Goal: Task Accomplishment & Management: Use online tool/utility

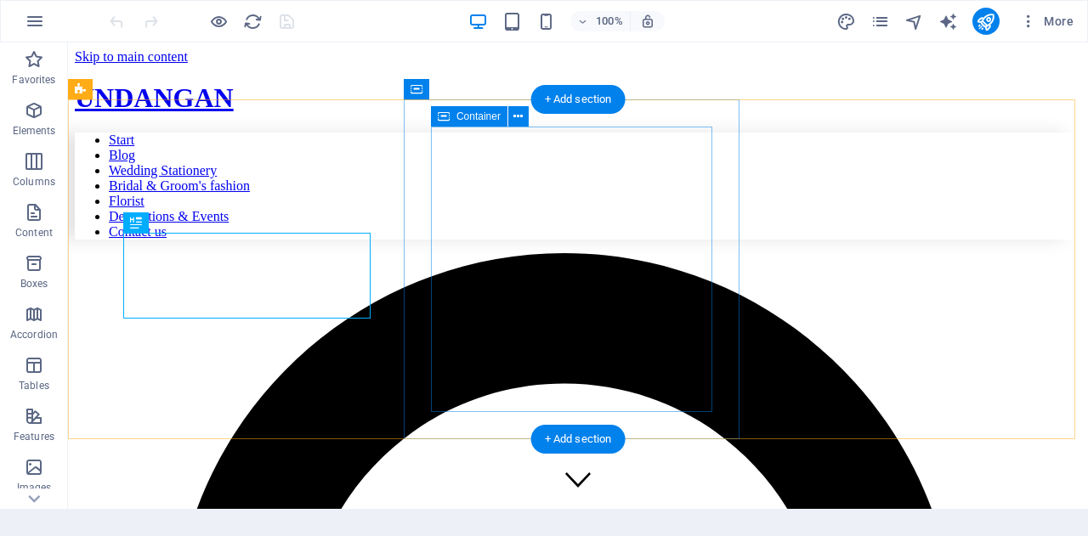
scroll to position [524, 0]
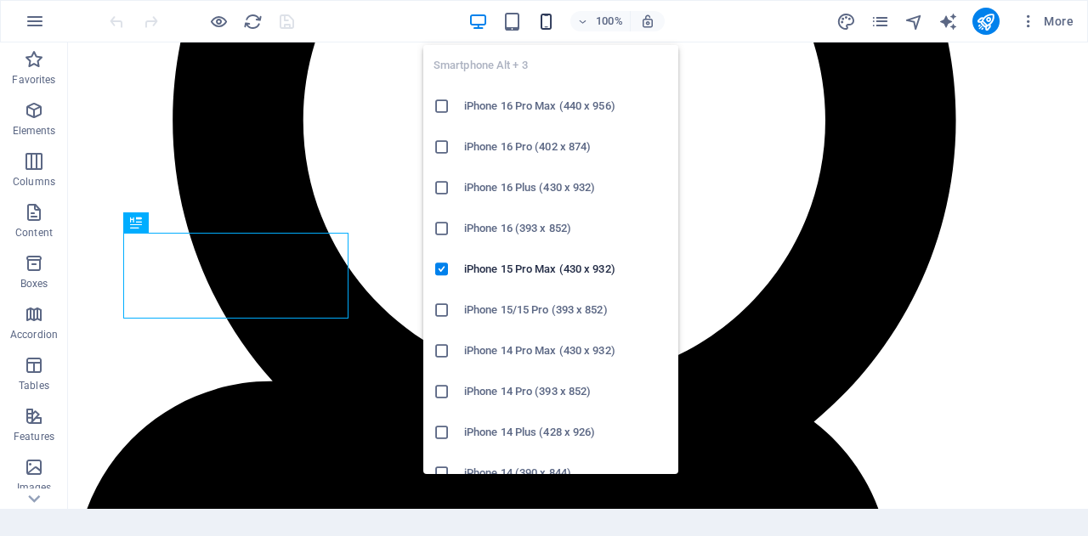
click at [549, 28] on icon "button" at bounding box center [546, 22] width 20 height 20
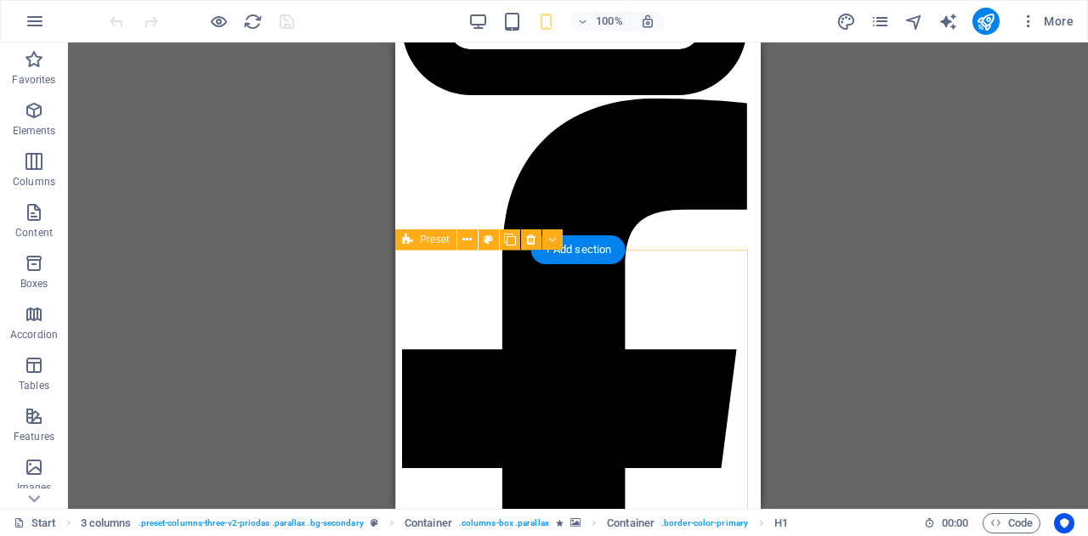
scroll to position [894, 0]
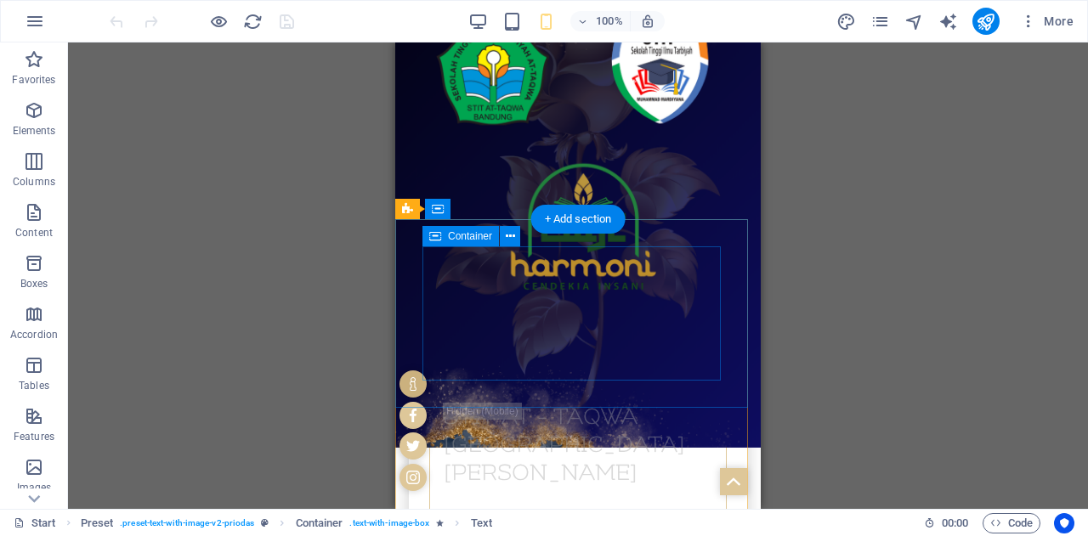
scroll to position [306, 0]
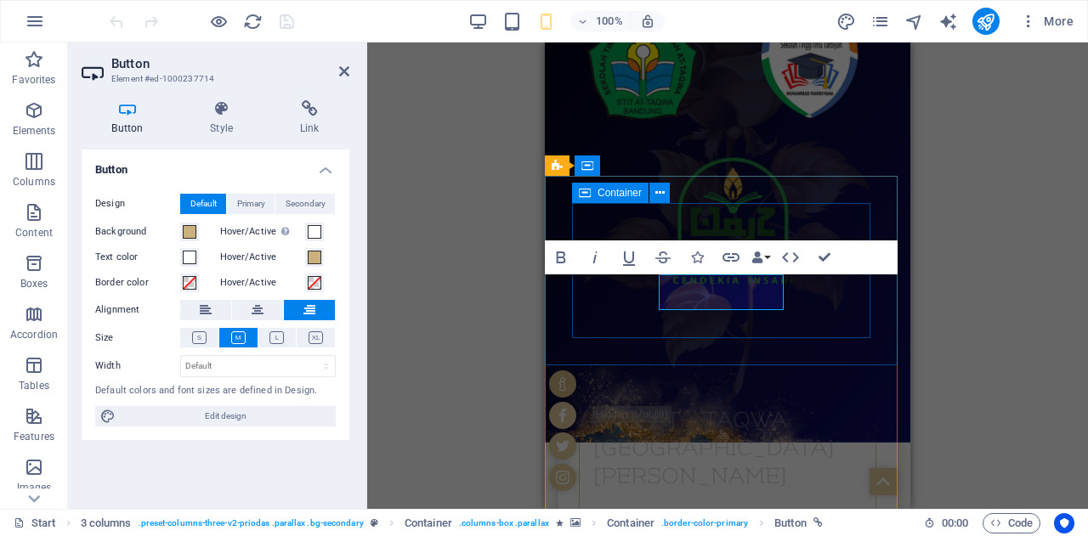
scroll to position [349, 0]
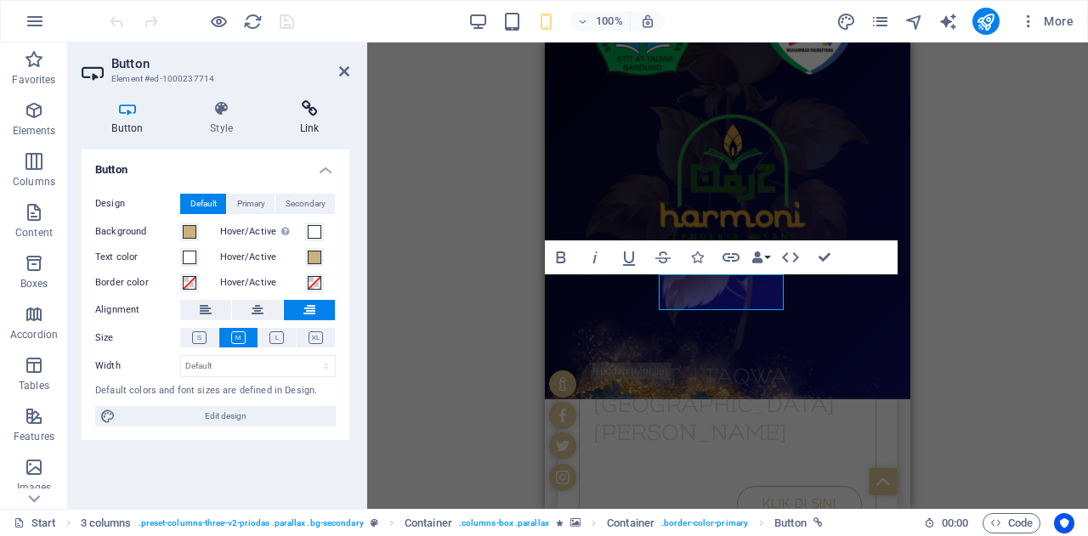
click at [309, 119] on h4 "Link" at bounding box center [309, 118] width 80 height 36
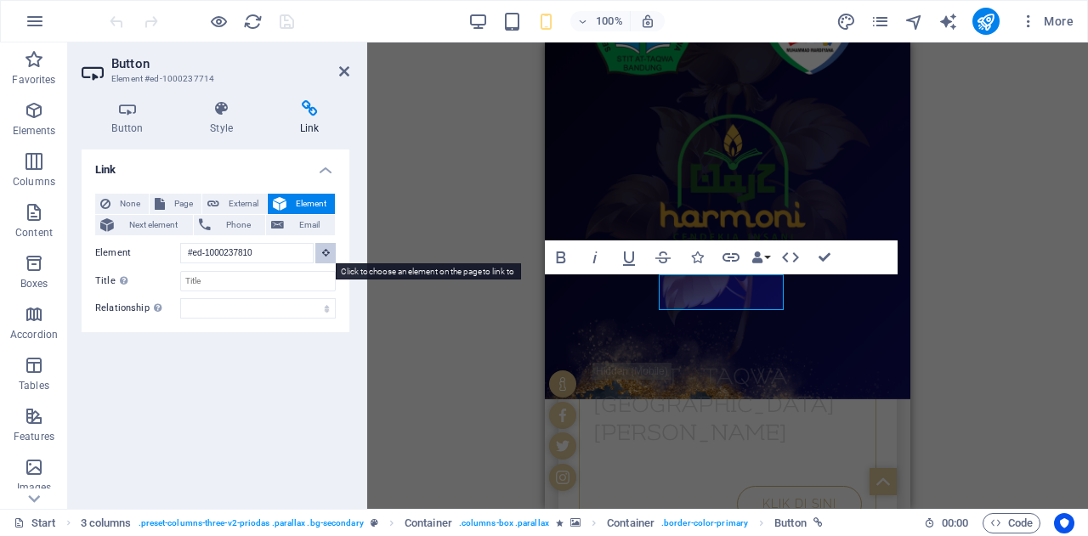
click at [328, 252] on icon at bounding box center [326, 252] width 8 height 9
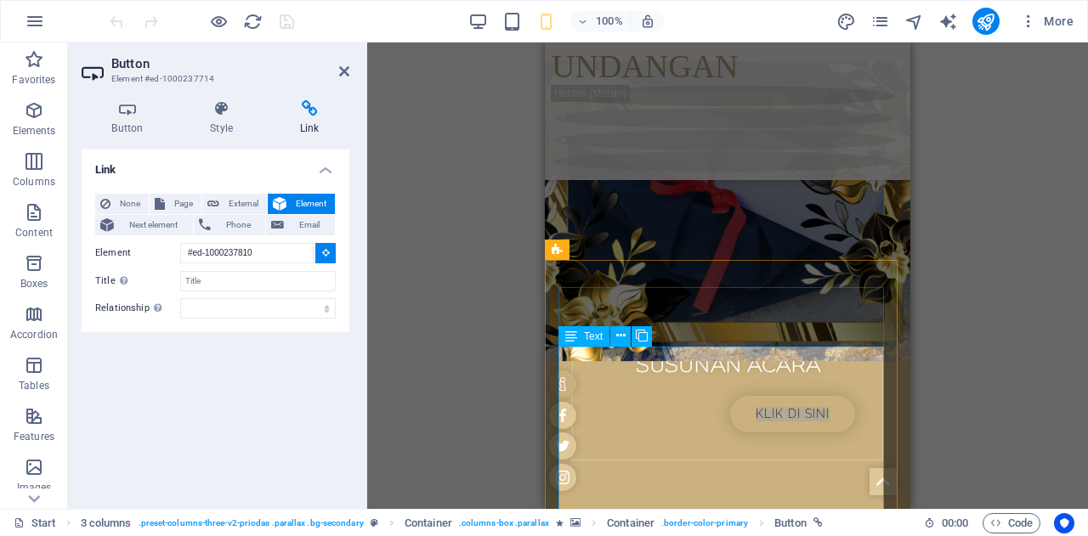
scroll to position [842, 0]
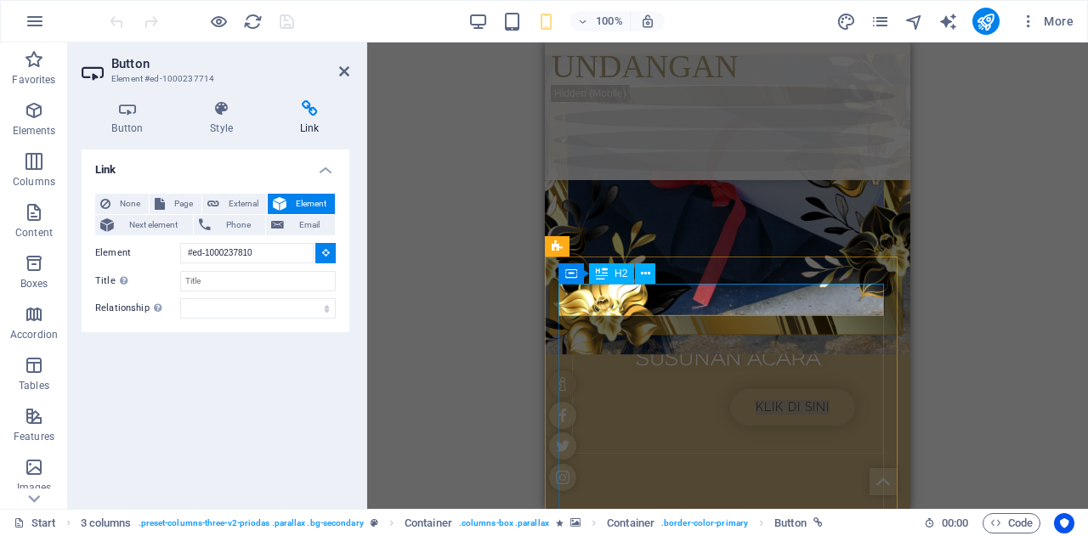
type input "#ed-1000237816"
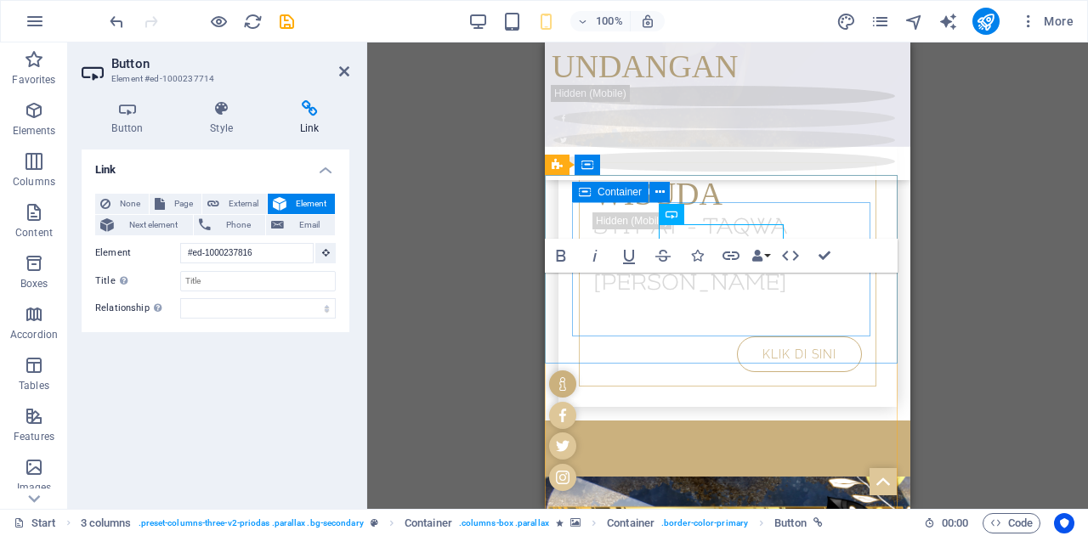
scroll to position [366, 0]
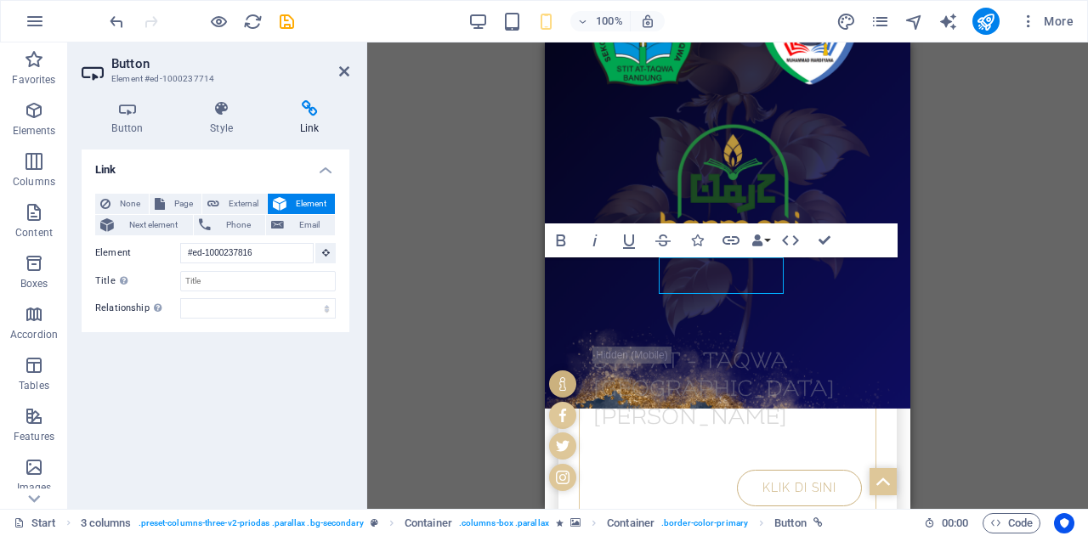
click at [987, 295] on div "H1 3 columns 3 columns Container Container Container Container Banner Banner Co…" at bounding box center [727, 276] width 721 height 467
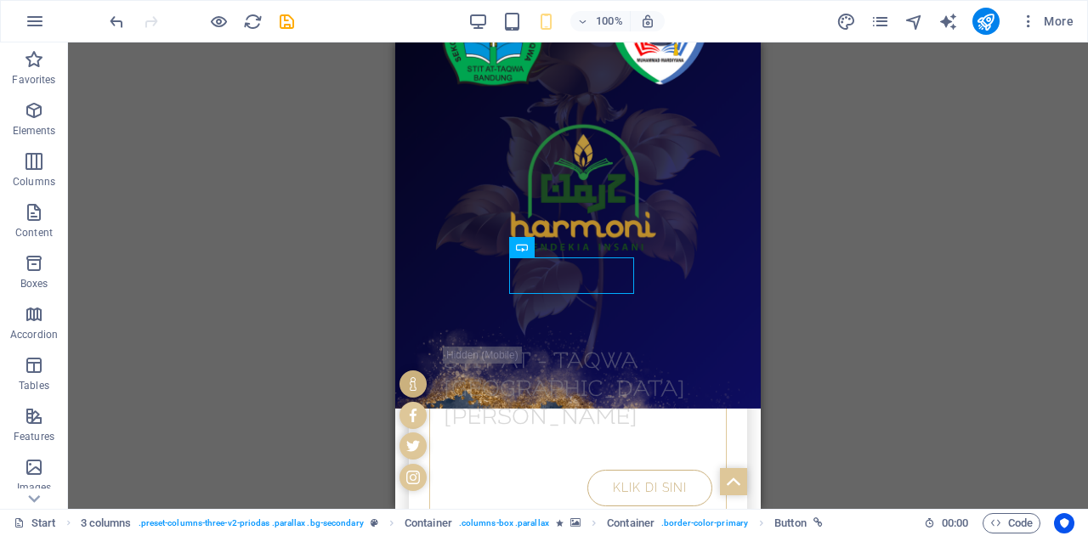
click at [306, 283] on div "H1 3 columns 3 columns Container Container Container Container Banner Banner Co…" at bounding box center [578, 276] width 1020 height 467
click at [26, 113] on icon "button" at bounding box center [34, 110] width 20 height 20
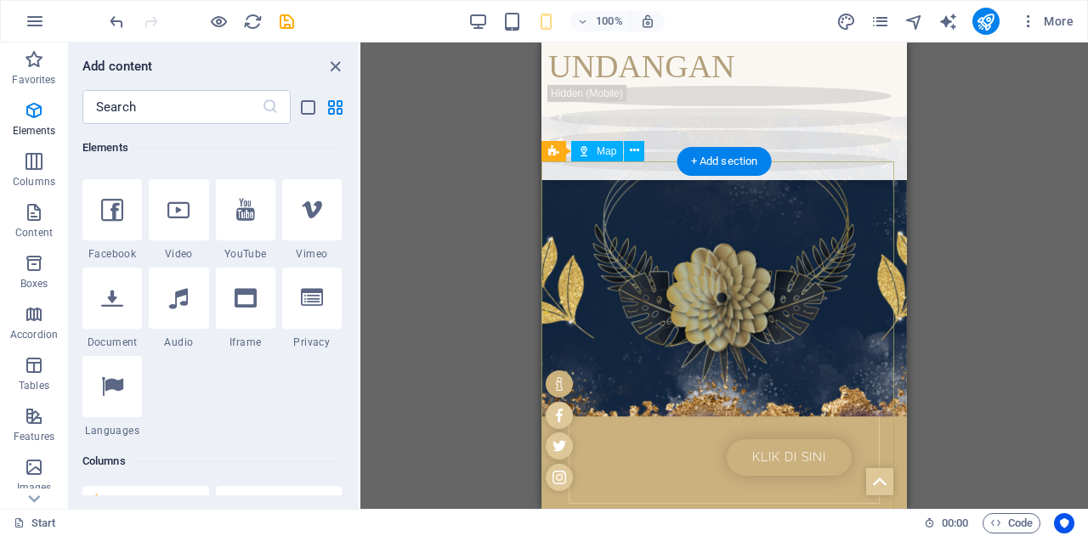
scroll to position [1848, 0]
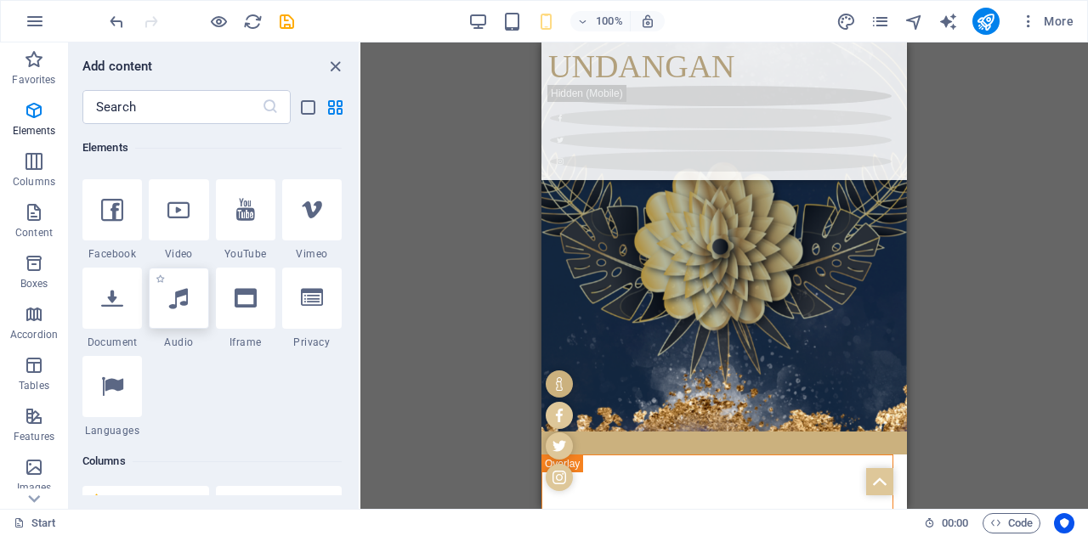
click at [177, 318] on div at bounding box center [179, 298] width 60 height 61
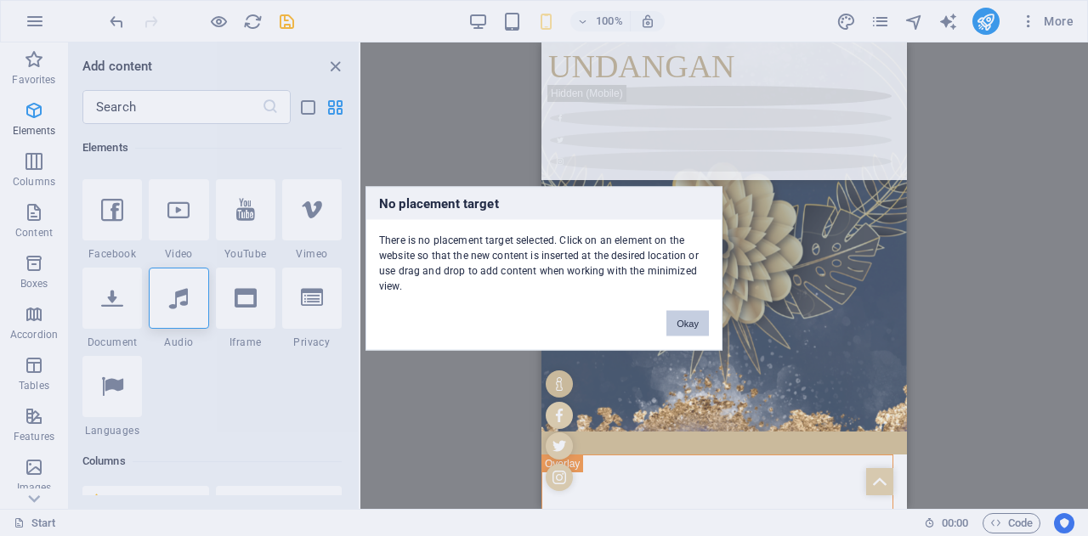
click at [676, 324] on button "Okay" at bounding box center [687, 323] width 43 height 26
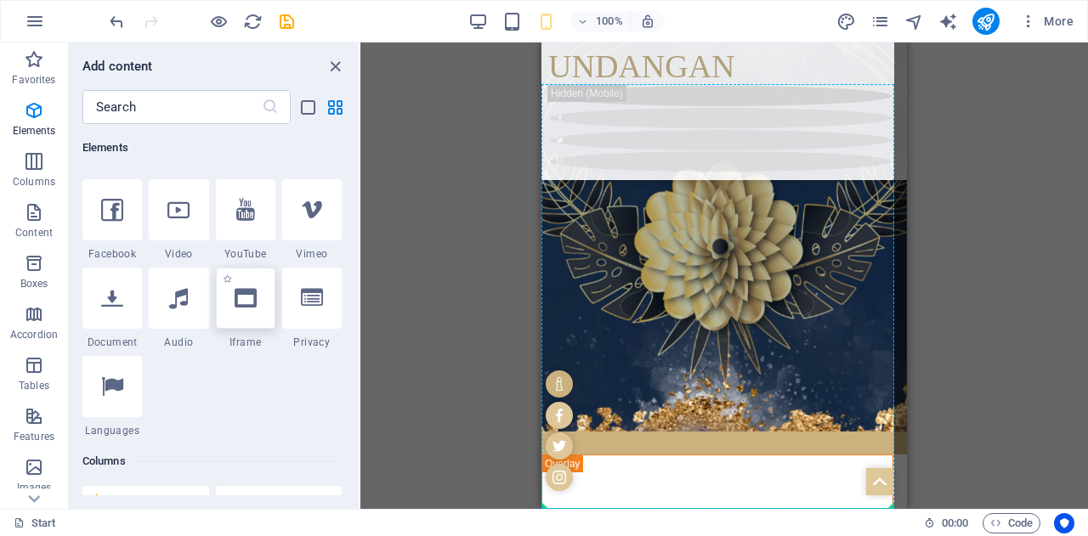
scroll to position [1894, 0]
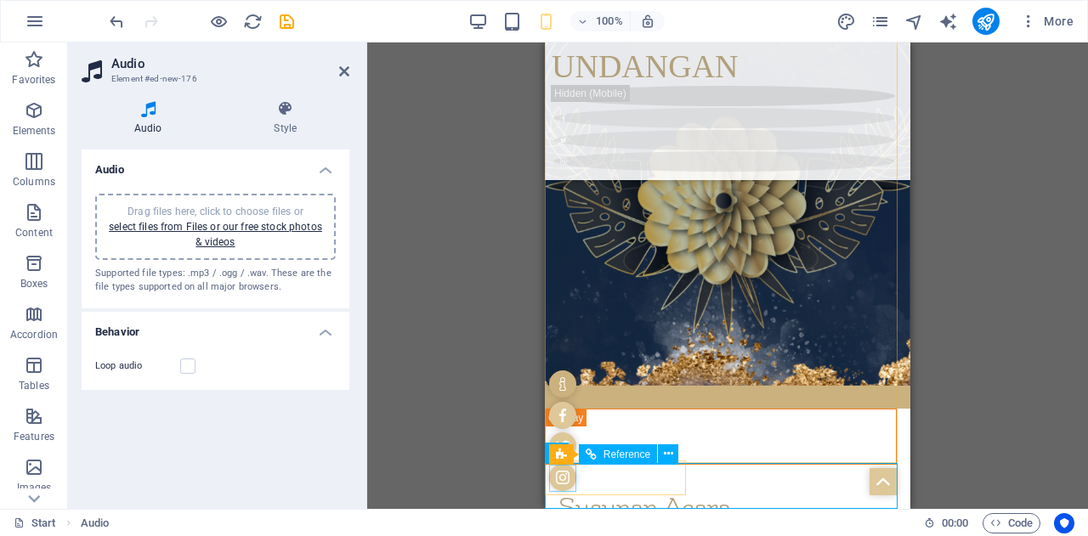
click at [564, 398] on div at bounding box center [562, 384] width 27 height 27
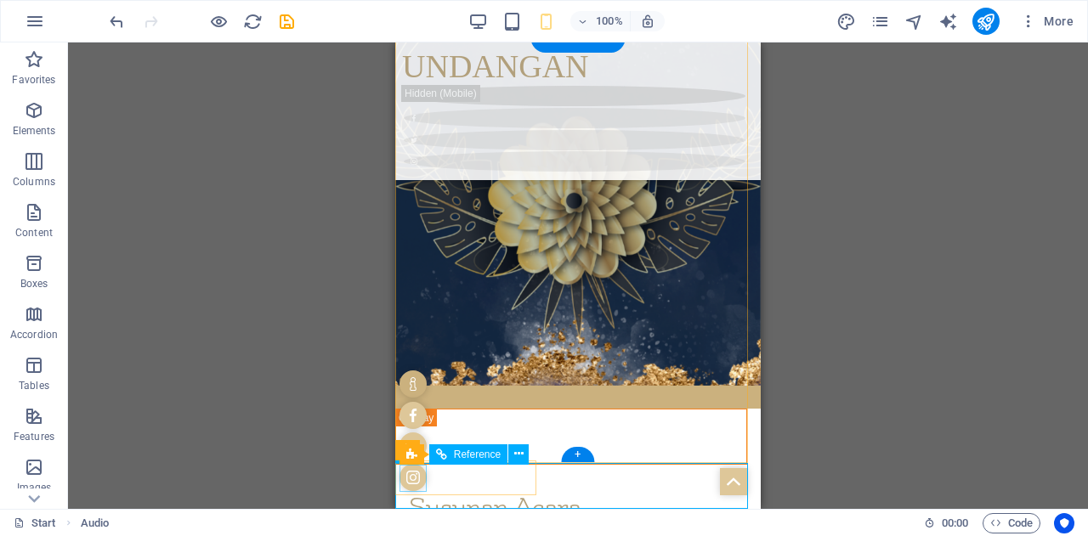
click at [422, 398] on div at bounding box center [413, 384] width 27 height 27
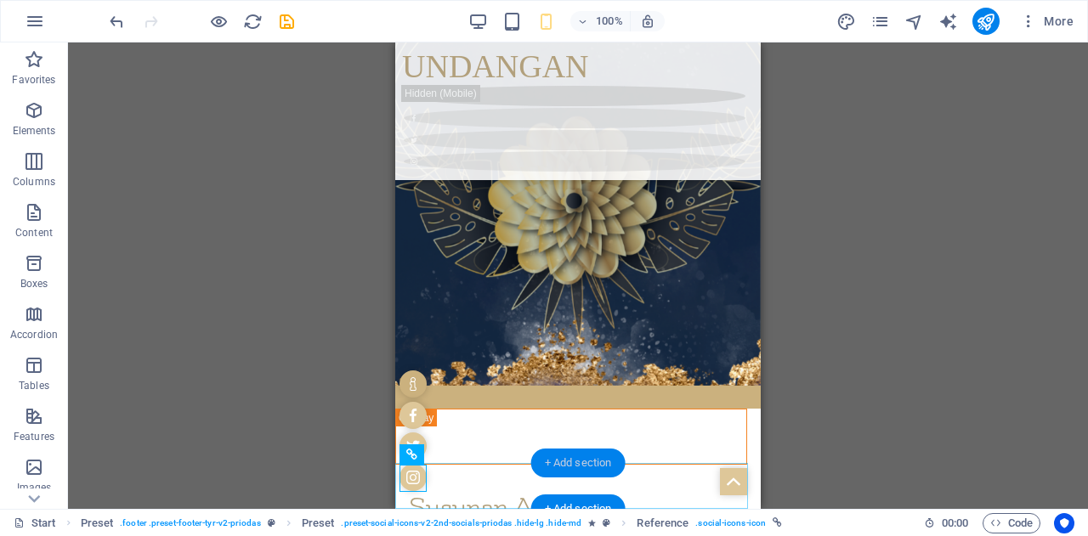
click at [541, 476] on div "+ Add section" at bounding box center [578, 463] width 94 height 29
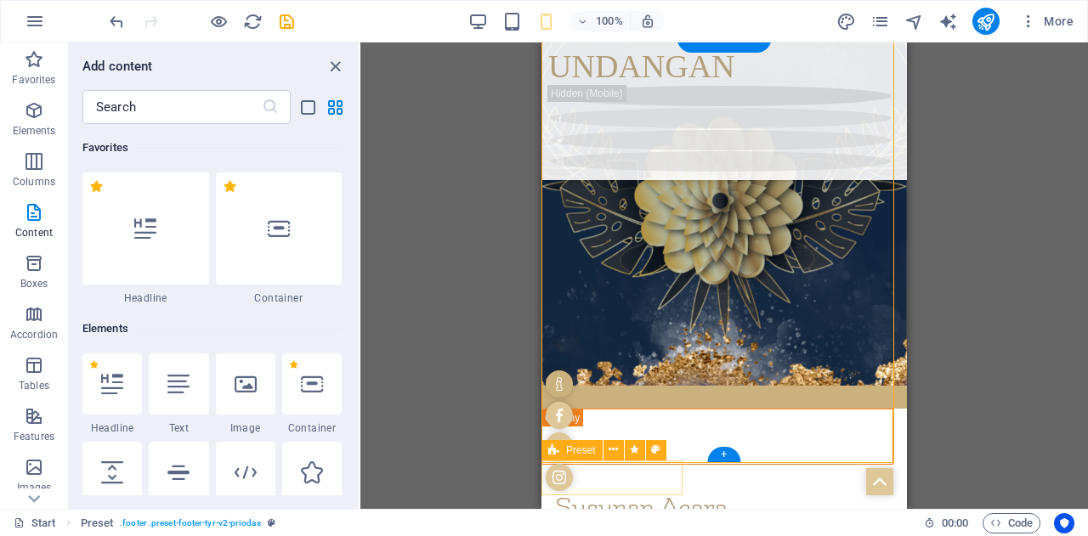
click at [541, 476] on div at bounding box center [559, 430] width 36 height 129
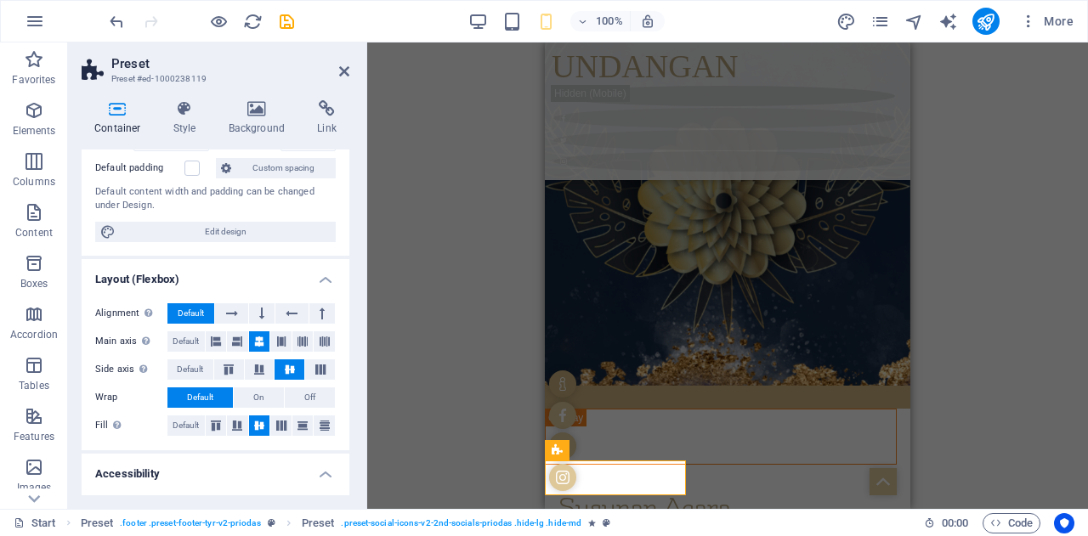
scroll to position [149, 0]
click at [260, 115] on icon at bounding box center [257, 108] width 82 height 17
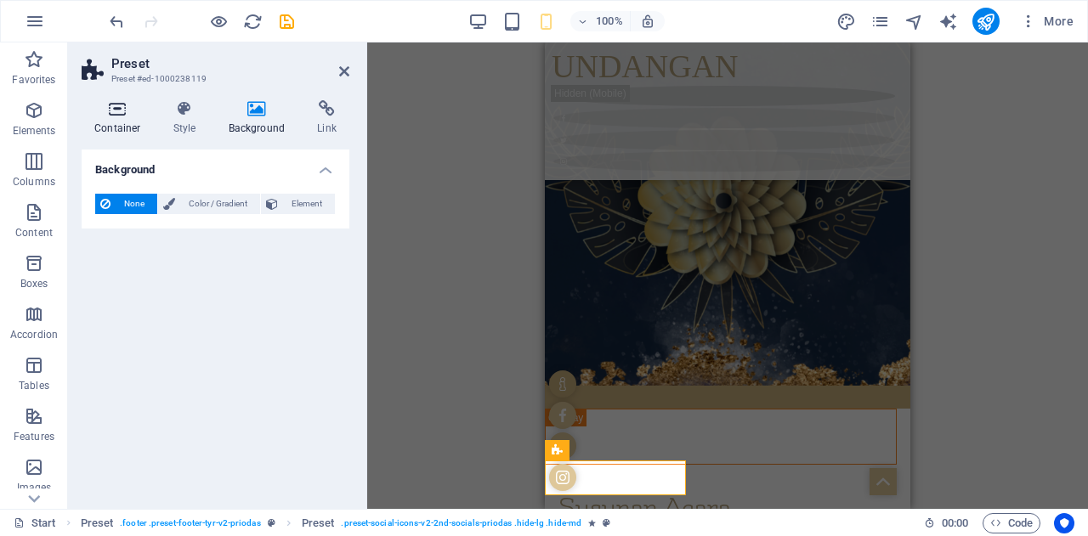
click at [121, 118] on h4 "Container" at bounding box center [121, 118] width 79 height 36
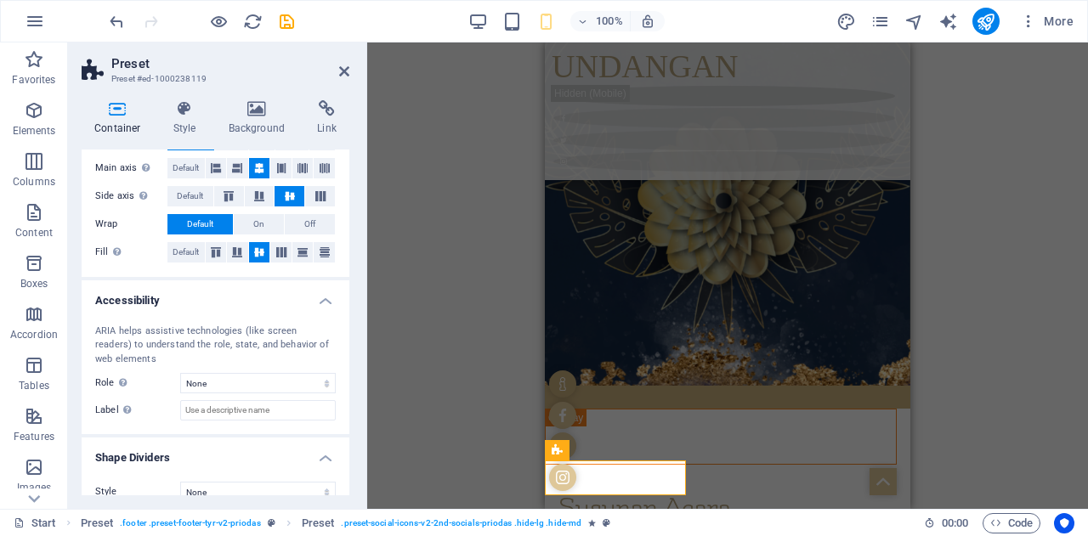
scroll to position [339, 0]
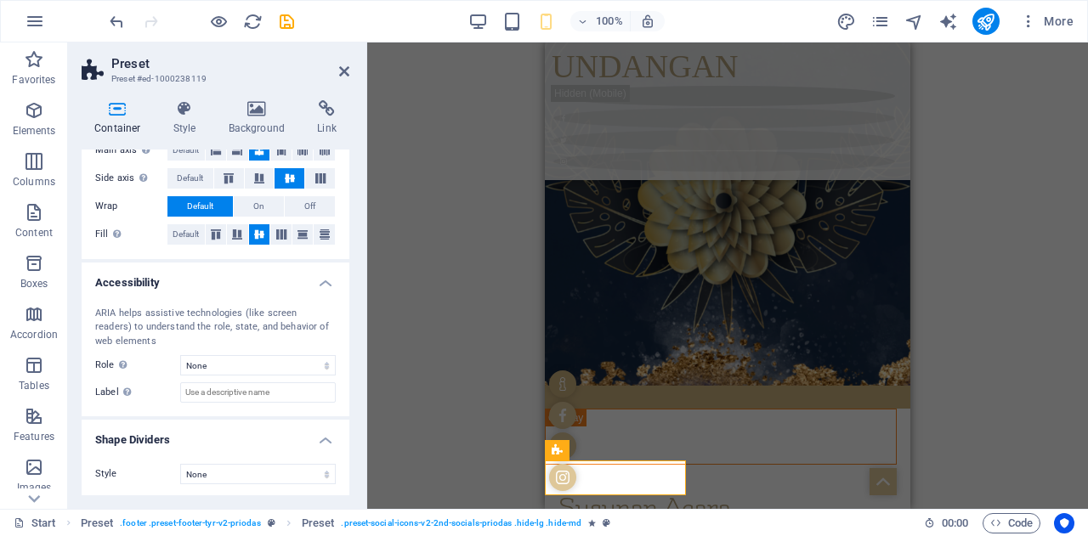
click at [950, 410] on div "H1 3 columns 3 columns Container Container Container Banner Banner Container Ba…" at bounding box center [727, 276] width 721 height 467
click at [345, 67] on icon at bounding box center [344, 72] width 10 height 14
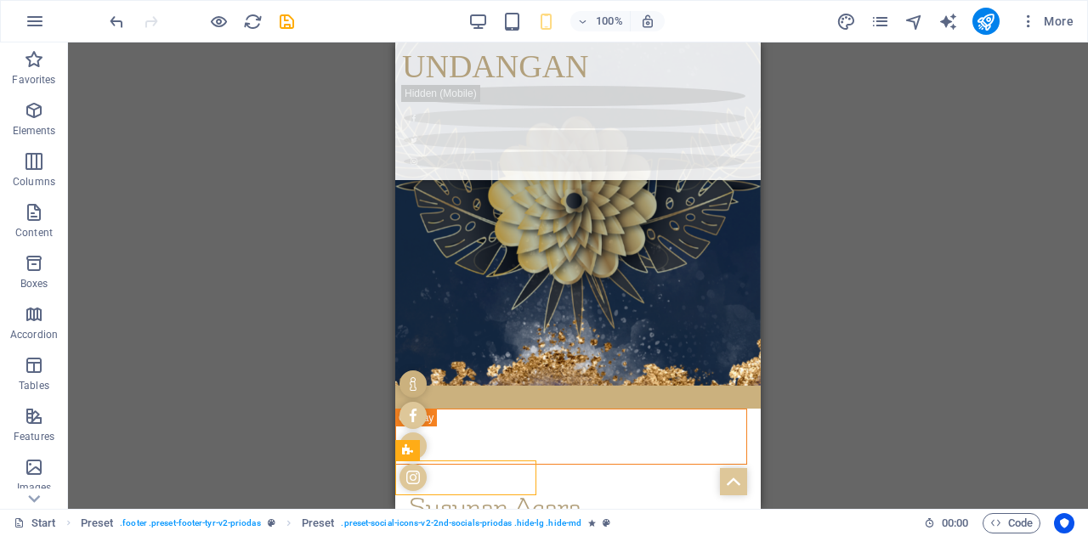
click at [833, 398] on div "H1 3 columns 3 columns Container Container Container Banner Banner Container Ba…" at bounding box center [578, 276] width 1020 height 467
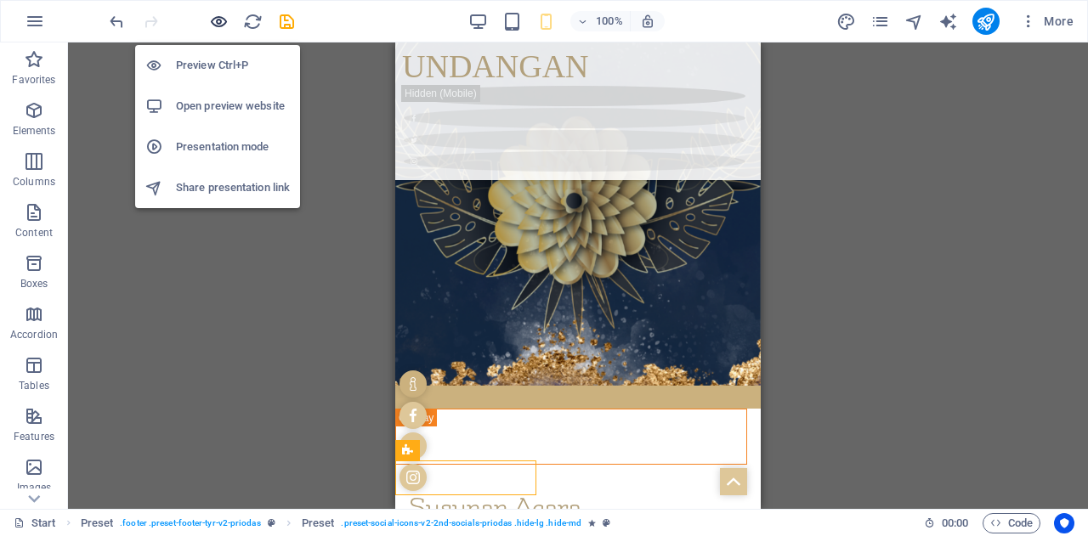
click at [221, 14] on icon "button" at bounding box center [219, 22] width 20 height 20
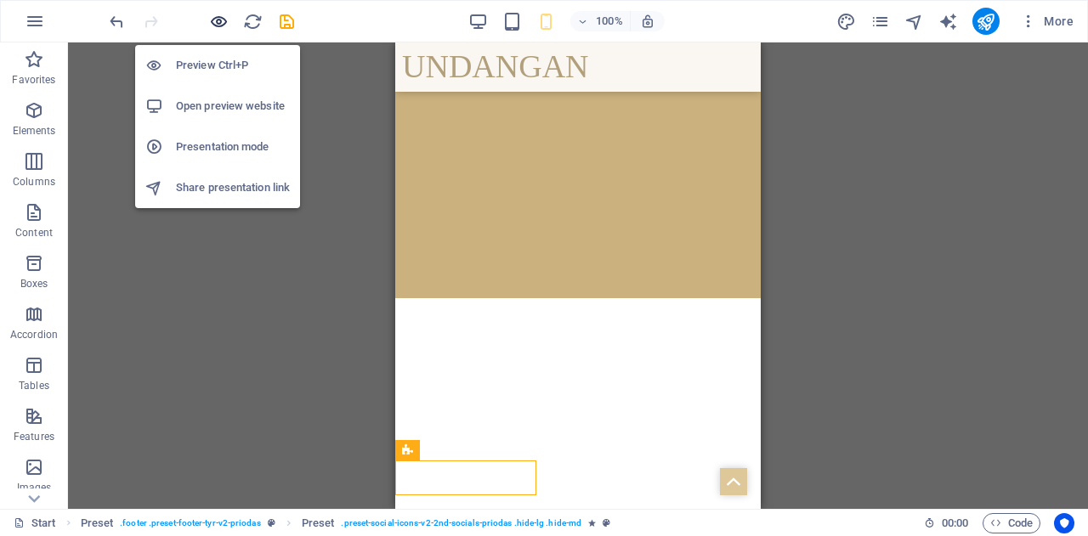
scroll to position [1839, 0]
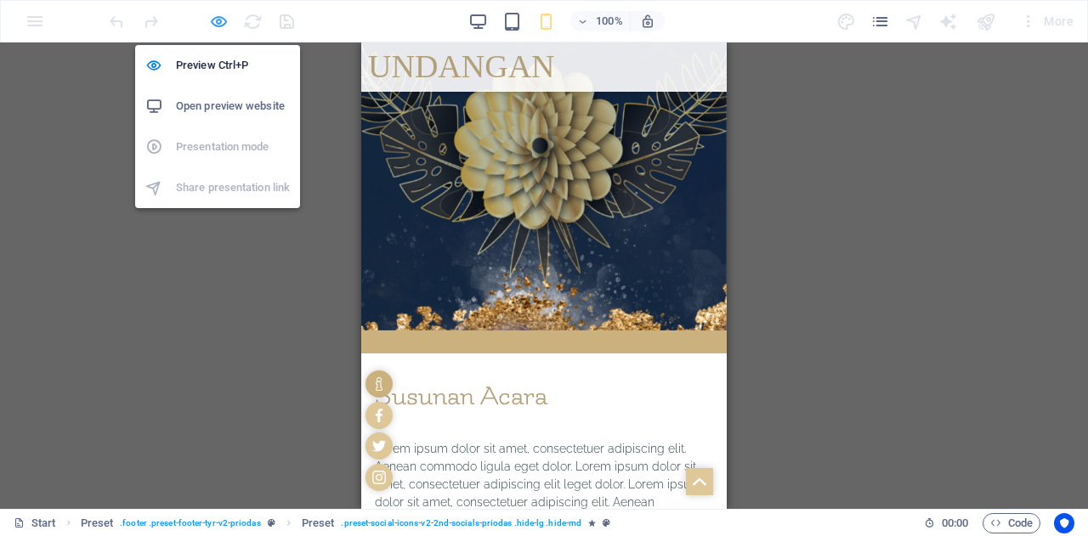
click at [227, 29] on icon "button" at bounding box center [219, 22] width 20 height 20
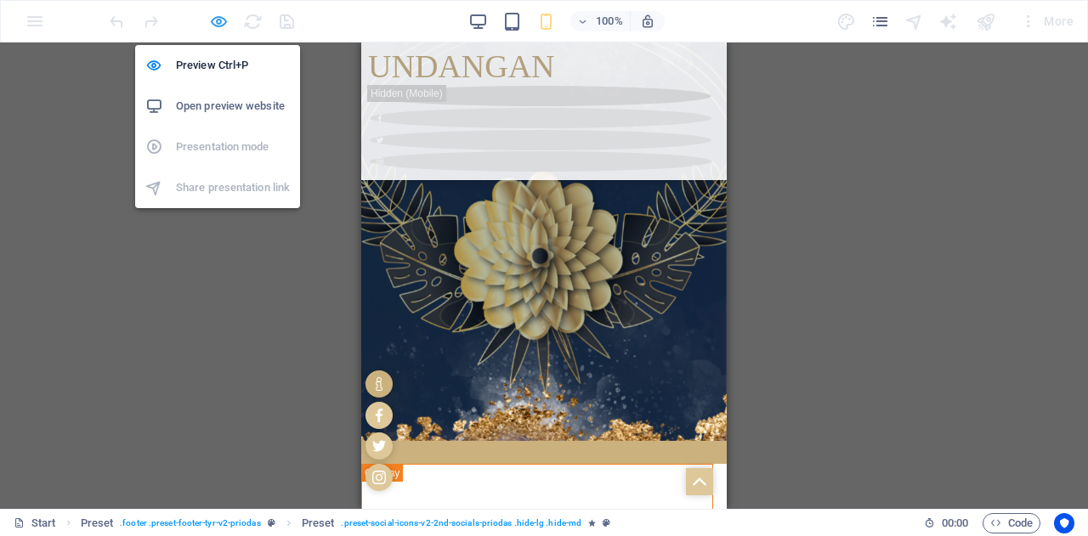
scroll to position [1894, 0]
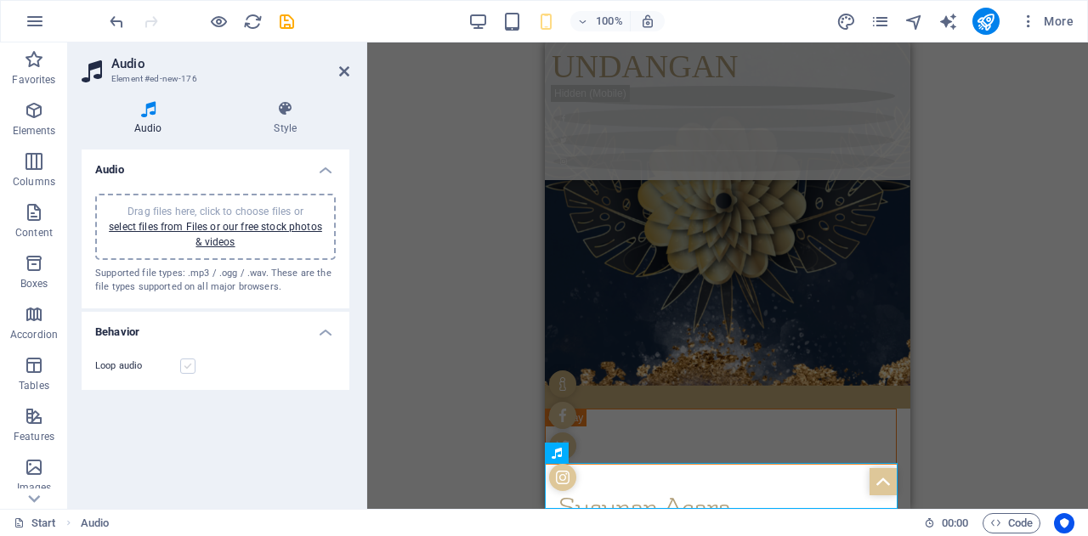
click at [190, 366] on label at bounding box center [187, 366] width 15 height 15
click at [0, 0] on input "Loop audio" at bounding box center [0, 0] width 0 height 0
click at [280, 122] on h4 "Style" at bounding box center [286, 118] width 128 height 36
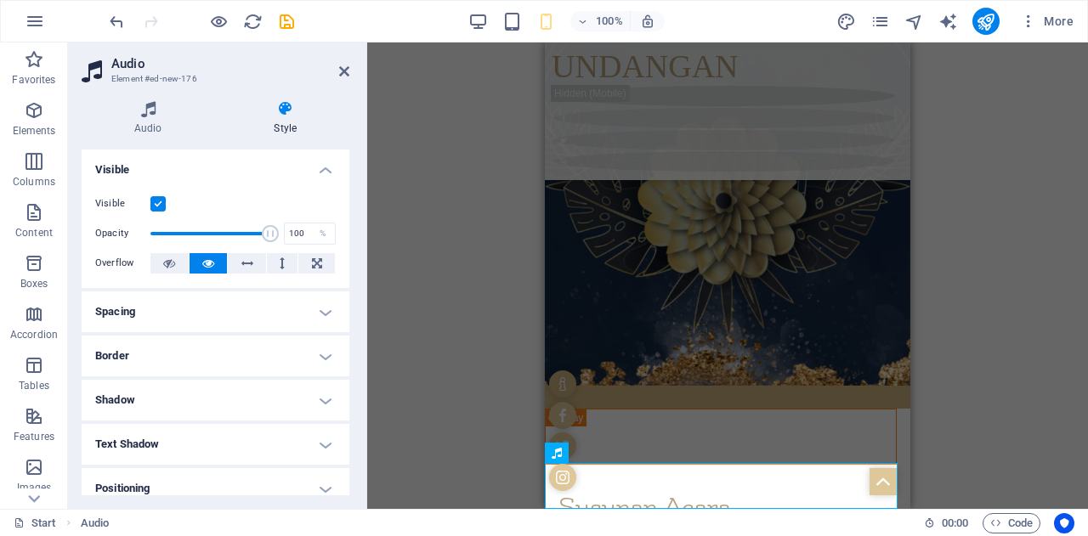
click at [156, 204] on label at bounding box center [157, 203] width 15 height 15
click at [0, 0] on input "Visible" at bounding box center [0, 0] width 0 height 0
click at [170, 230] on span at bounding box center [210, 234] width 120 height 26
type input "1"
drag, startPoint x: 170, startPoint y: 230, endPoint x: 145, endPoint y: 232, distance: 25.6
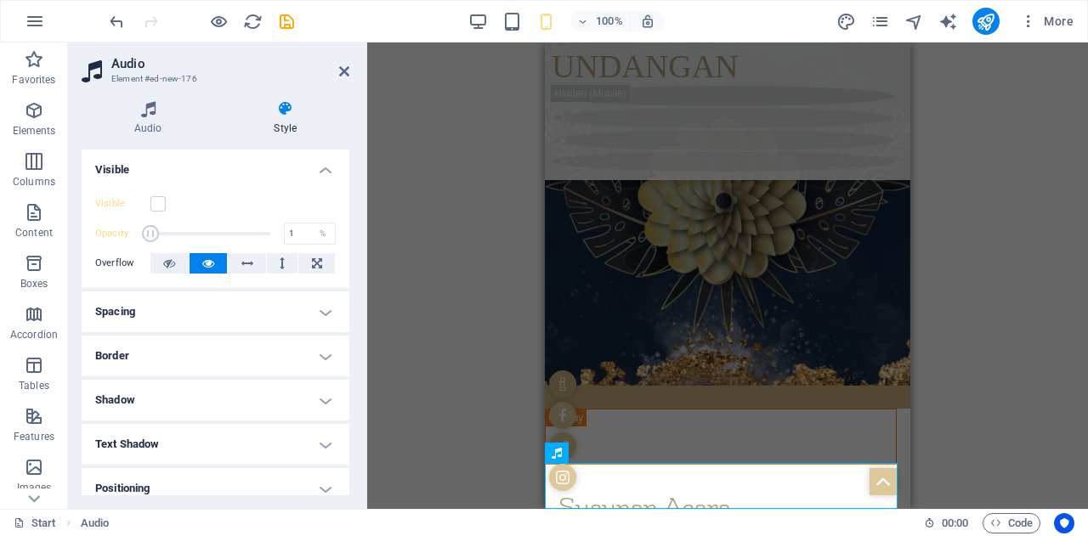
click at [145, 232] on span at bounding box center [150, 233] width 17 height 17
click at [169, 263] on icon at bounding box center [169, 263] width 12 height 20
click at [153, 128] on h4 "Audio" at bounding box center [152, 118] width 140 height 36
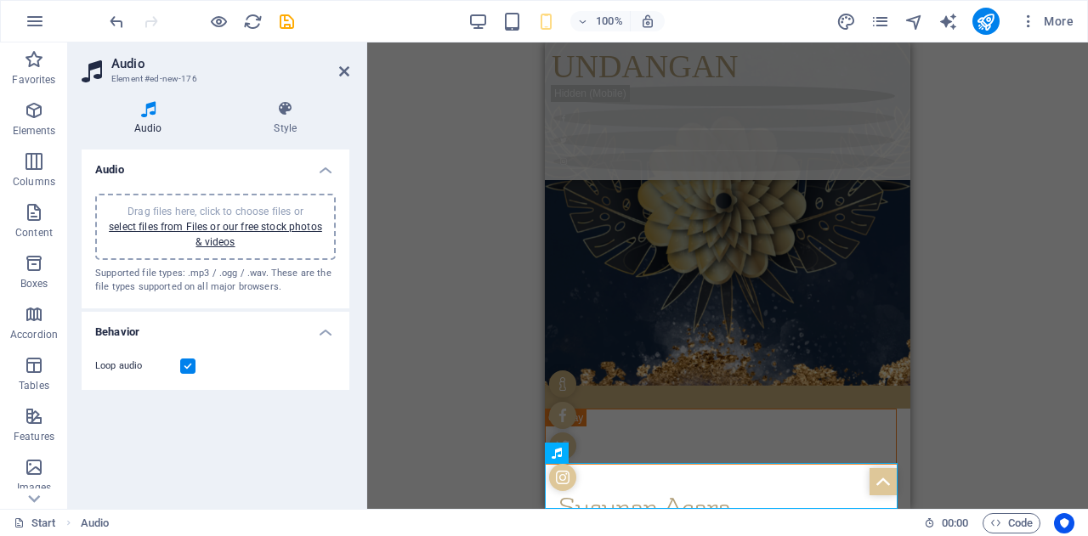
click at [250, 246] on div "Drag files here, click to choose files or select files from Files or our free s…" at bounding box center [215, 227] width 220 height 46
click at [275, 229] on link "select files from Files or our free stock photos & videos" at bounding box center [215, 234] width 213 height 27
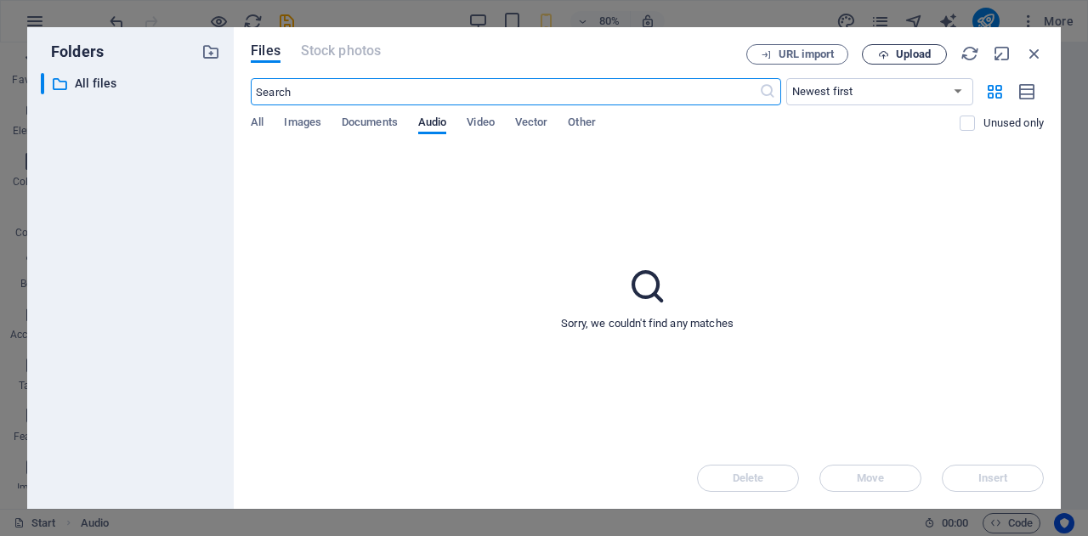
click at [884, 59] on icon "button" at bounding box center [883, 54] width 11 height 11
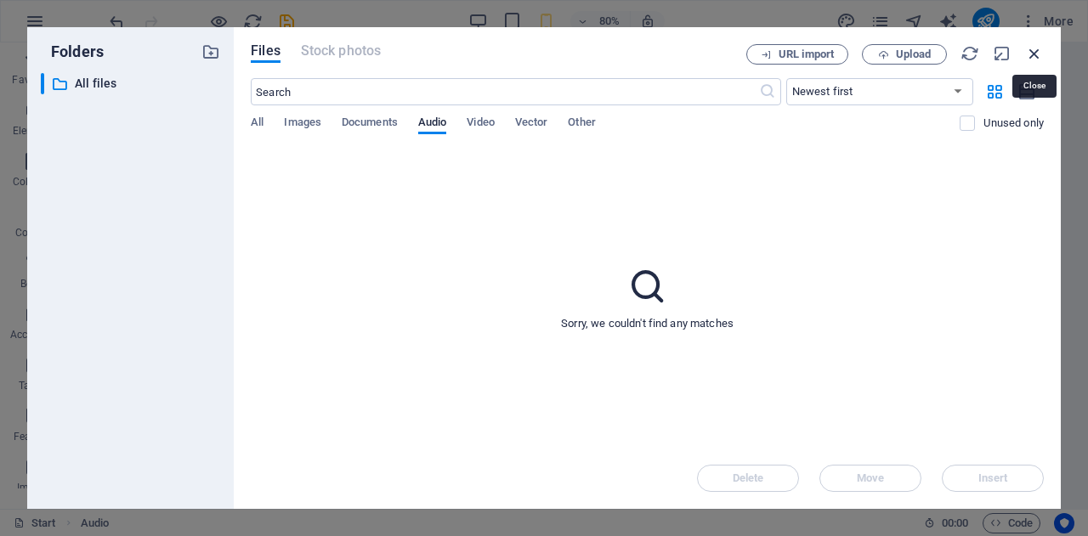
click at [1033, 50] on icon "button" at bounding box center [1034, 53] width 19 height 19
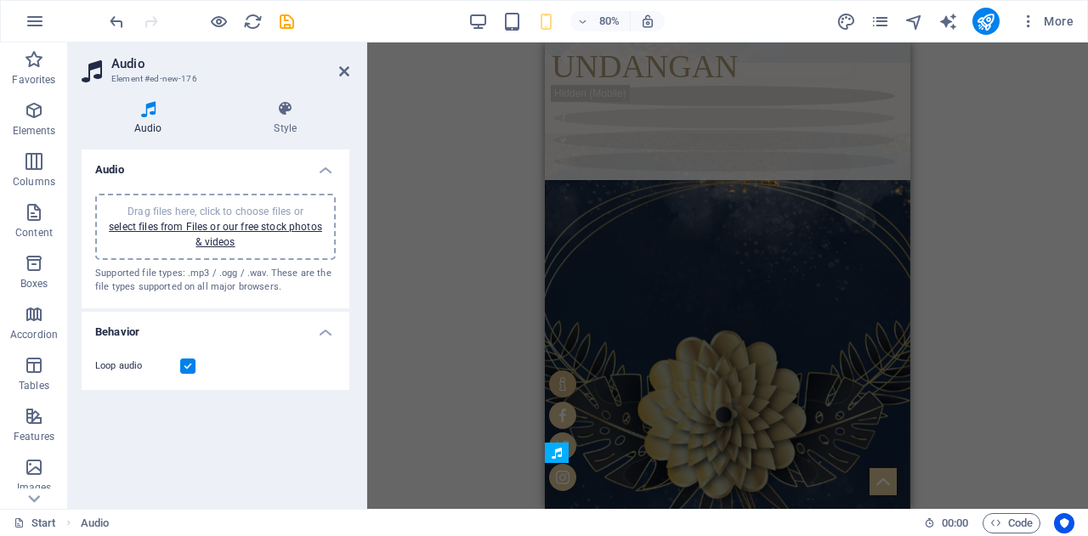
scroll to position [1894, 0]
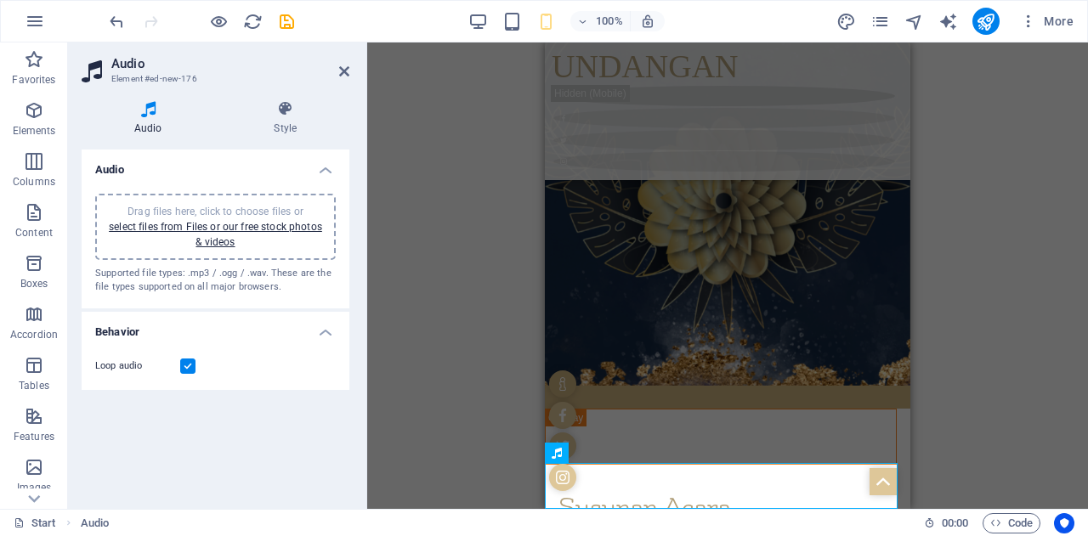
click at [961, 271] on div "H1 3 columns 3 columns Container Container Container Banner Banner Container Ba…" at bounding box center [727, 276] width 721 height 467
click at [267, 230] on link "select files from Files or our free stock photos & videos" at bounding box center [215, 234] width 213 height 27
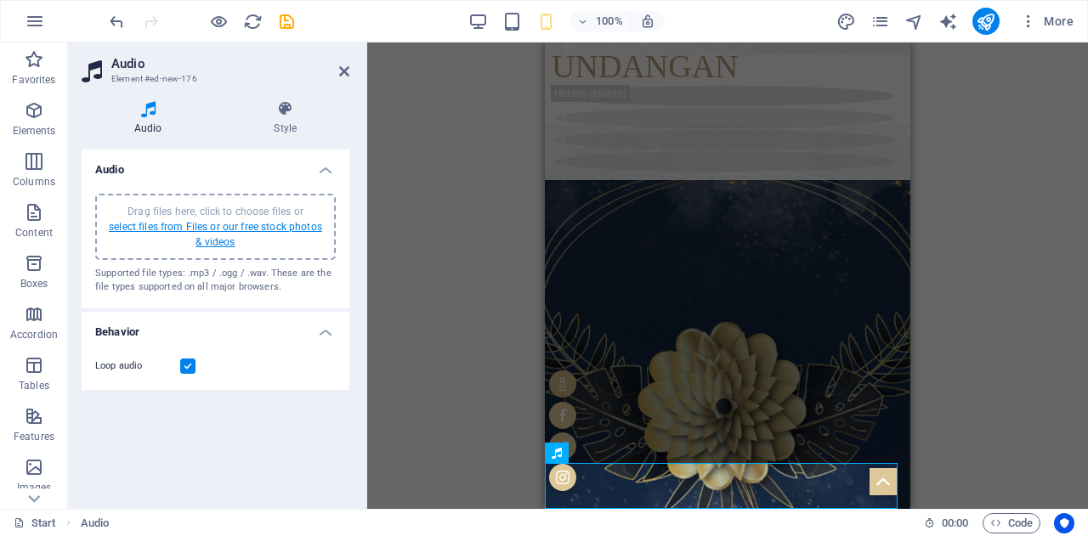
scroll to position [1885, 0]
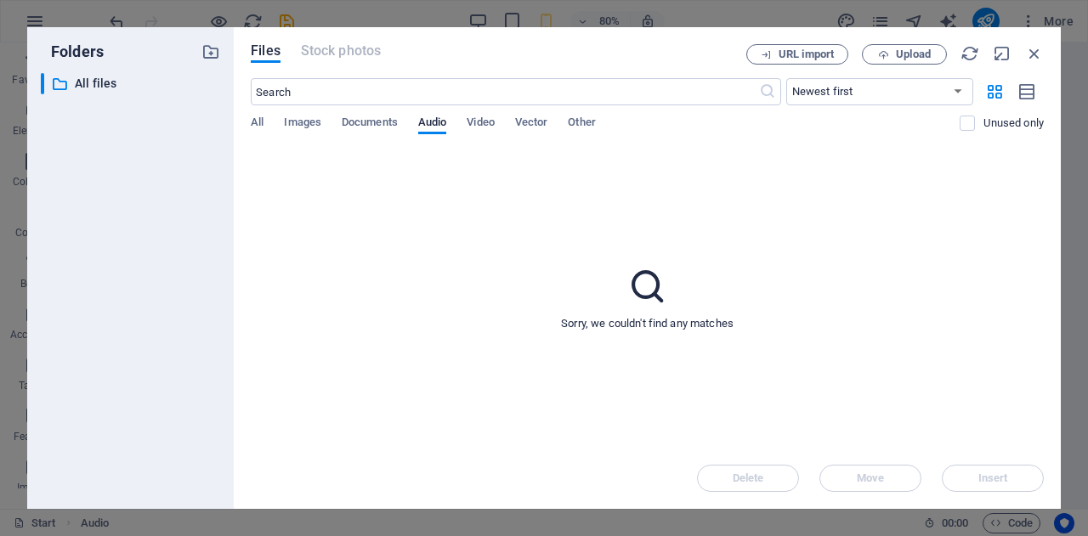
click at [897, 66] on div "Files Stock photos URL import Upload ​ Newest first Oldest first Name (A-Z) Nam…" at bounding box center [647, 268] width 793 height 448
click at [903, 57] on span "Upload" at bounding box center [913, 54] width 35 height 10
click at [901, 57] on span "Upload" at bounding box center [913, 54] width 35 height 10
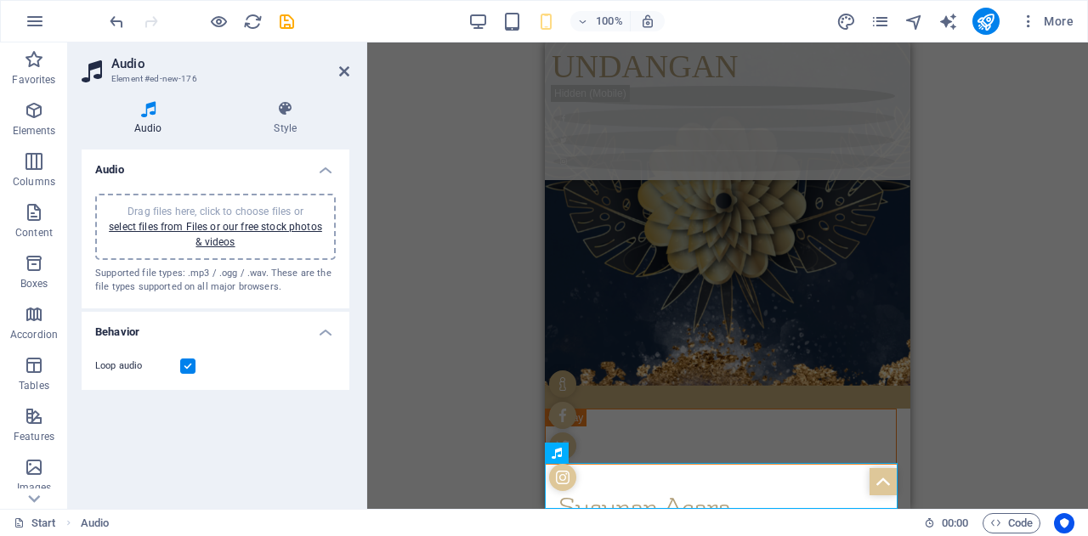
click at [275, 235] on div "Drag files here, click to choose files or select files from Files or our free s…" at bounding box center [215, 227] width 220 height 46
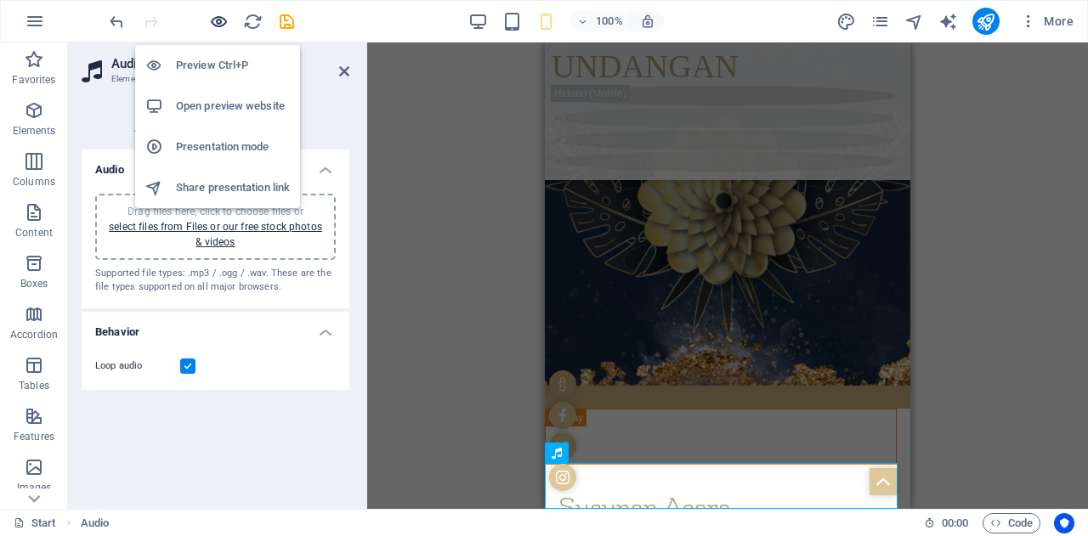
click at [210, 18] on icon "button" at bounding box center [219, 22] width 20 height 20
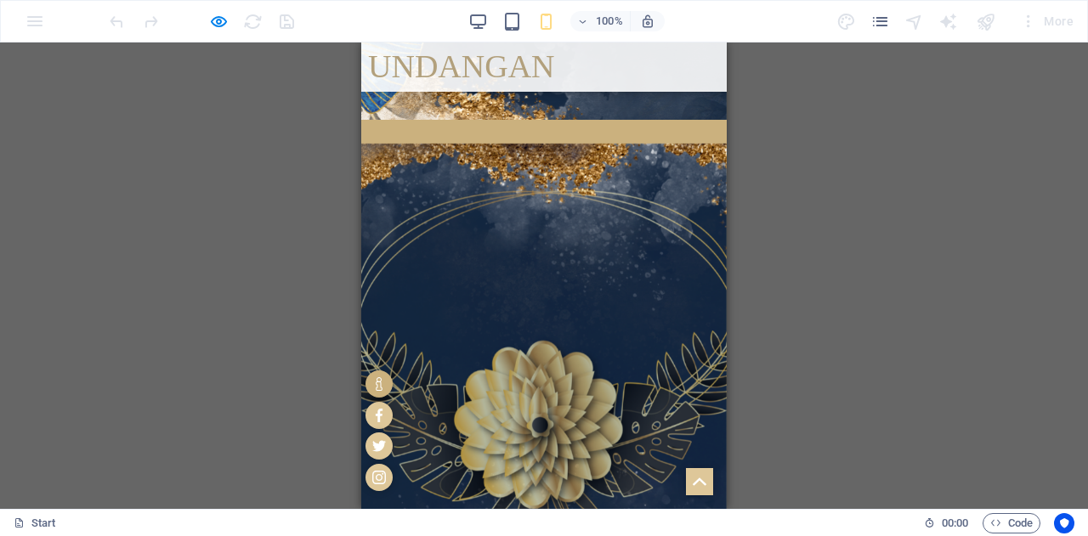
scroll to position [1793, 0]
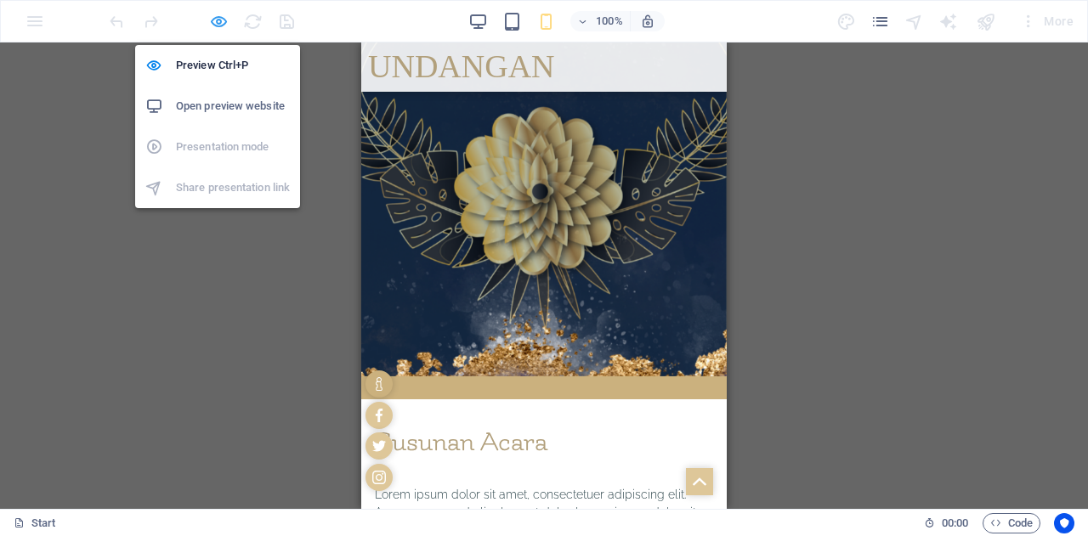
click at [216, 26] on icon "button" at bounding box center [219, 22] width 20 height 20
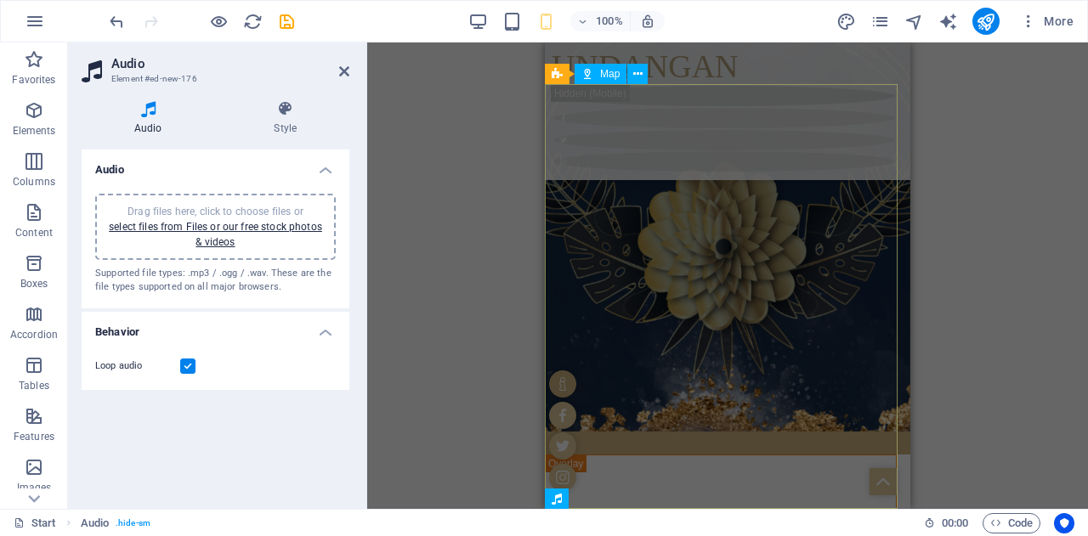
scroll to position [1894, 0]
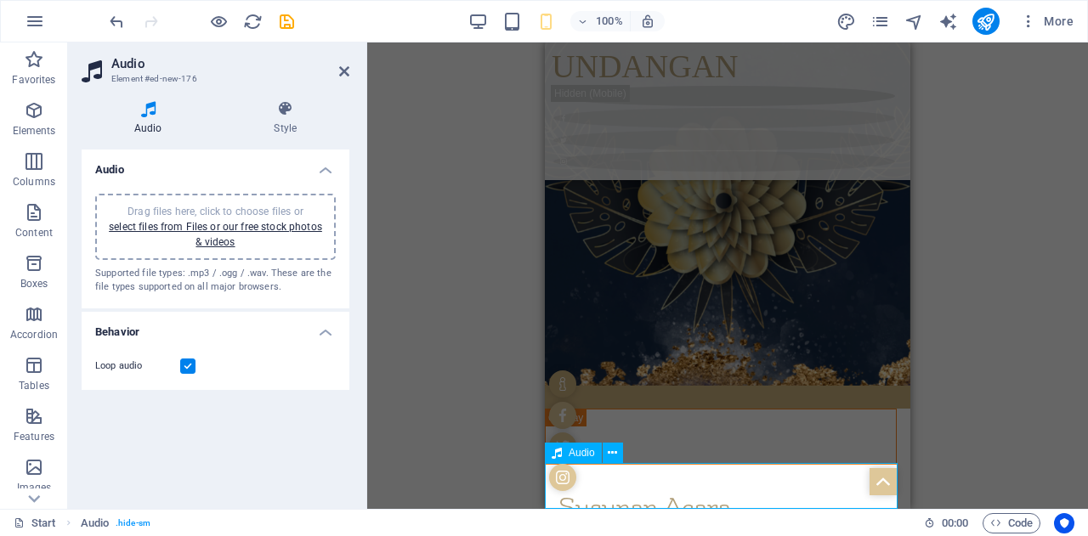
click at [582, 454] on span "Audio" at bounding box center [582, 453] width 26 height 10
click at [621, 459] on button at bounding box center [613, 453] width 20 height 20
click at [424, 306] on div "H1 3 columns 3 columns Container Container Container Banner Banner Container Ba…" at bounding box center [727, 276] width 721 height 467
click at [330, 341] on h4 "Behavior" at bounding box center [216, 327] width 268 height 31
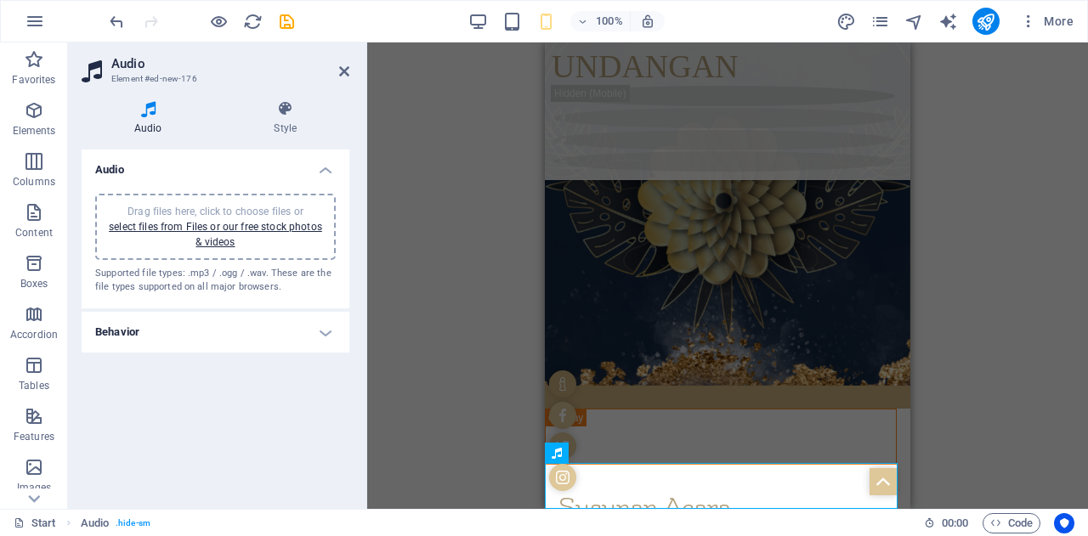
click at [330, 341] on h4 "Behavior" at bounding box center [216, 332] width 268 height 41
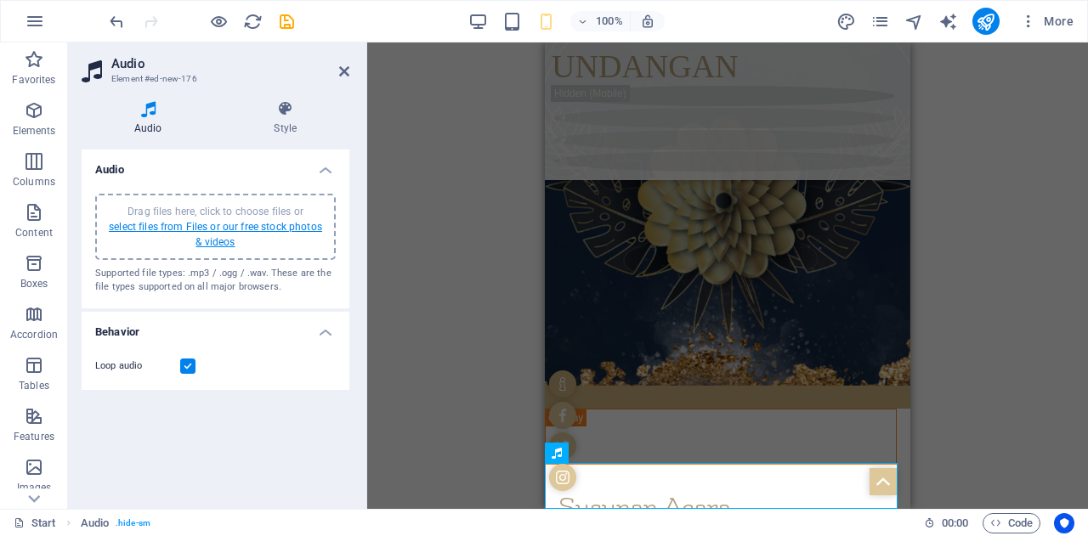
click at [302, 225] on link "select files from Files or our free stock photos & videos" at bounding box center [215, 234] width 213 height 27
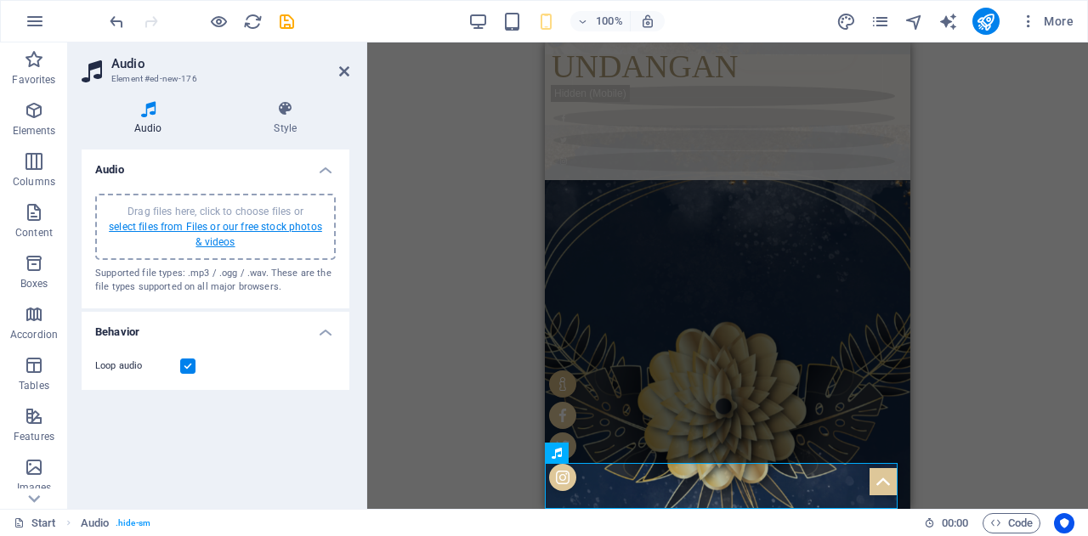
scroll to position [1885, 0]
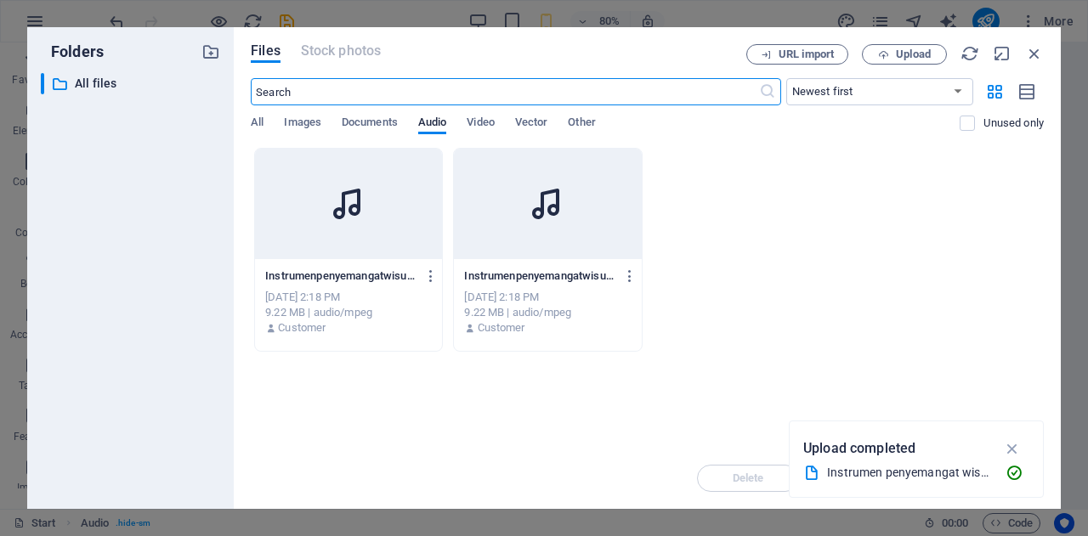
click at [302, 225] on div at bounding box center [348, 204] width 187 height 111
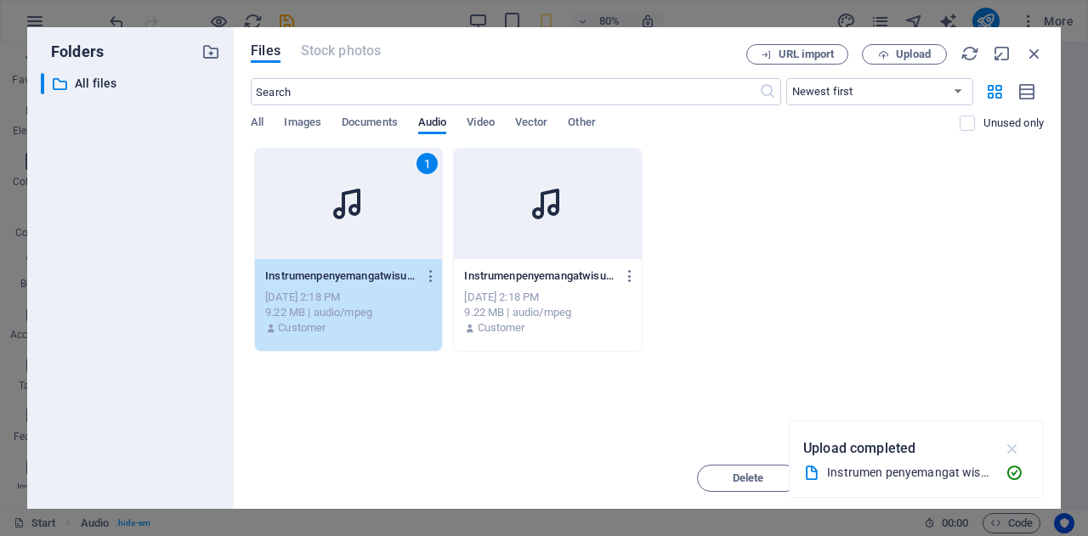
click at [1010, 453] on icon "button" at bounding box center [1013, 448] width 20 height 19
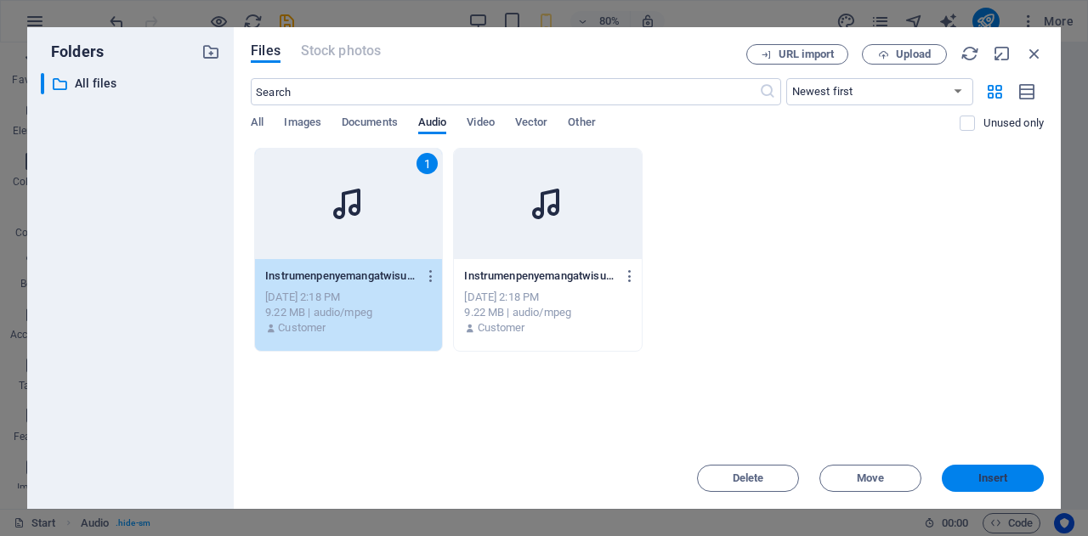
click at [981, 481] on span "Insert" at bounding box center [993, 478] width 30 height 10
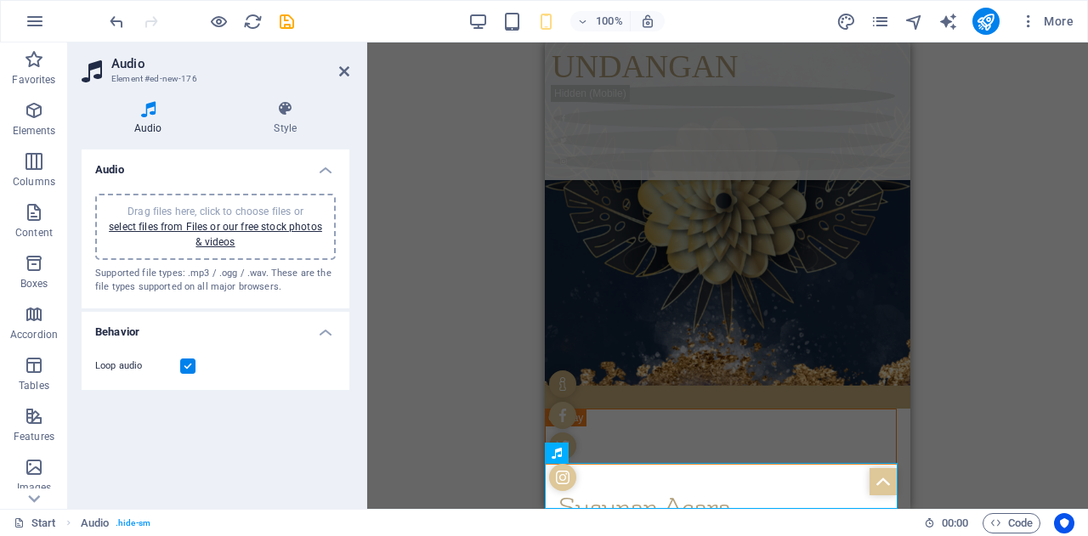
click at [371, 416] on div "H1 3 columns 3 columns Container Container Container Banner Banner Container Ba…" at bounding box center [727, 276] width 721 height 467
click at [260, 246] on div "Drag files here, click to choose files or select files from Files or our free s…" at bounding box center [215, 227] width 220 height 46
click at [286, 112] on icon at bounding box center [286, 108] width 128 height 17
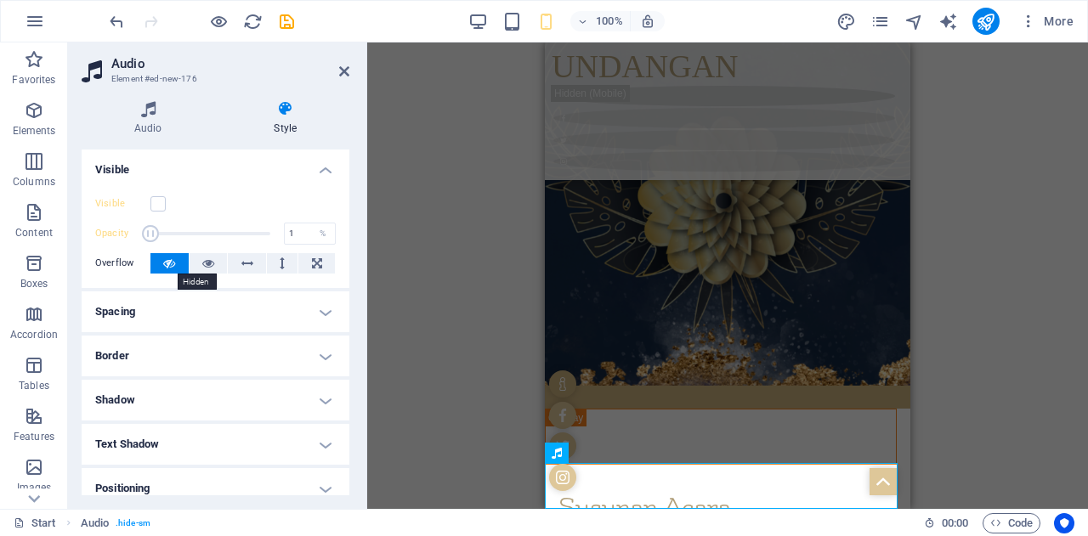
click at [170, 258] on icon at bounding box center [169, 263] width 12 height 20
click at [206, 258] on icon at bounding box center [208, 263] width 12 height 20
click at [152, 194] on div "Visible" at bounding box center [215, 204] width 241 height 20
click at [155, 202] on label at bounding box center [157, 203] width 15 height 15
click at [0, 0] on input "Visible" at bounding box center [0, 0] width 0 height 0
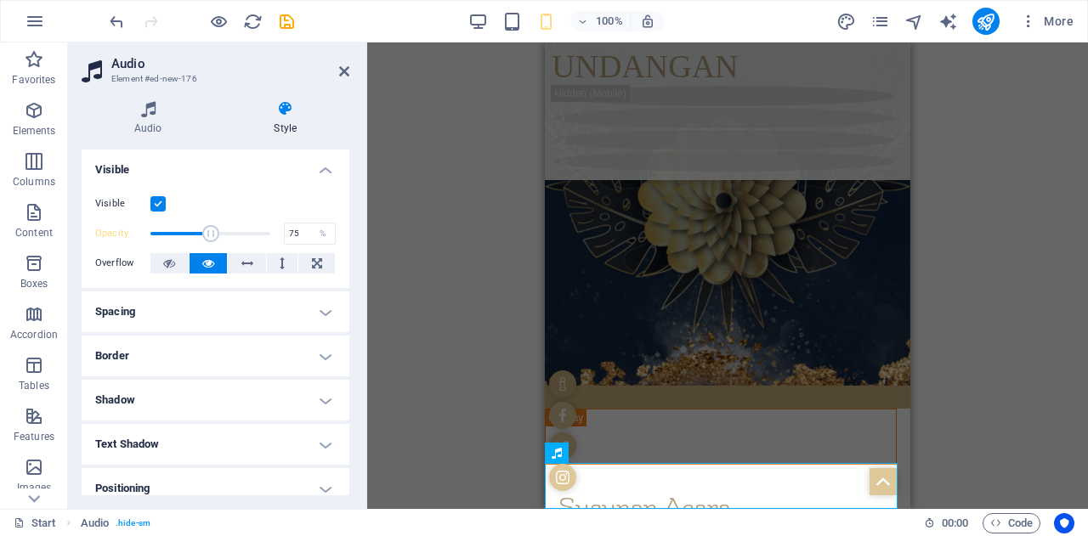
type input "77"
drag, startPoint x: 167, startPoint y: 233, endPoint x: 240, endPoint y: 228, distance: 73.3
click at [240, 228] on span at bounding box center [210, 234] width 120 height 26
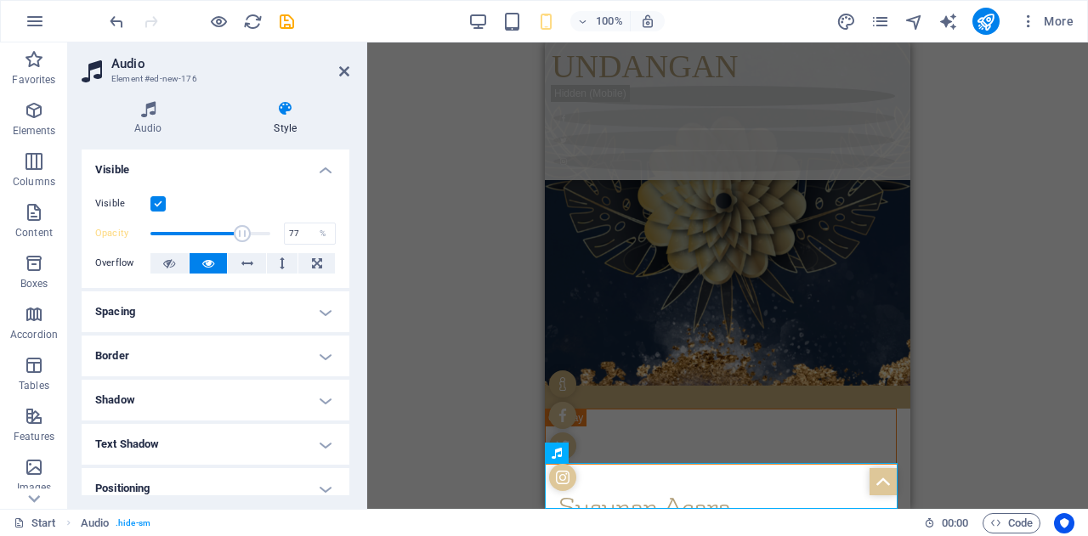
click at [207, 13] on div at bounding box center [201, 21] width 190 height 27
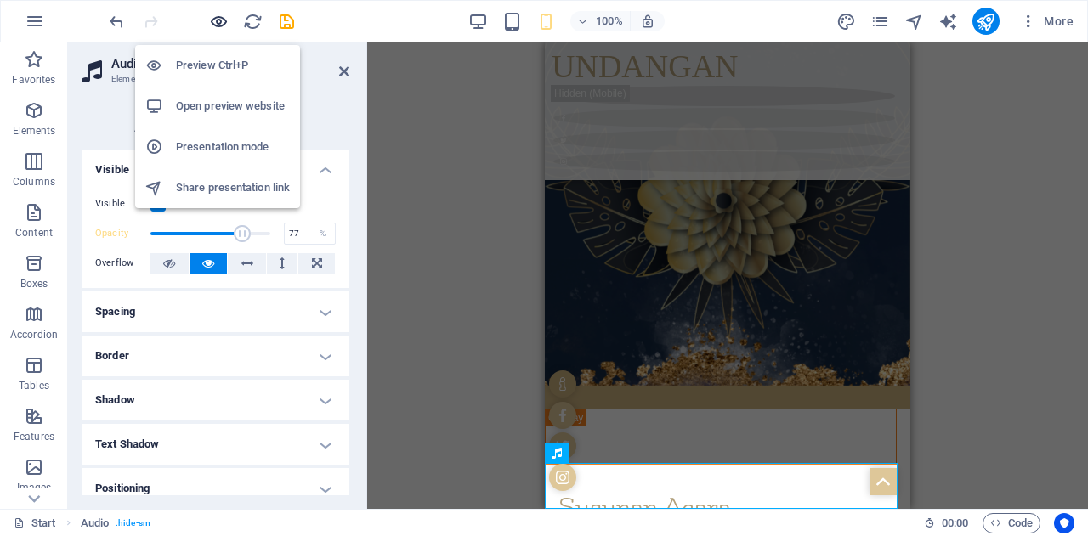
click at [214, 17] on icon "button" at bounding box center [219, 22] width 20 height 20
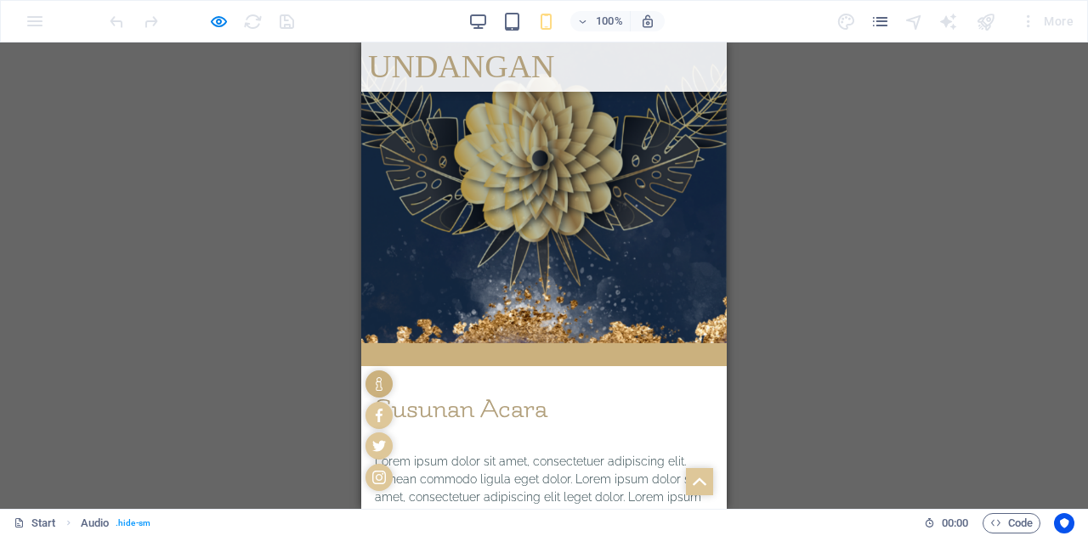
scroll to position [1839, 0]
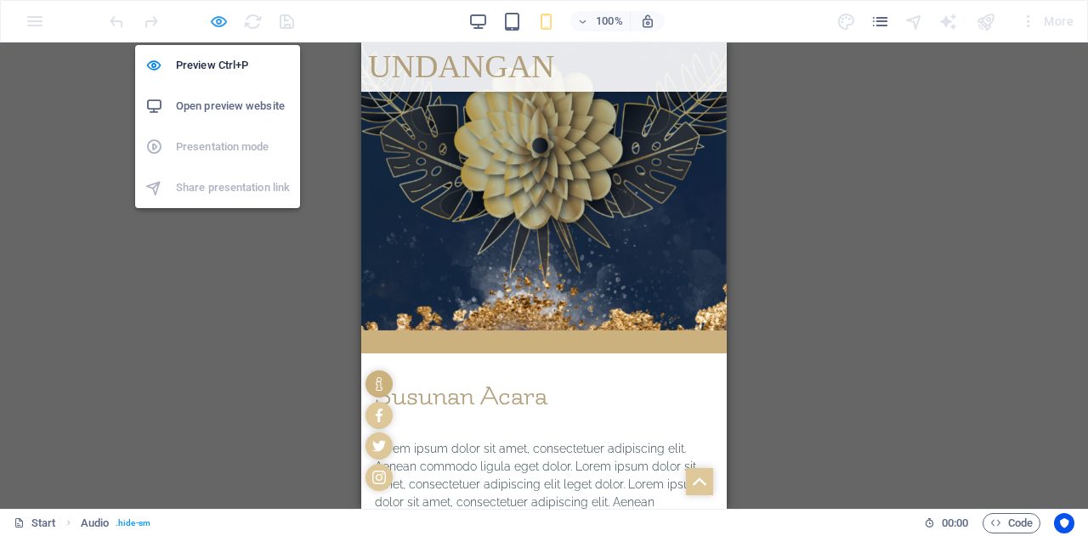
click at [218, 30] on icon "button" at bounding box center [219, 22] width 20 height 20
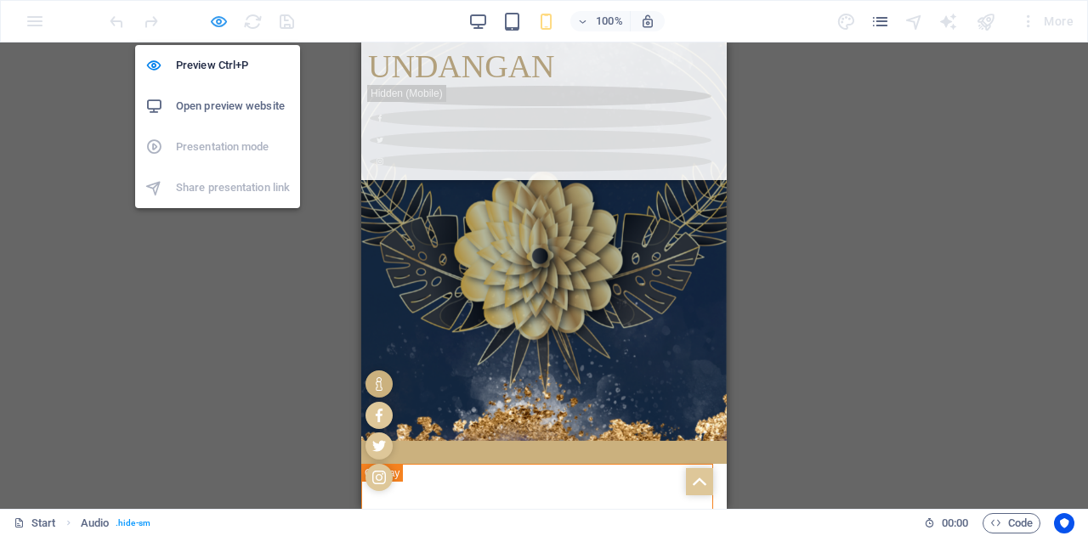
scroll to position [1894, 0]
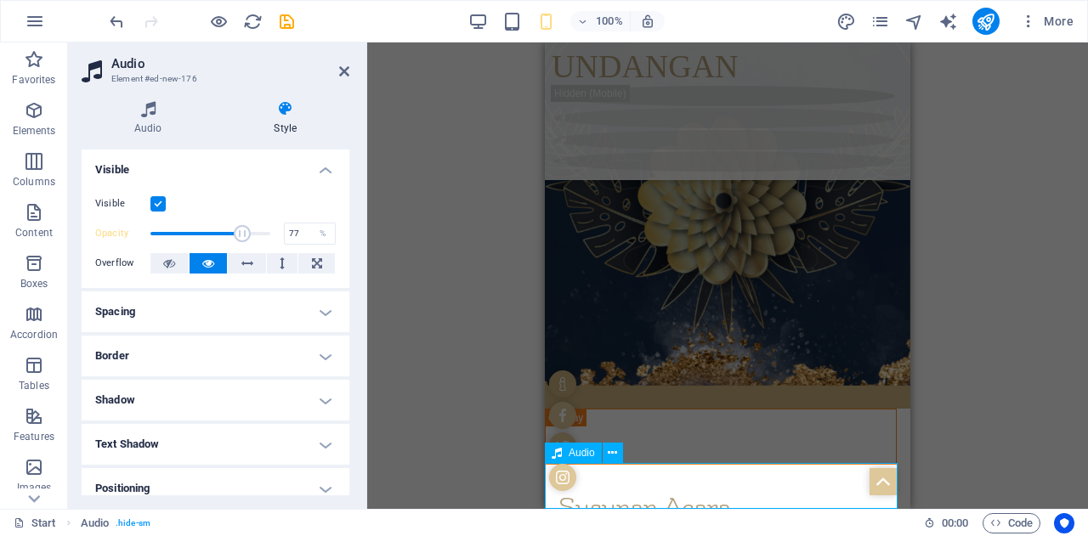
click at [168, 265] on icon at bounding box center [169, 263] width 12 height 20
click at [144, 111] on icon at bounding box center [148, 108] width 133 height 17
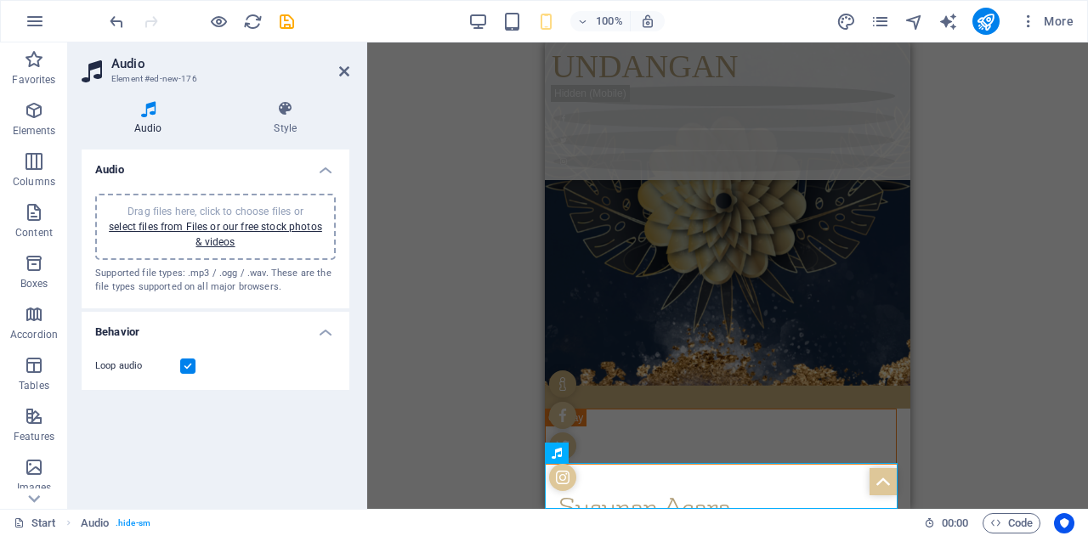
click at [260, 343] on div "Loop audio" at bounding box center [216, 367] width 268 height 48
click at [279, 127] on h4 "Style" at bounding box center [286, 118] width 128 height 36
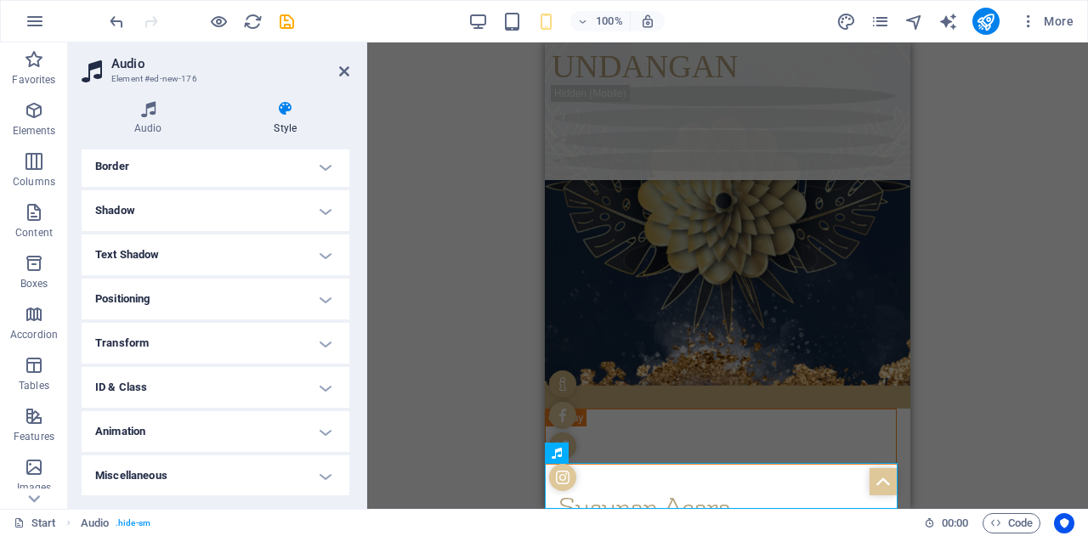
scroll to position [0, 0]
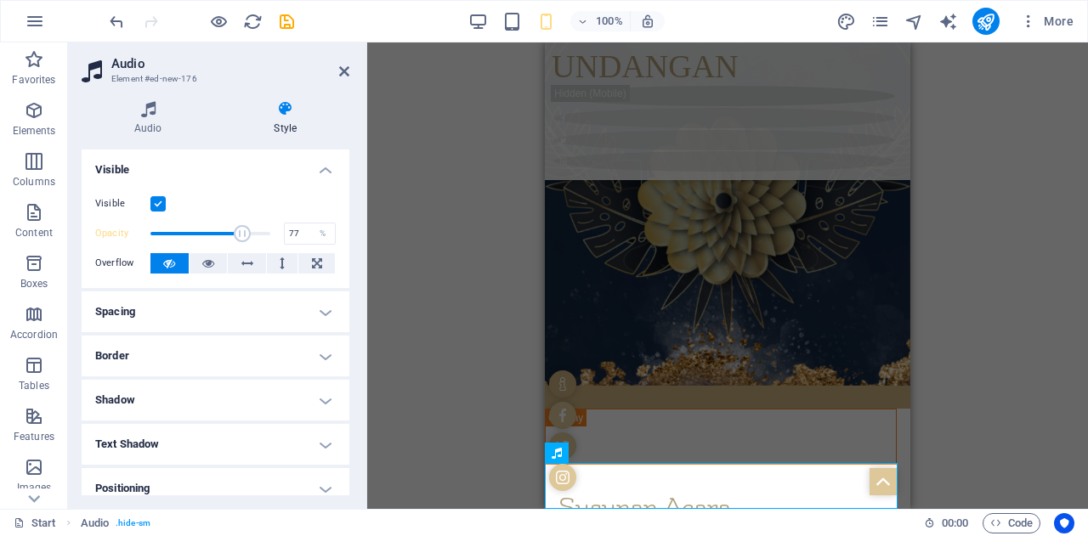
click at [156, 201] on label at bounding box center [157, 203] width 15 height 15
click at [0, 0] on input "Visible" at bounding box center [0, 0] width 0 height 0
type input "46"
drag, startPoint x: 175, startPoint y: 239, endPoint x: 203, endPoint y: 235, distance: 28.3
click at [203, 235] on span at bounding box center [210, 234] width 120 height 26
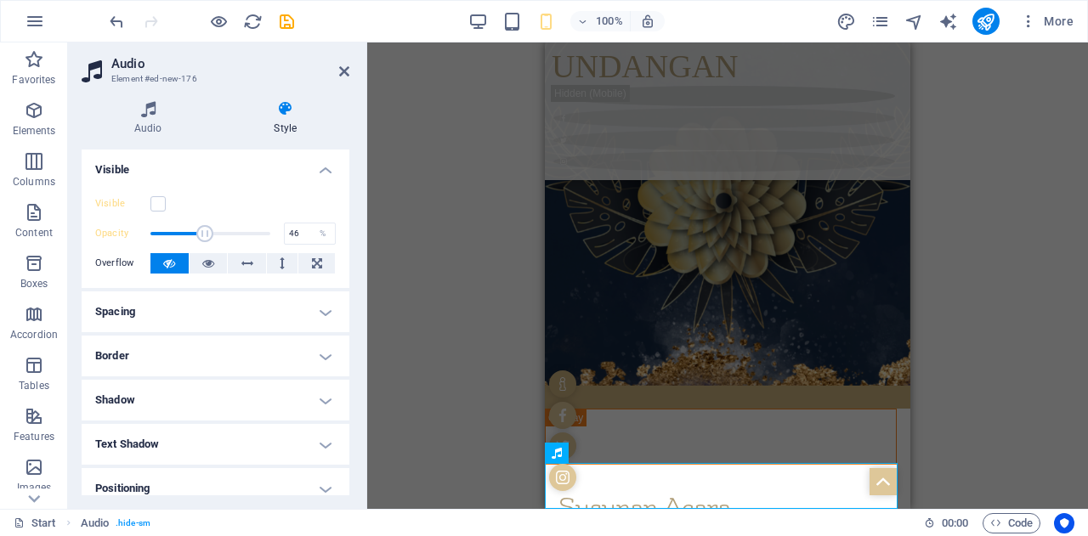
click at [440, 249] on div "H1 3 columns 3 columns Container Container Container Banner Banner Container Ba…" at bounding box center [727, 276] width 721 height 467
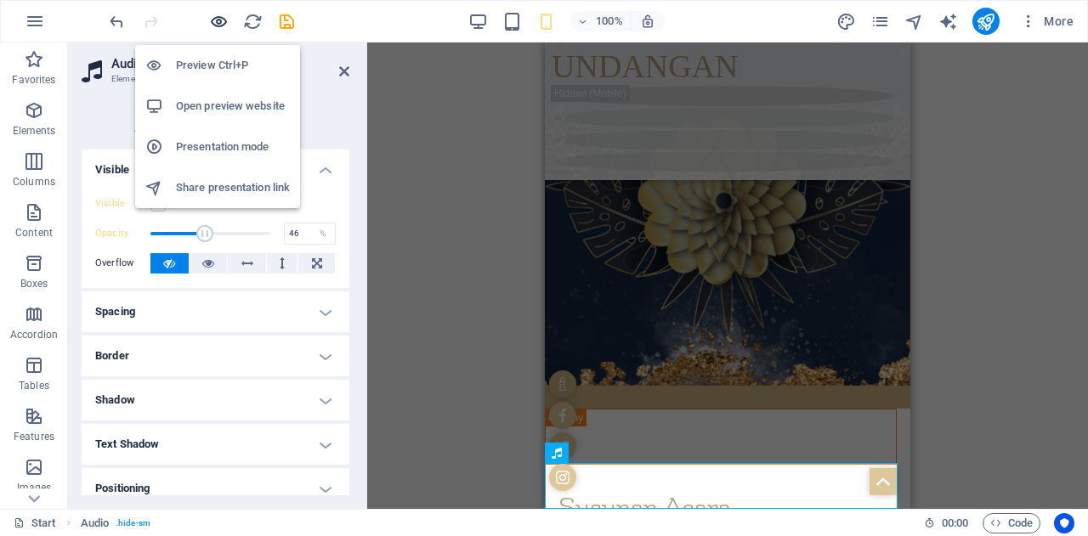
click at [219, 20] on icon "button" at bounding box center [219, 22] width 20 height 20
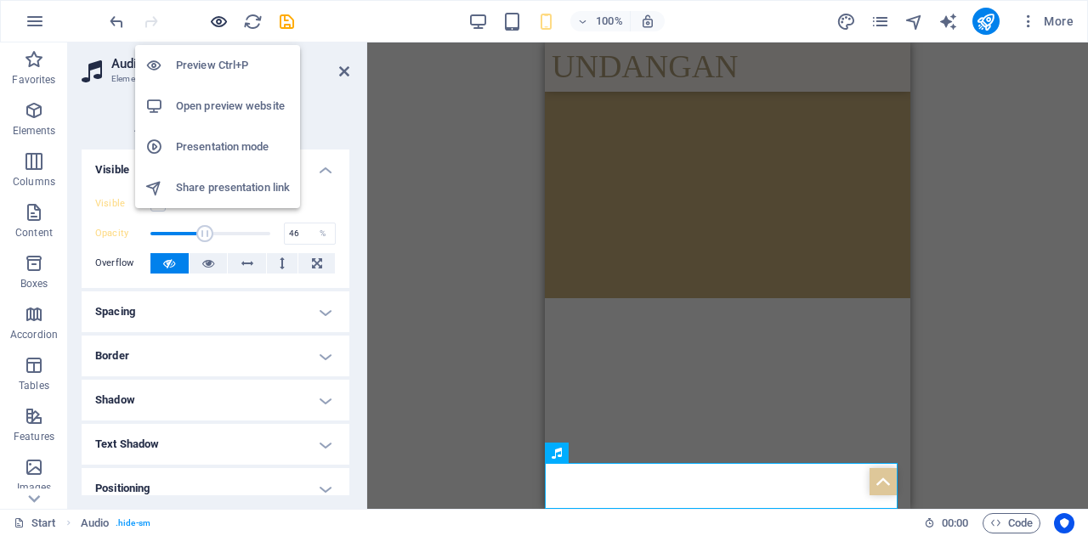
scroll to position [1793, 0]
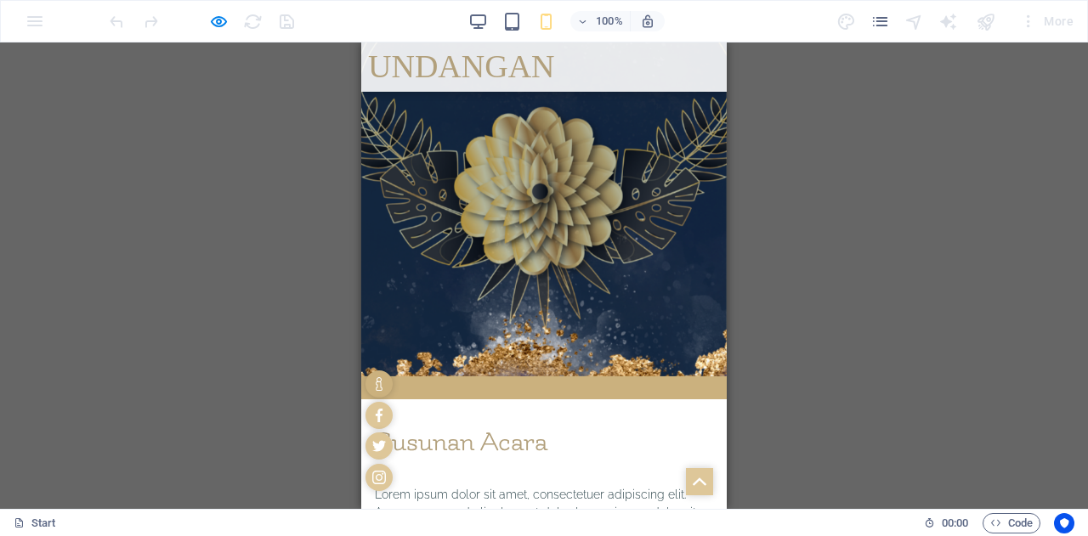
click at [219, 32] on div at bounding box center [201, 21] width 190 height 27
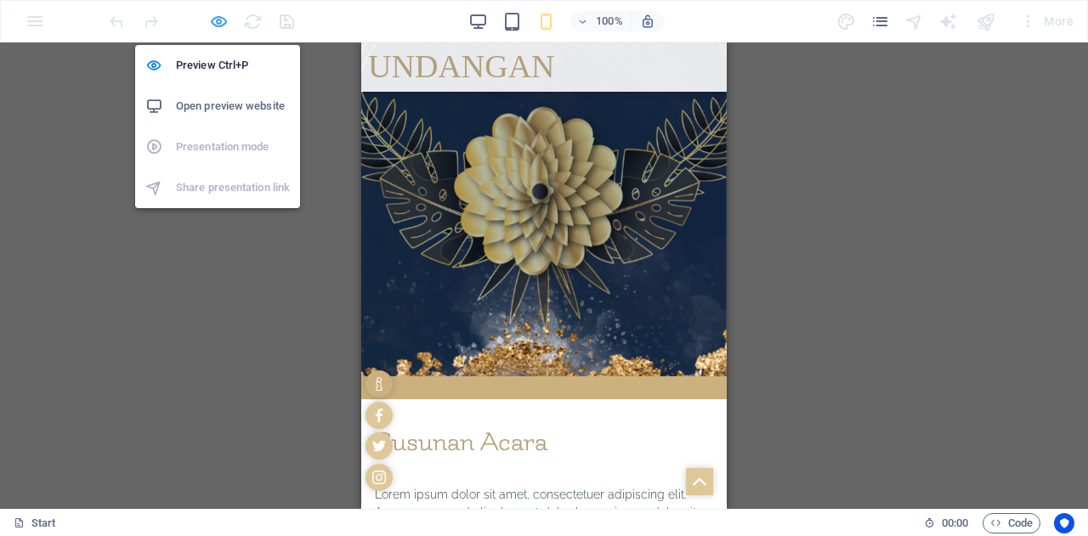
click at [219, 25] on icon "button" at bounding box center [219, 22] width 20 height 20
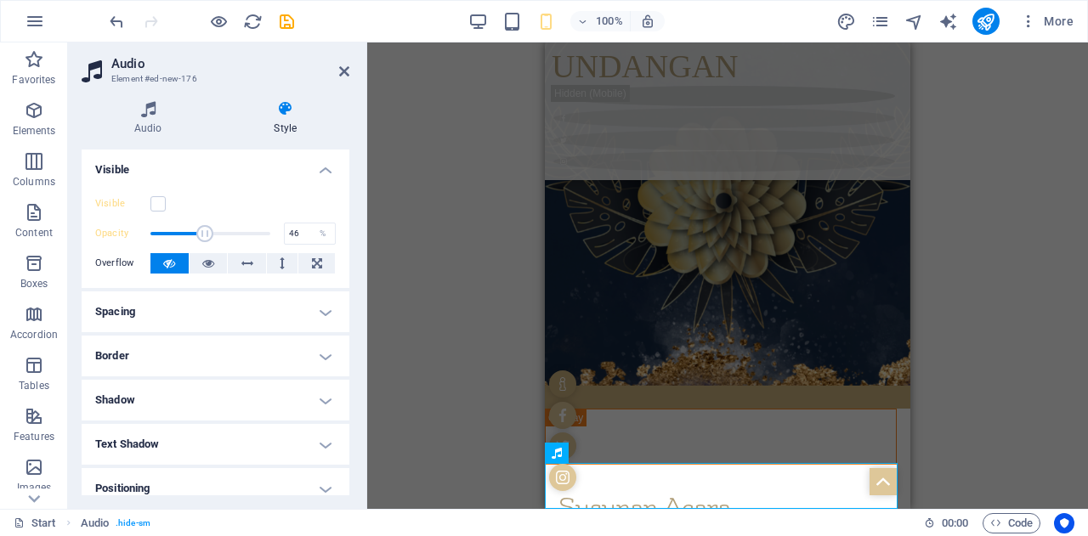
click at [422, 332] on div "H1 3 columns 3 columns Container Container Container Banner Banner Container Ba…" at bounding box center [727, 276] width 721 height 467
click at [982, 21] on icon "publish" at bounding box center [986, 22] width 20 height 20
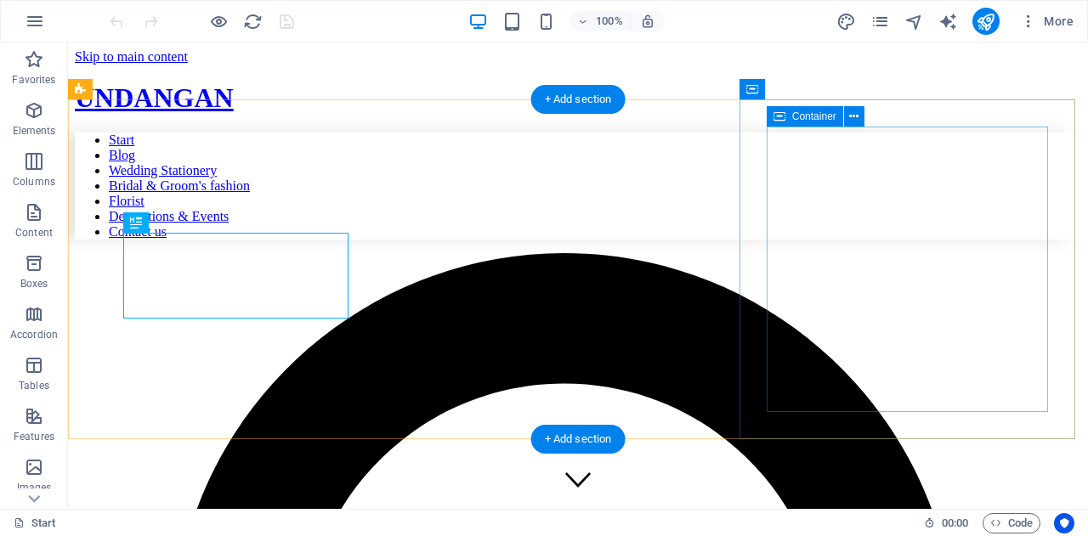
scroll to position [524, 0]
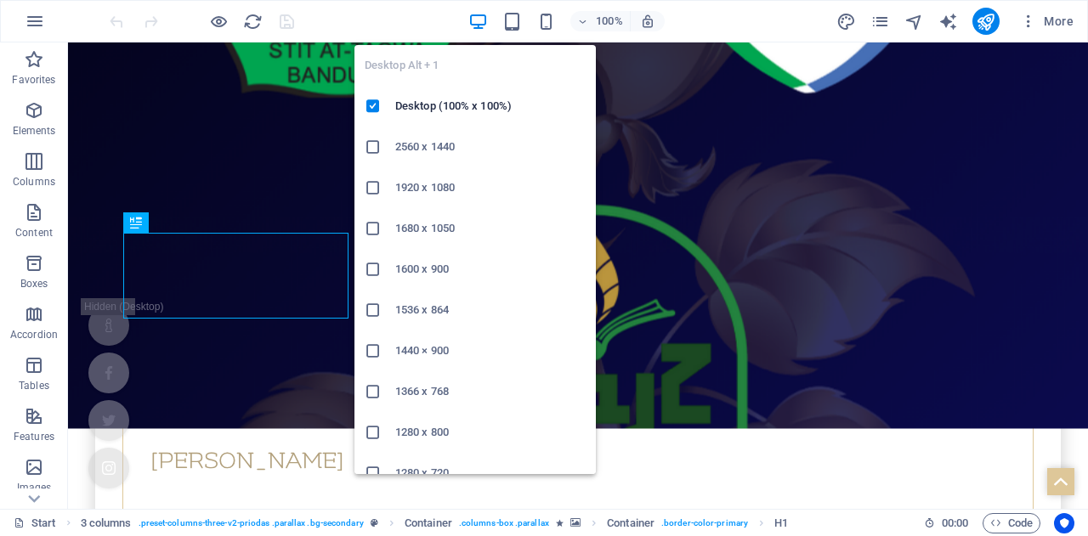
click at [473, 20] on icon "button" at bounding box center [478, 22] width 20 height 20
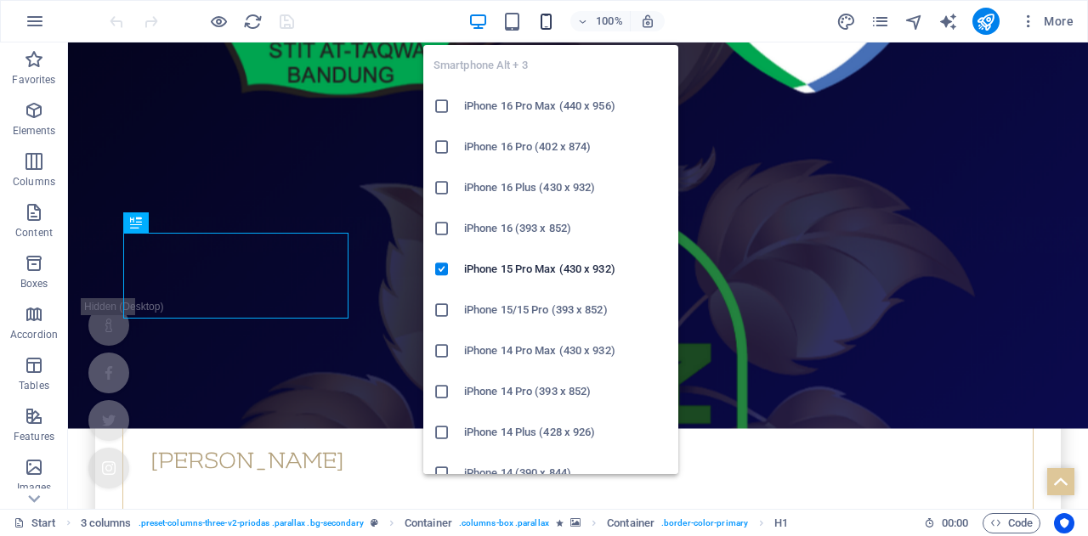
click at [547, 22] on icon "button" at bounding box center [546, 22] width 20 height 20
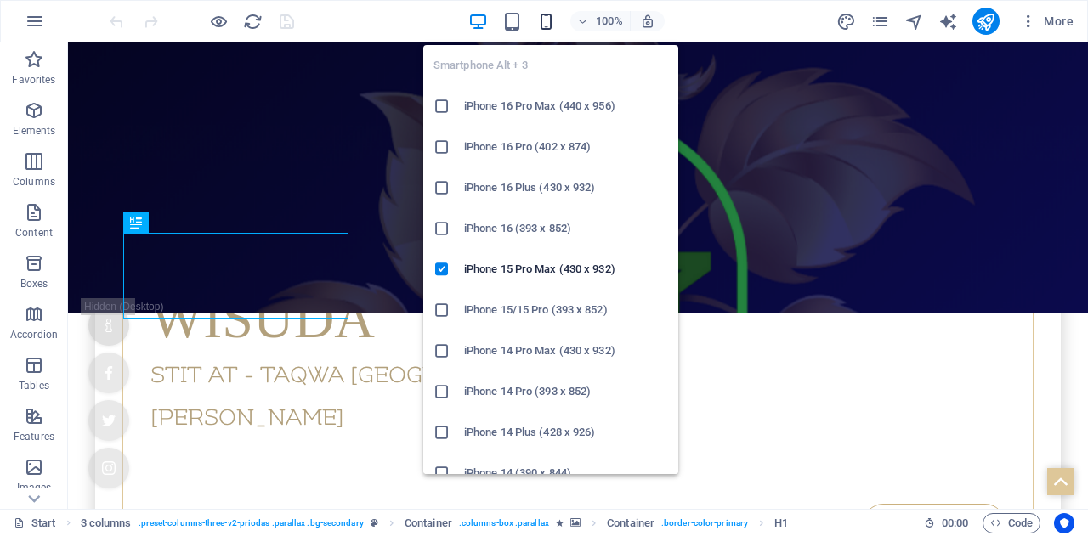
scroll to position [269, 0]
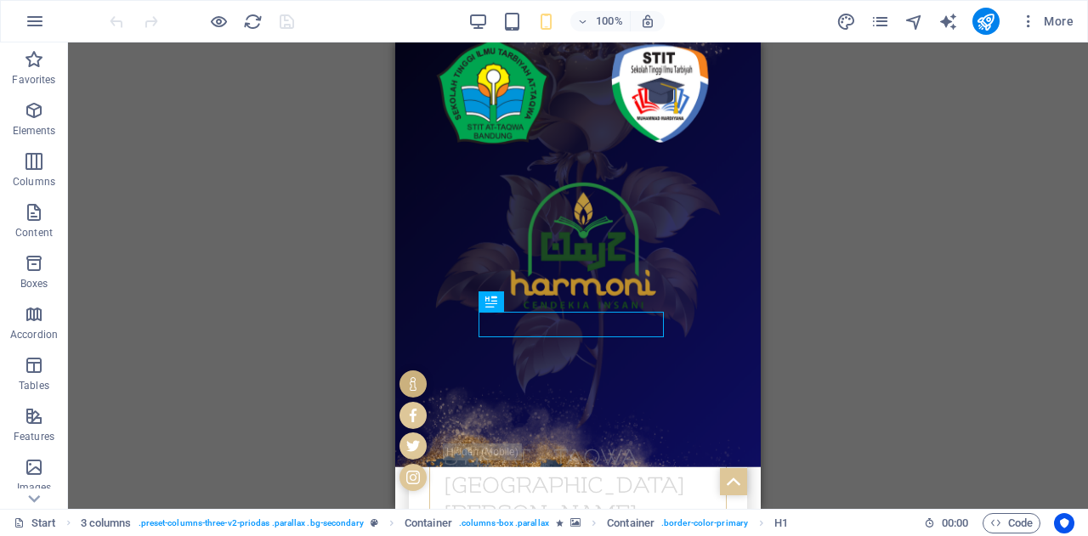
click at [303, 286] on div "Drag here to replace the existing content. Press “Ctrl” if you want to create a…" at bounding box center [578, 276] width 1020 height 467
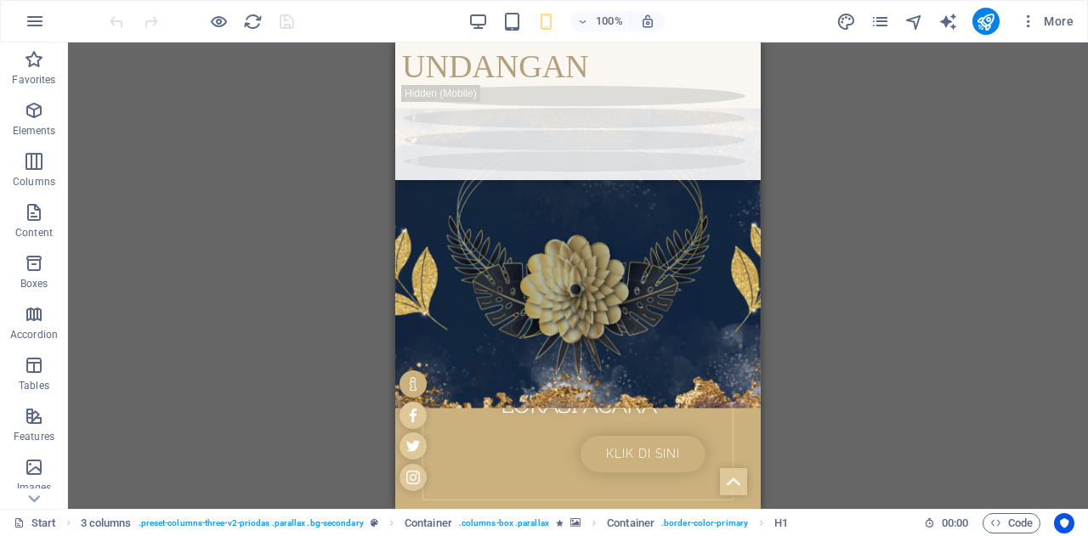
scroll to position [1894, 0]
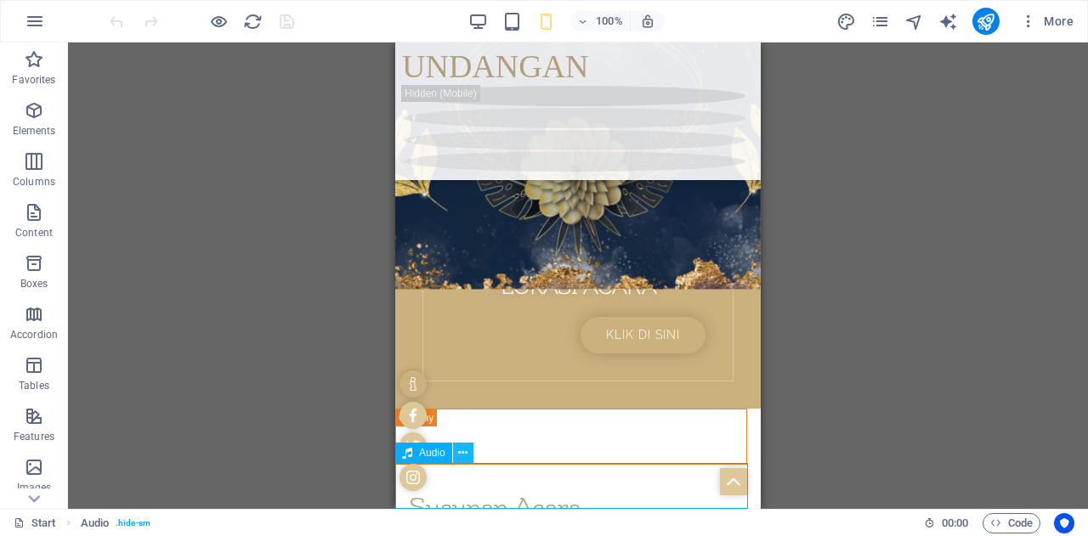
click at [458, 448] on icon at bounding box center [462, 454] width 9 height 18
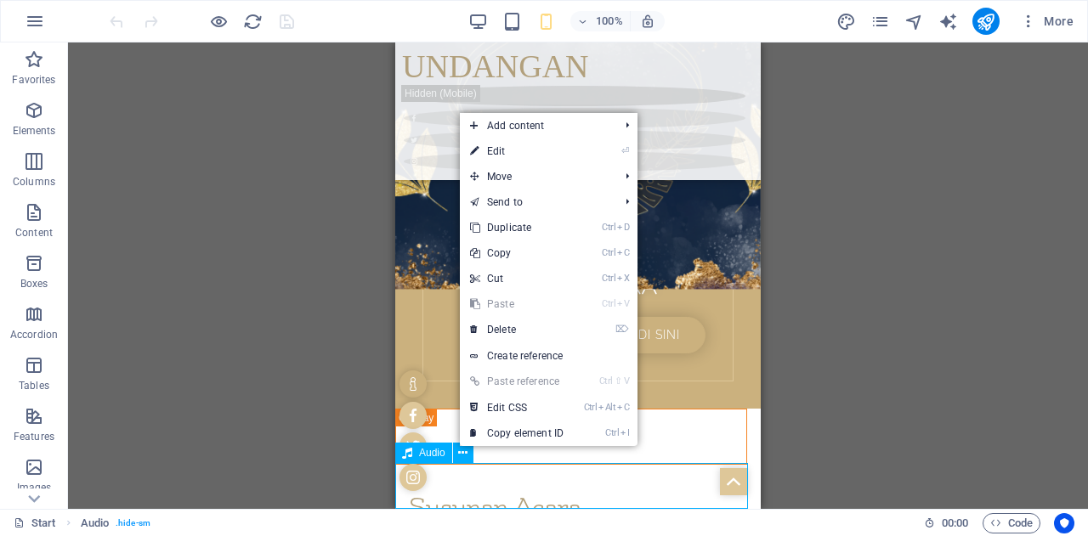
click at [437, 448] on span "Audio" at bounding box center [432, 453] width 26 height 10
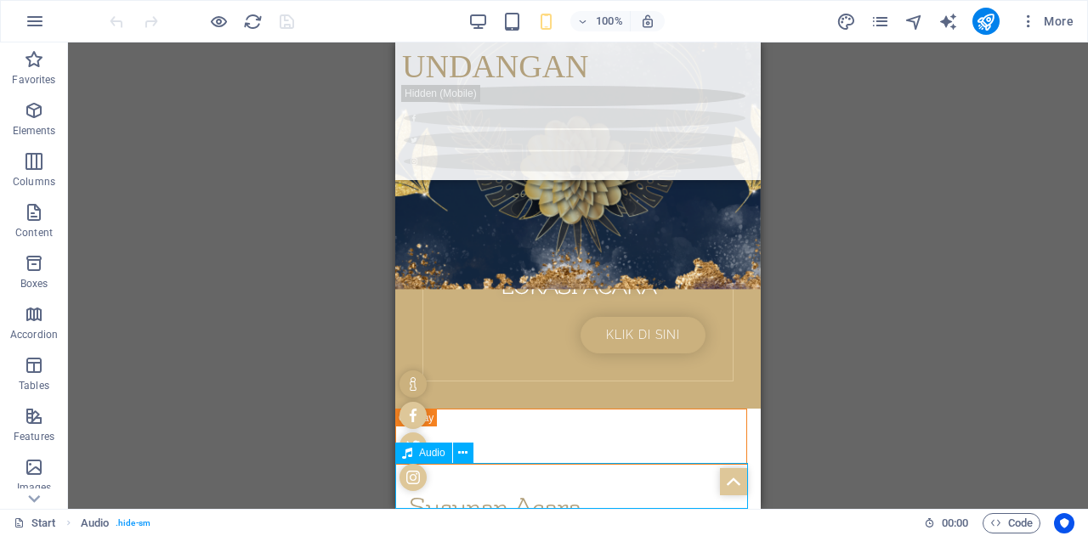
click at [434, 455] on span "Audio" at bounding box center [432, 453] width 26 height 10
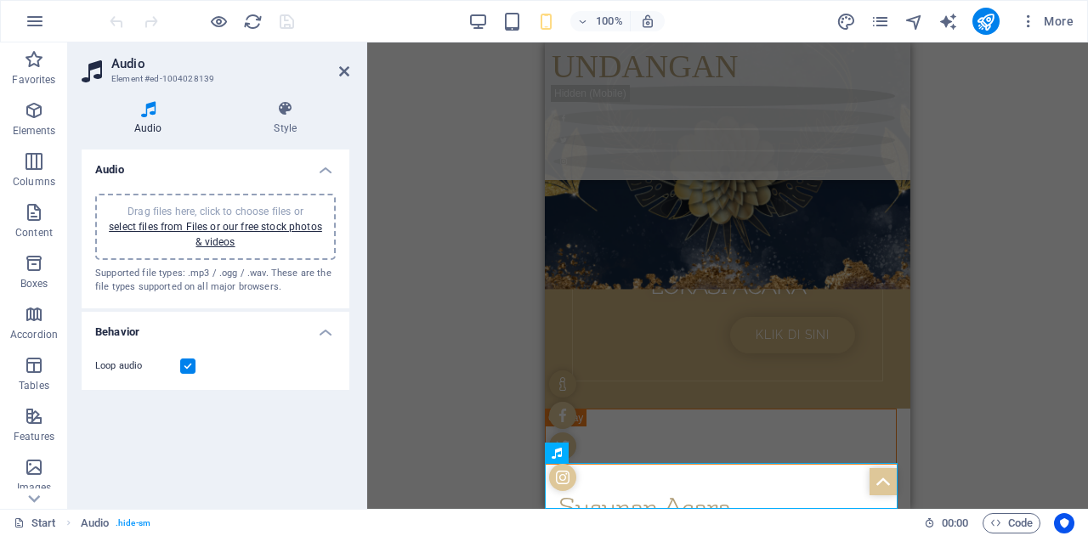
click at [190, 366] on label at bounding box center [187, 366] width 15 height 15
click at [0, 0] on input "Loop audio" at bounding box center [0, 0] width 0 height 0
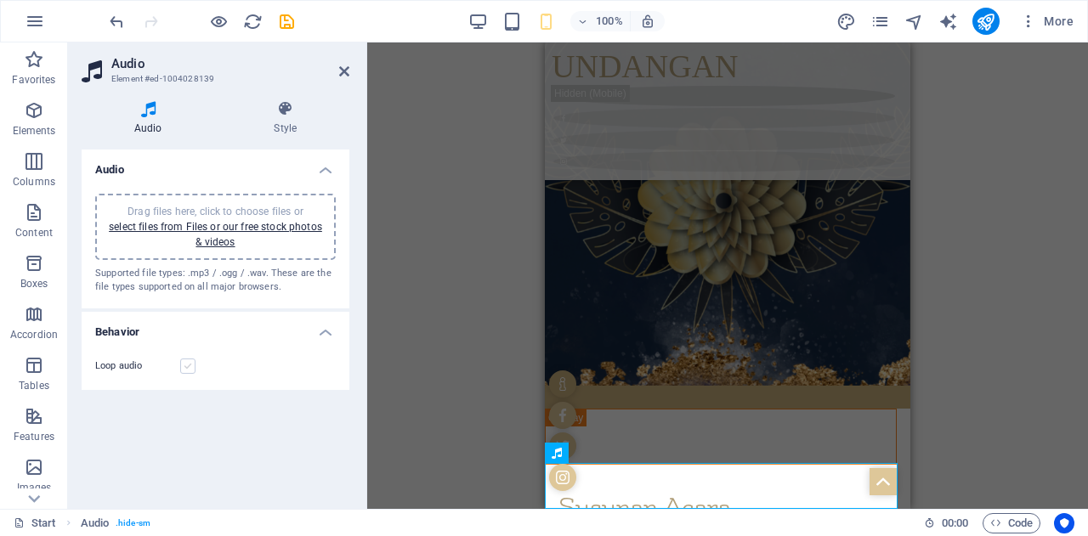
click at [190, 366] on label at bounding box center [187, 366] width 15 height 15
click at [0, 0] on input "Loop audio" at bounding box center [0, 0] width 0 height 0
click at [611, 453] on icon at bounding box center [612, 454] width 9 height 18
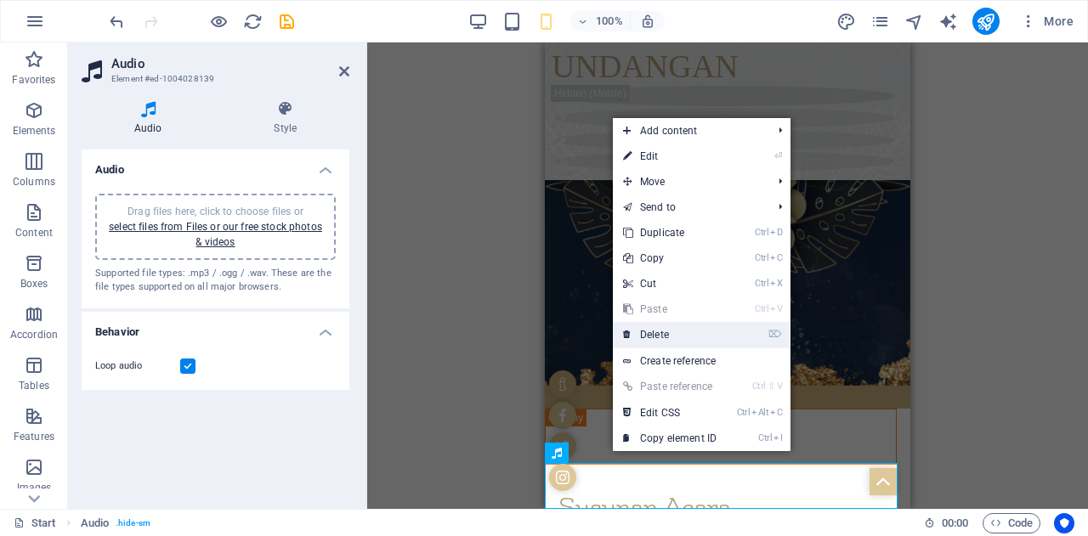
click at [682, 327] on link "⌦ Delete" at bounding box center [670, 335] width 114 height 26
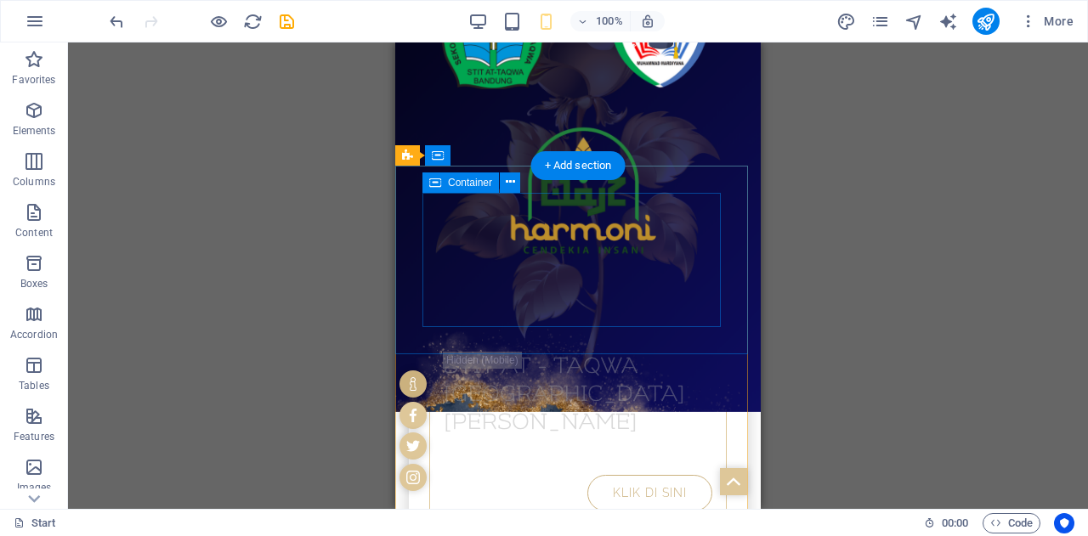
scroll to position [360, 0]
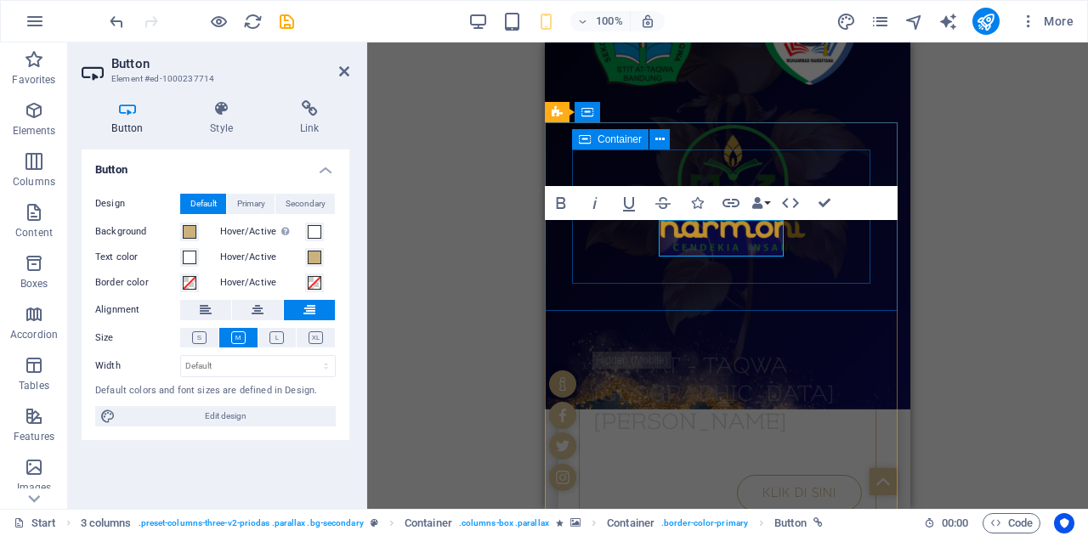
scroll to position [403, 0]
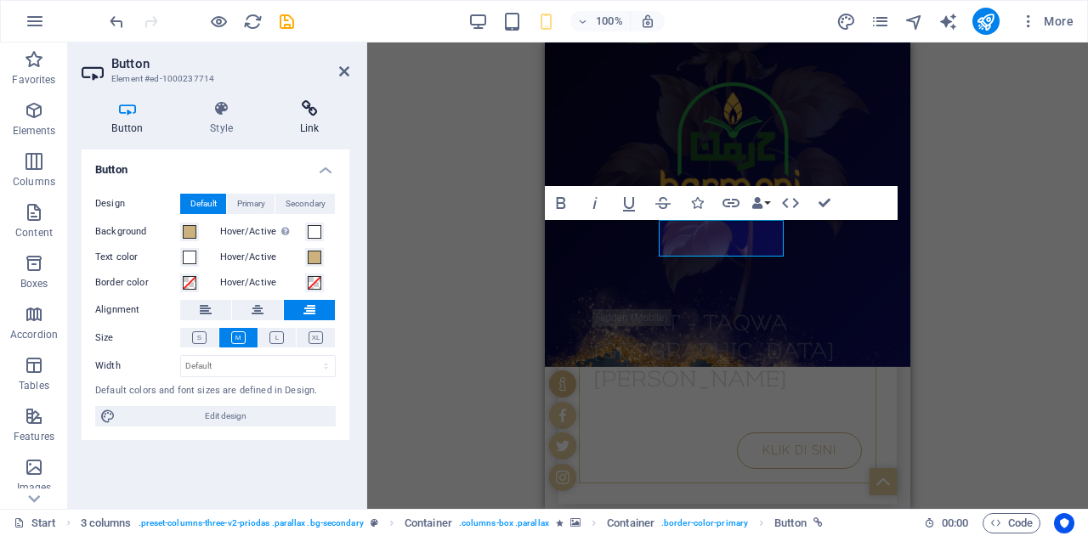
click at [316, 111] on icon at bounding box center [309, 108] width 80 height 17
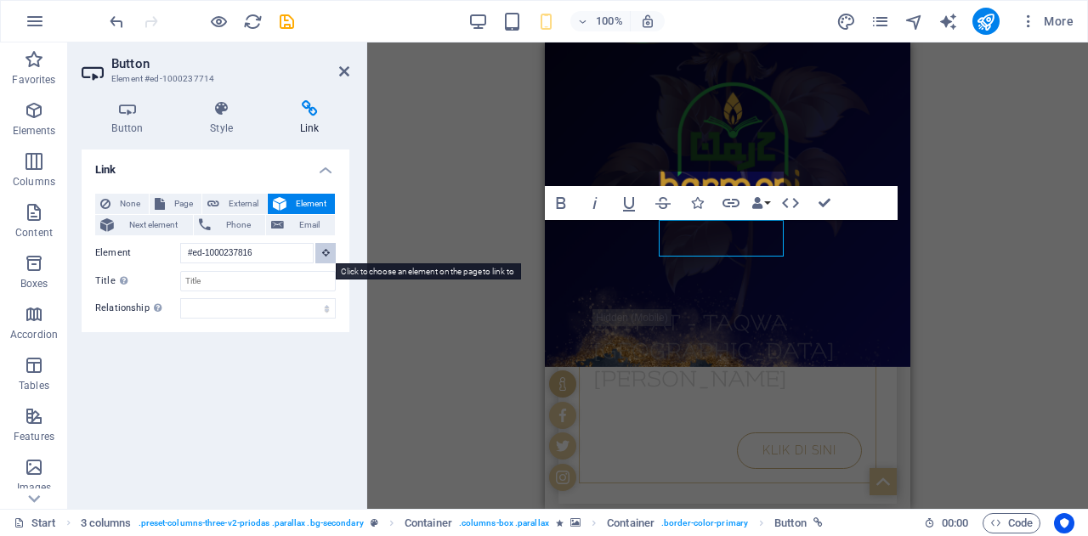
click at [330, 255] on button at bounding box center [325, 253] width 20 height 20
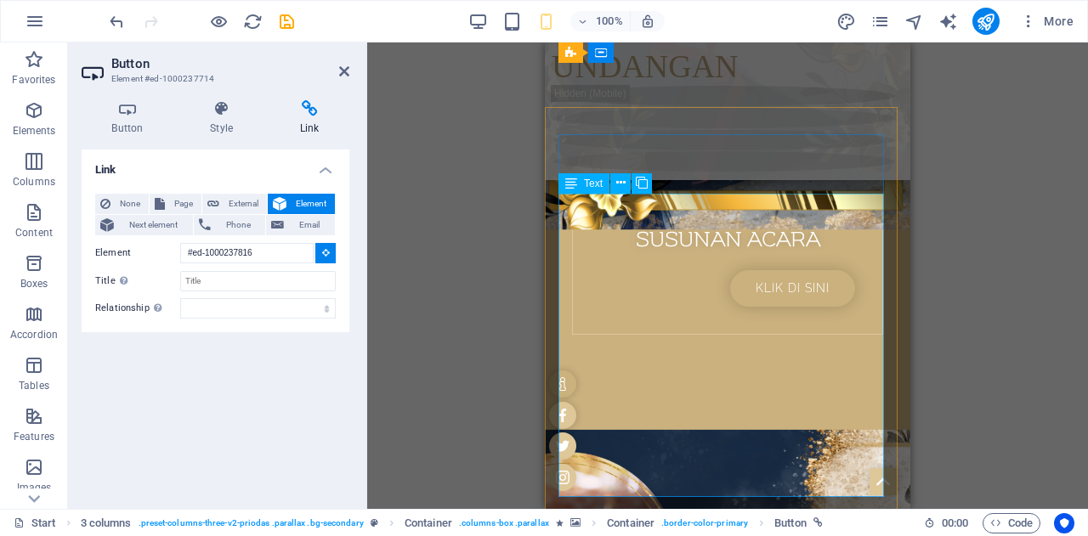
scroll to position [959, 0]
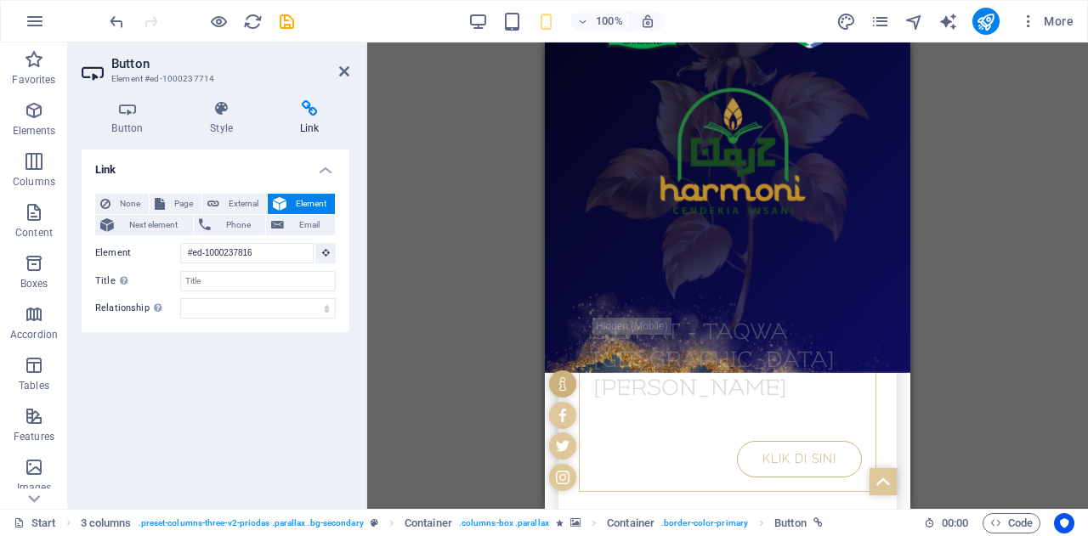
scroll to position [366, 0]
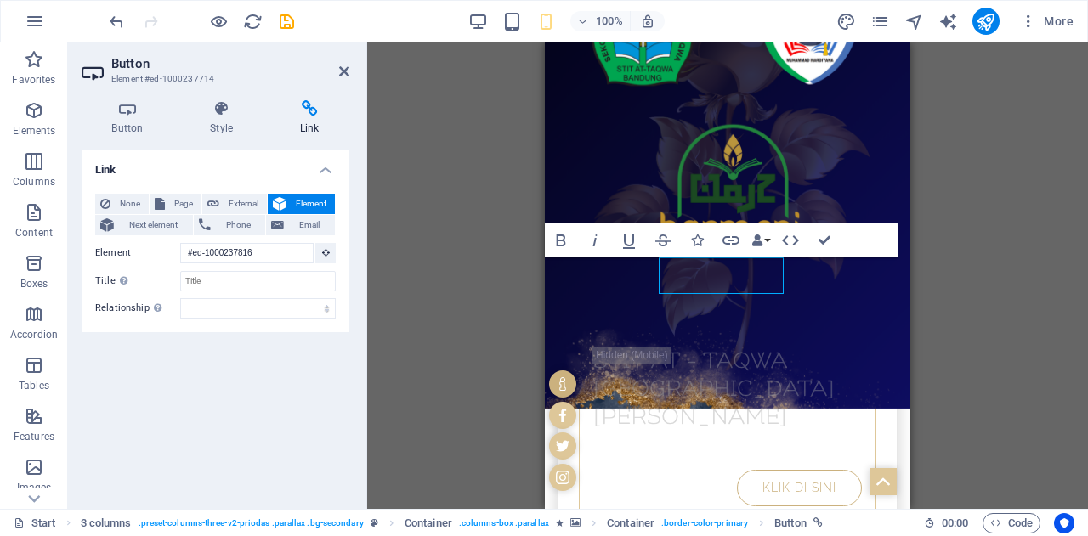
click at [340, 79] on header "Button Element #ed-1000237714" at bounding box center [216, 65] width 268 height 44
click at [340, 71] on icon at bounding box center [344, 72] width 10 height 14
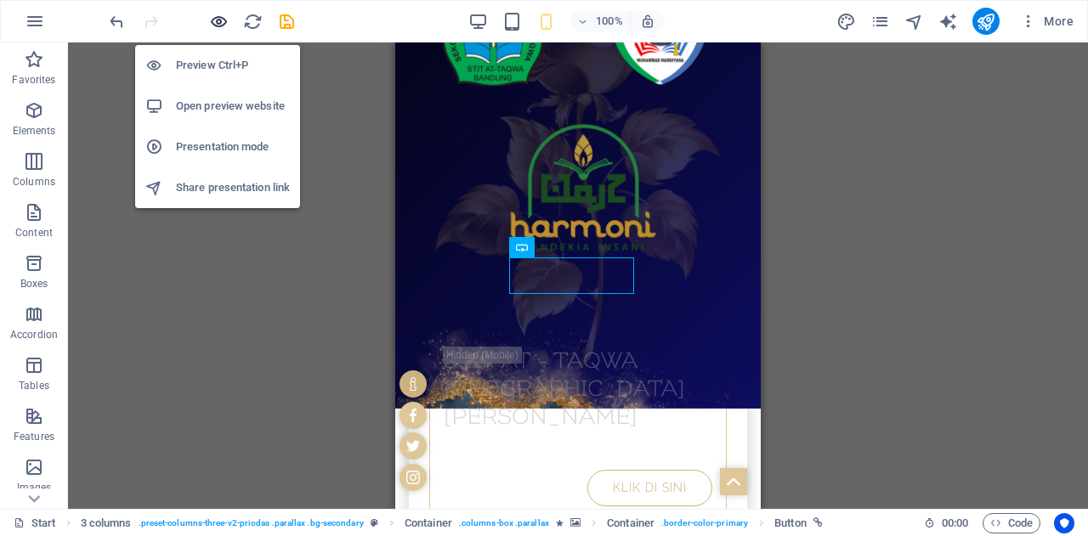
click at [221, 20] on icon "button" at bounding box center [219, 22] width 20 height 20
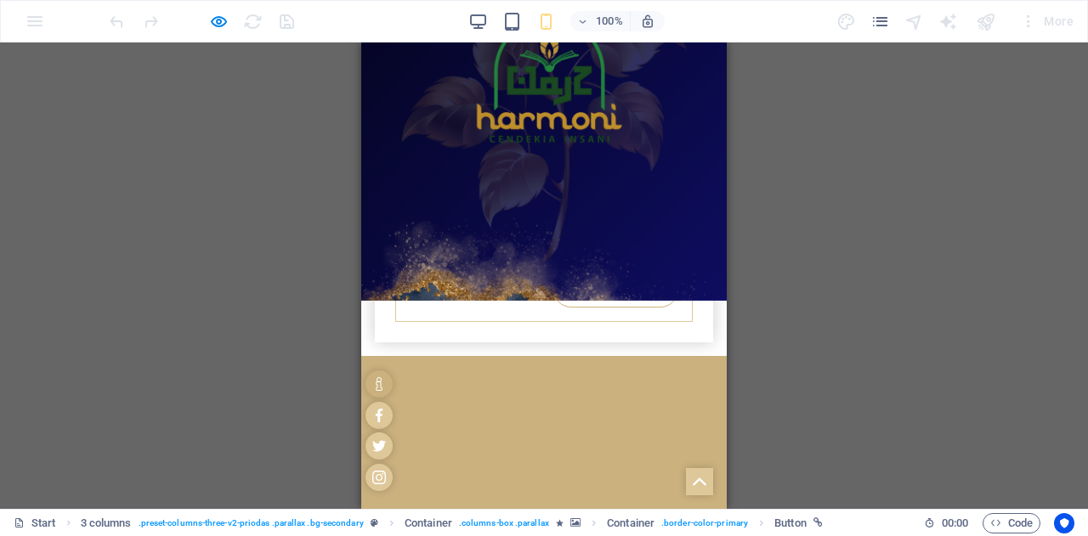
scroll to position [454, 0]
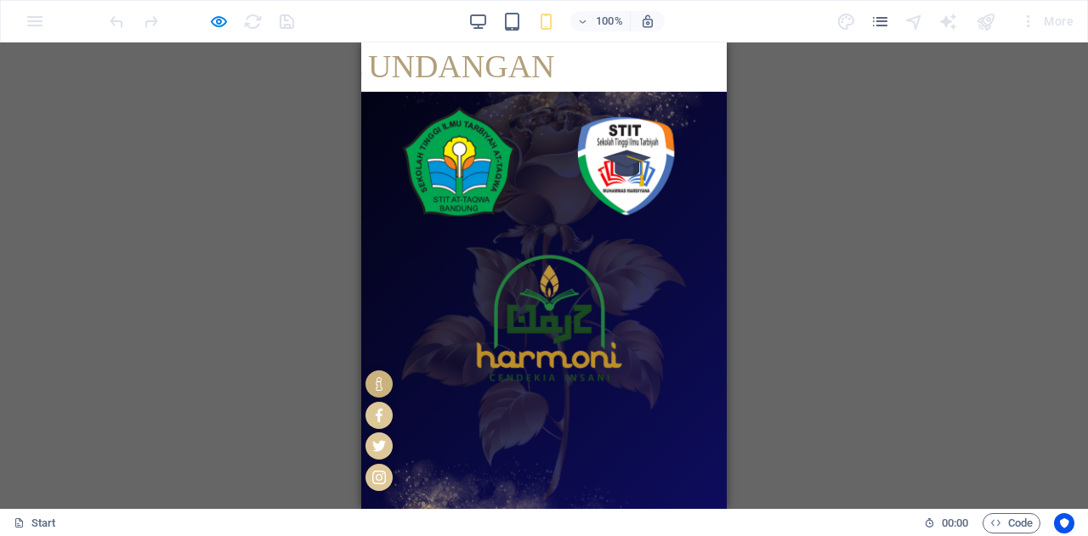
scroll to position [98, 0]
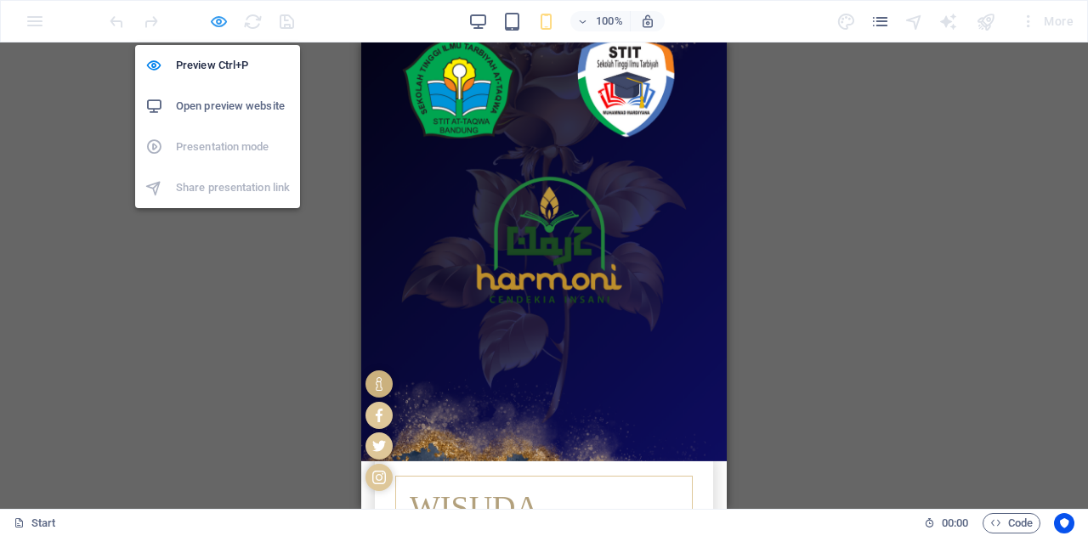
click at [218, 14] on icon "button" at bounding box center [219, 22] width 20 height 20
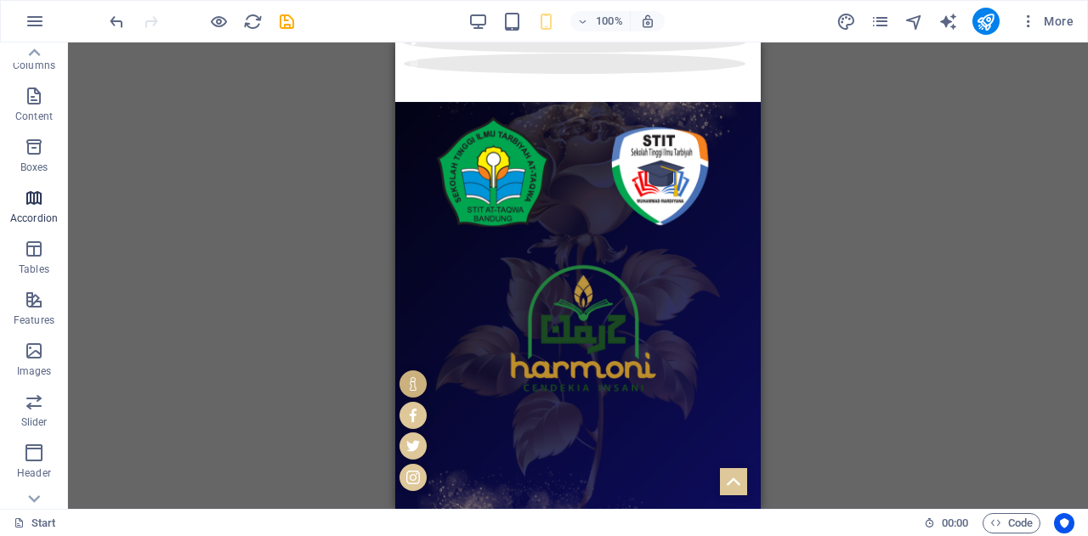
scroll to position [118, 0]
click at [32, 298] on icon "button" at bounding box center [34, 298] width 20 height 20
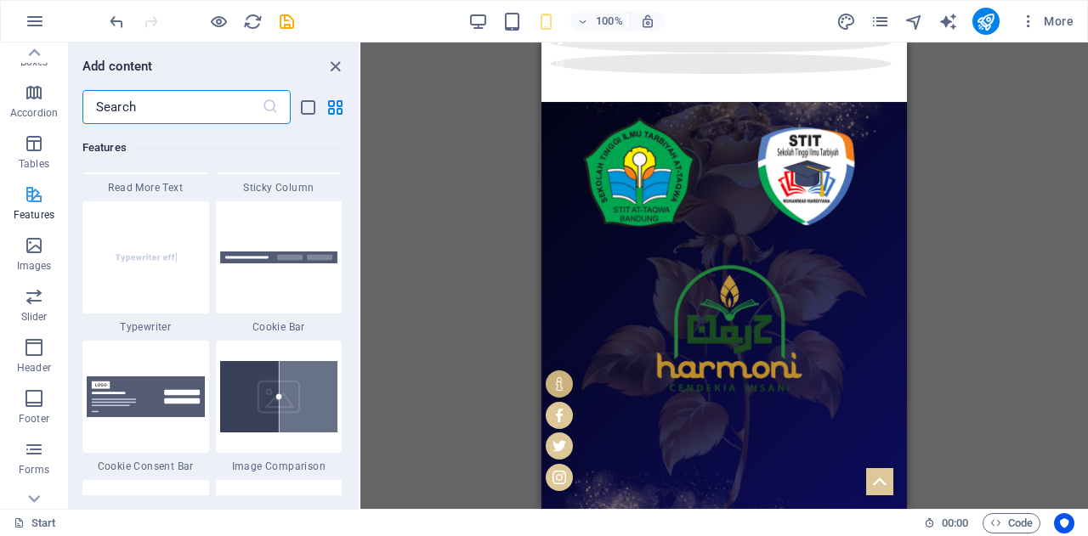
scroll to position [298, 0]
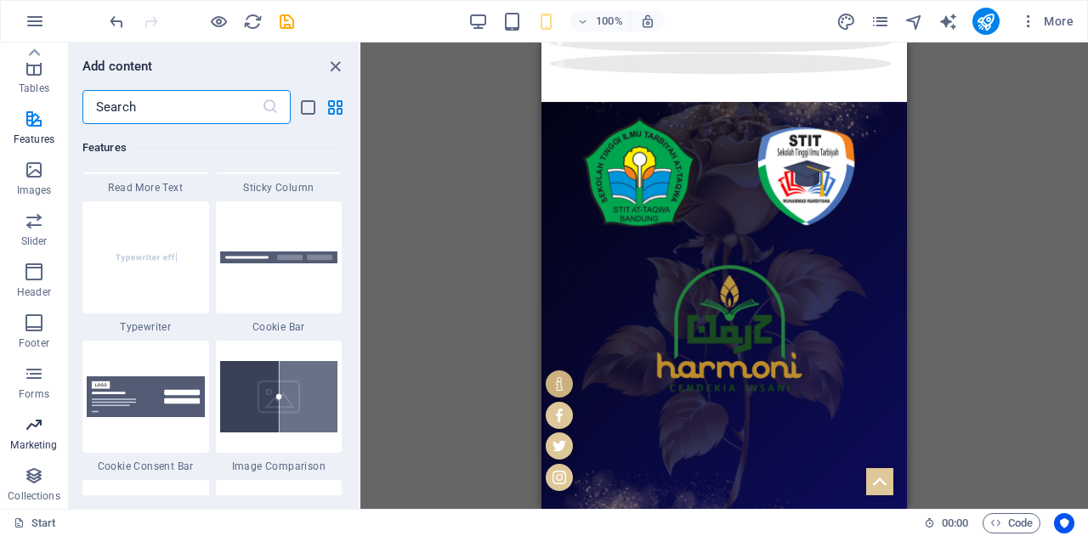
click at [41, 440] on p "Marketing" at bounding box center [33, 446] width 47 height 14
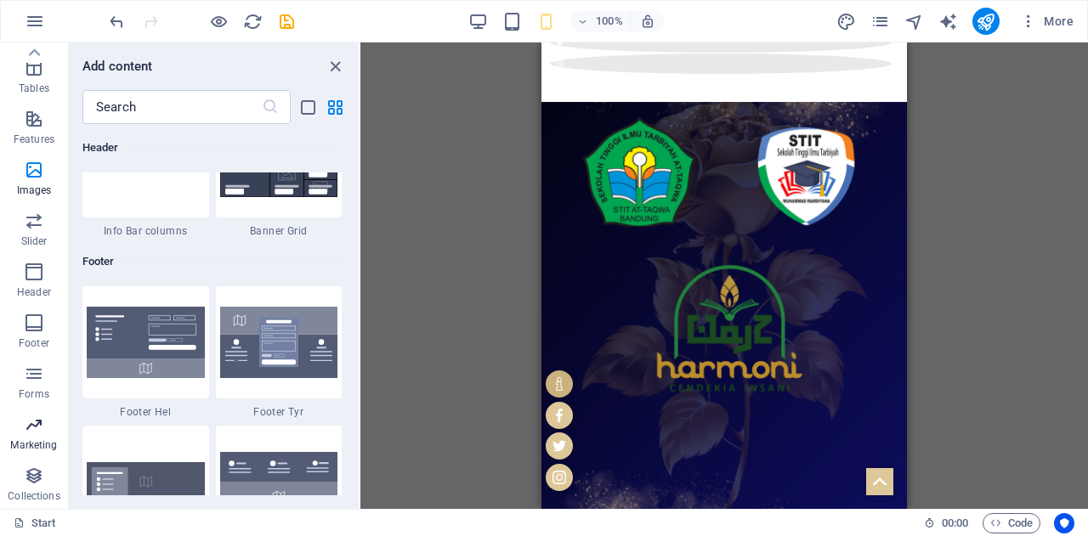
scroll to position [13846, 0]
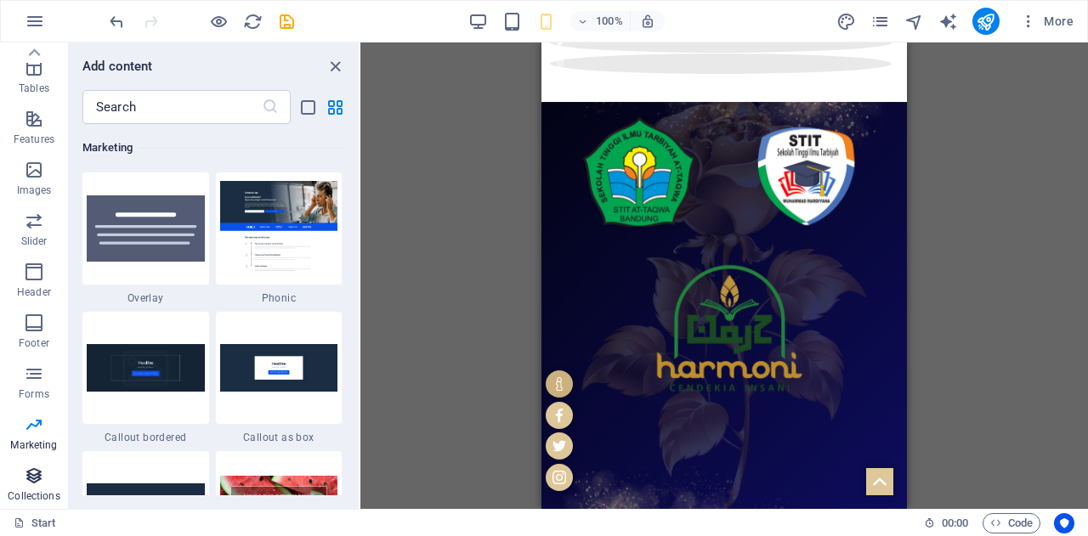
click at [31, 468] on icon "button" at bounding box center [34, 476] width 20 height 20
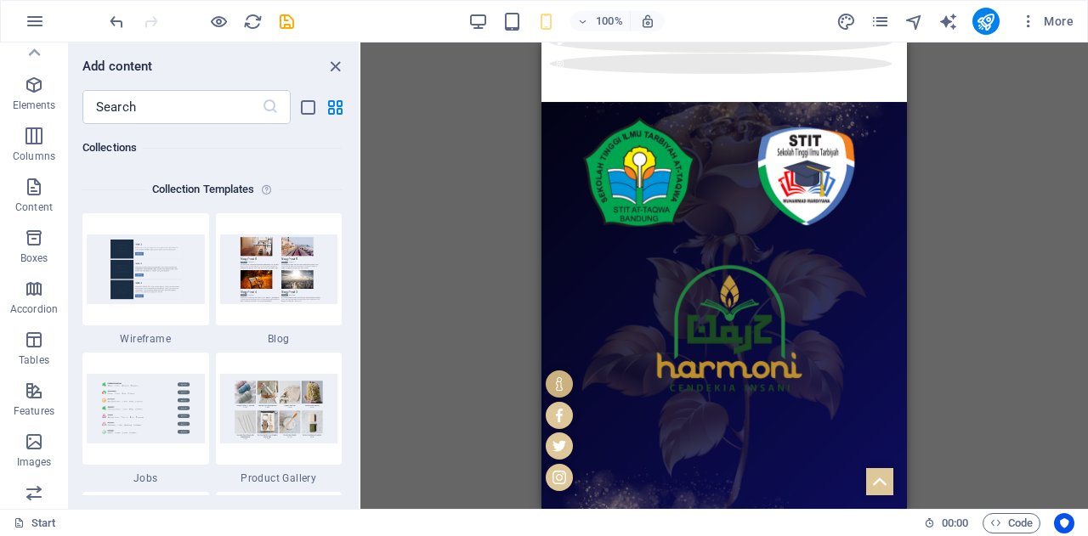
scroll to position [0, 0]
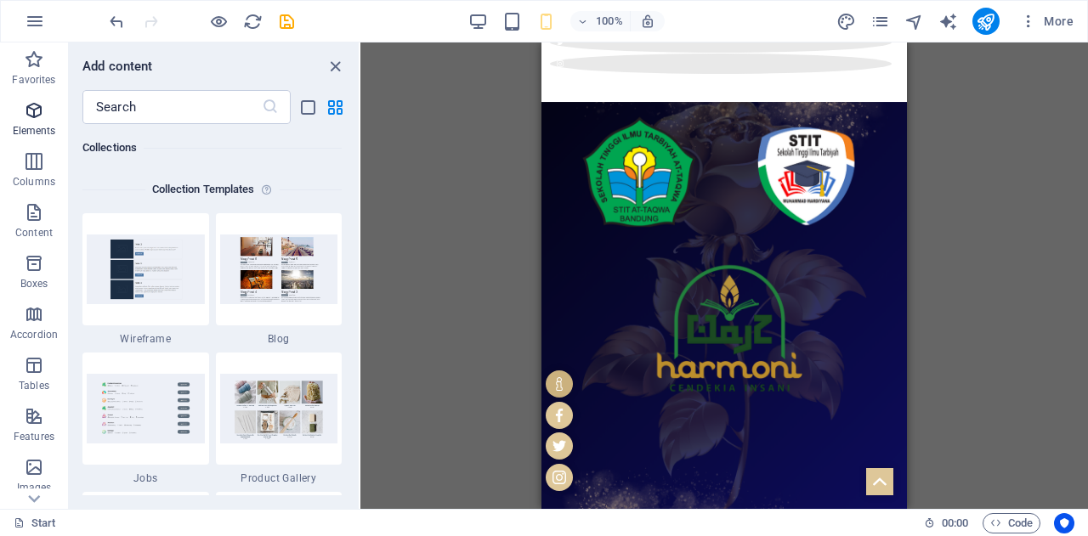
click at [33, 94] on button "Elements" at bounding box center [34, 119] width 68 height 51
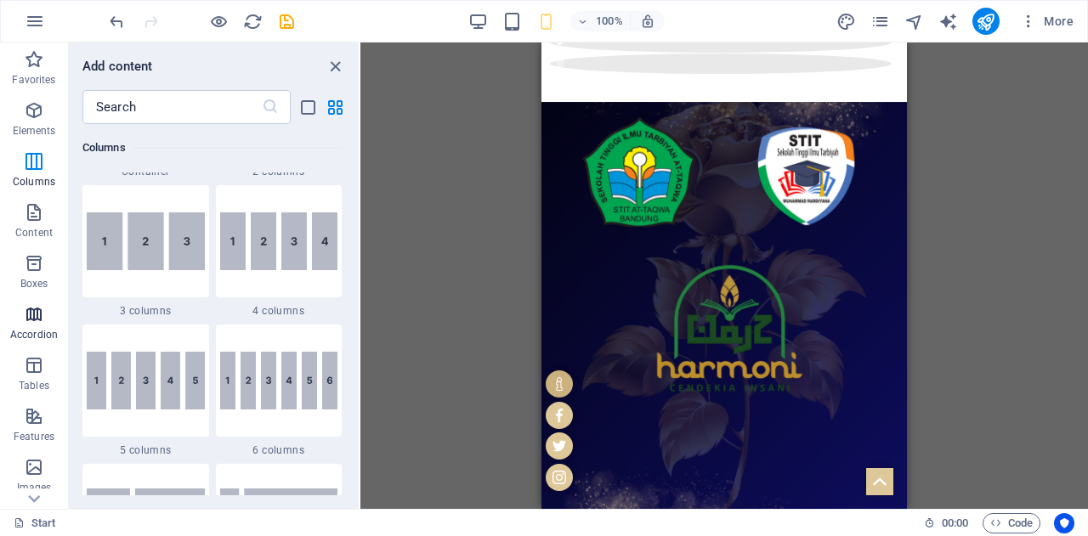
scroll to position [1, 0]
click at [26, 320] on icon "button" at bounding box center [34, 313] width 20 height 20
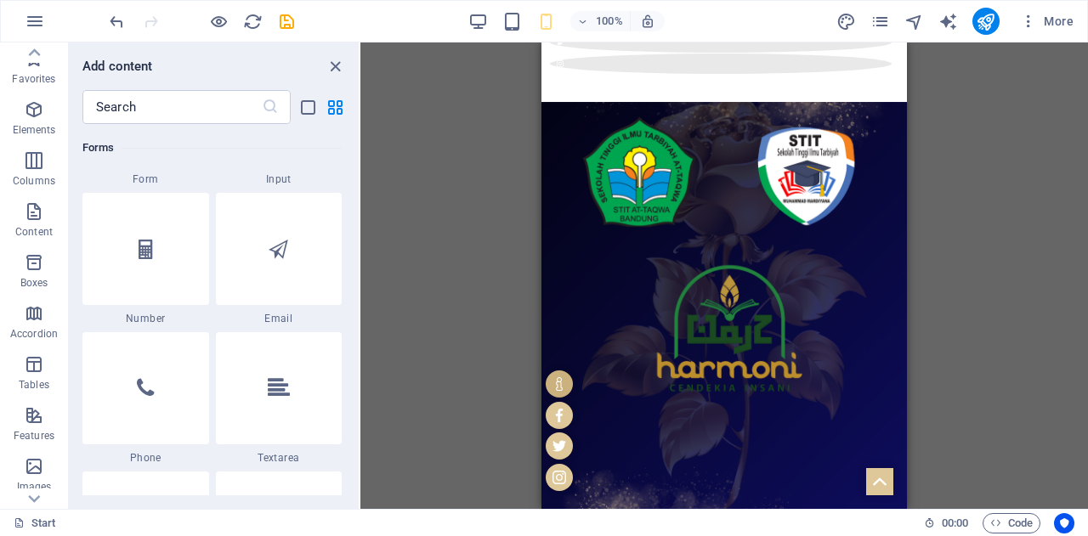
scroll to position [12883, 0]
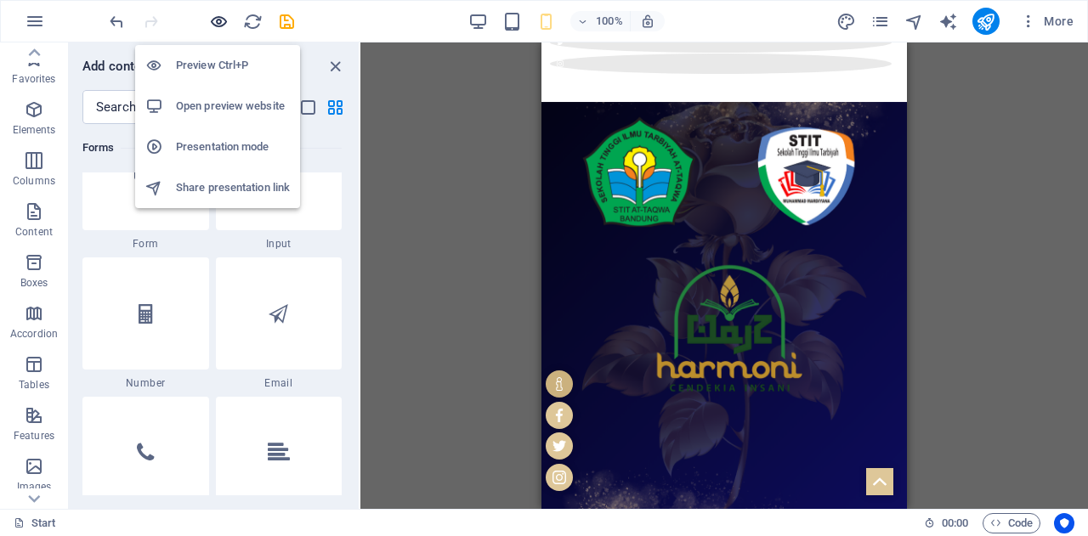
click at [216, 20] on icon "button" at bounding box center [219, 22] width 20 height 20
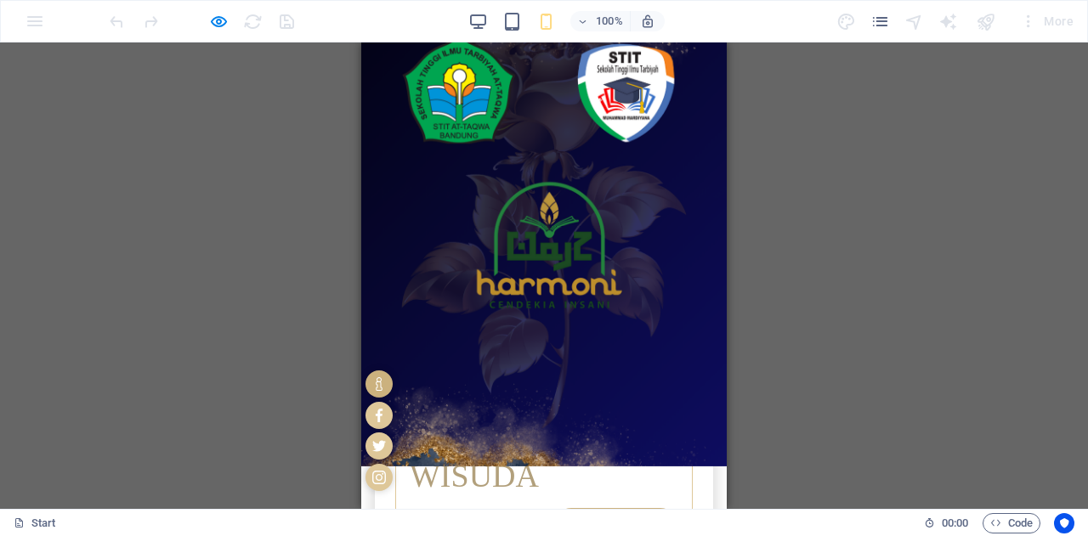
scroll to position [0, 0]
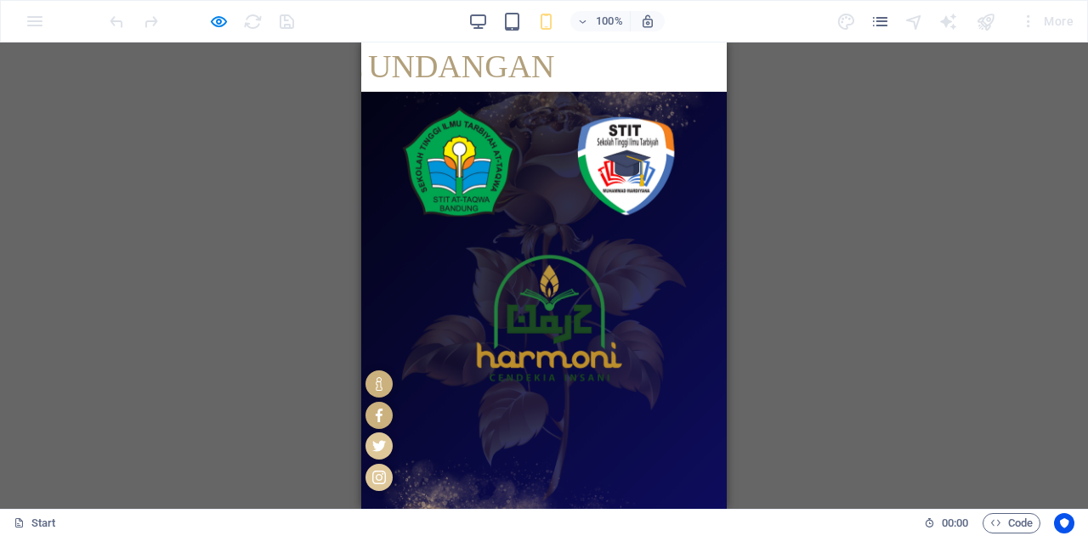
click at [393, 429] on link at bounding box center [379, 415] width 27 height 27
click at [386, 422] on icon at bounding box center [379, 416] width 14 height 14
click at [397, 487] on div at bounding box center [379, 430] width 36 height 129
click at [386, 453] on icon at bounding box center [379, 446] width 14 height 14
click at [386, 477] on icon at bounding box center [379, 478] width 14 height 14
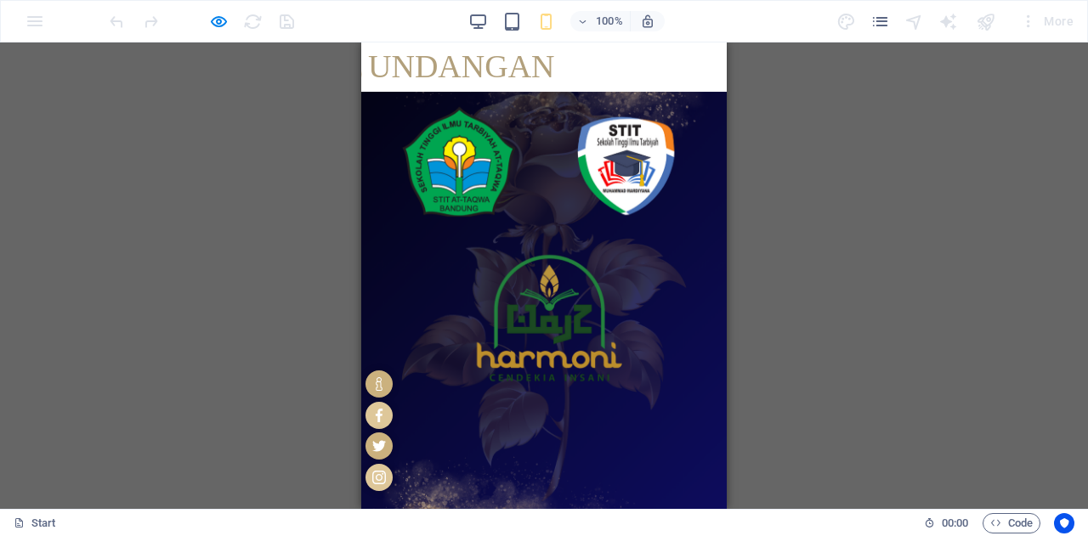
click at [386, 453] on icon at bounding box center [379, 446] width 14 height 14
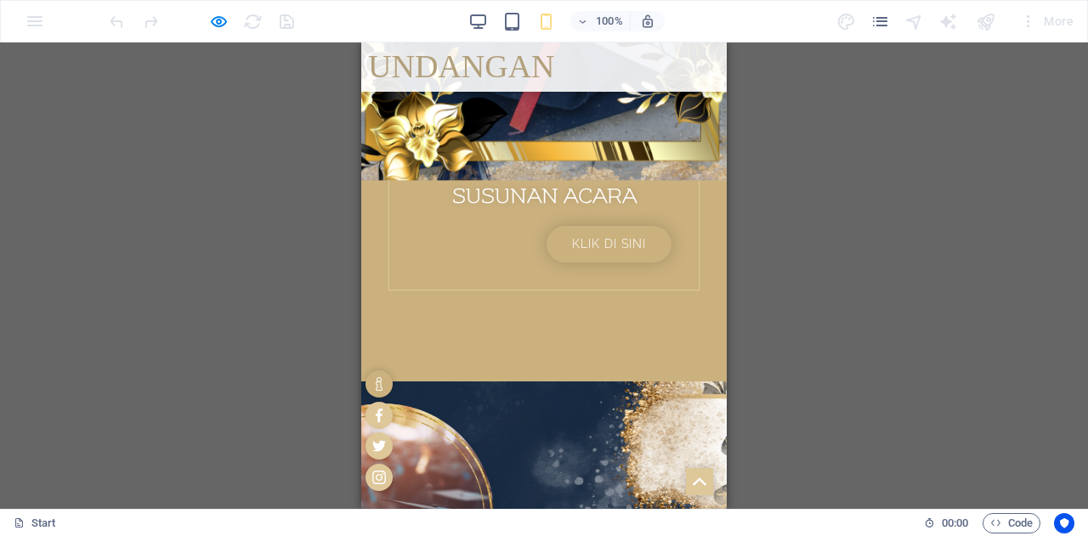
scroll to position [893, 0]
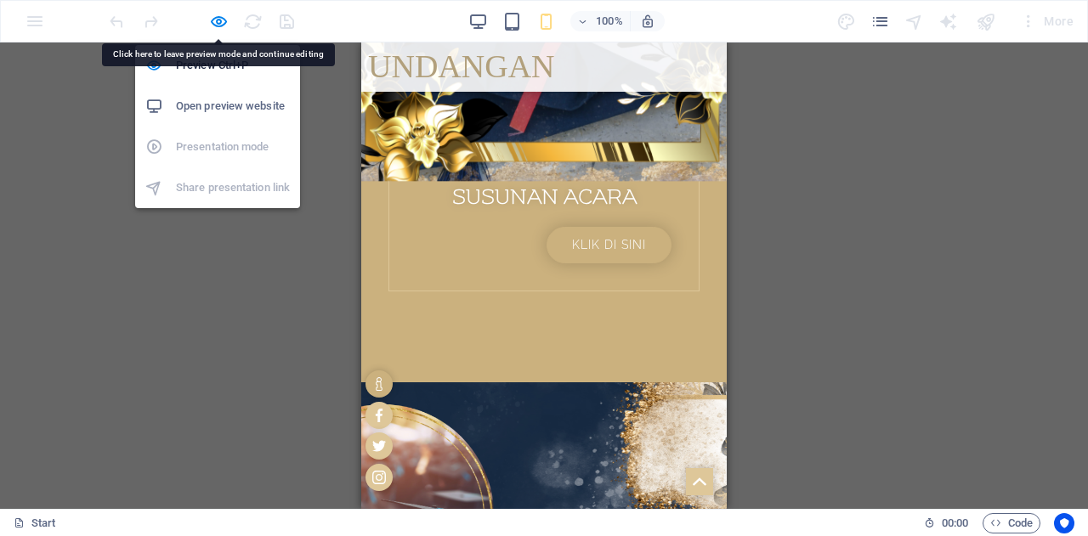
click at [207, 21] on div at bounding box center [201, 21] width 190 height 27
click at [215, 23] on icon "button" at bounding box center [219, 22] width 20 height 20
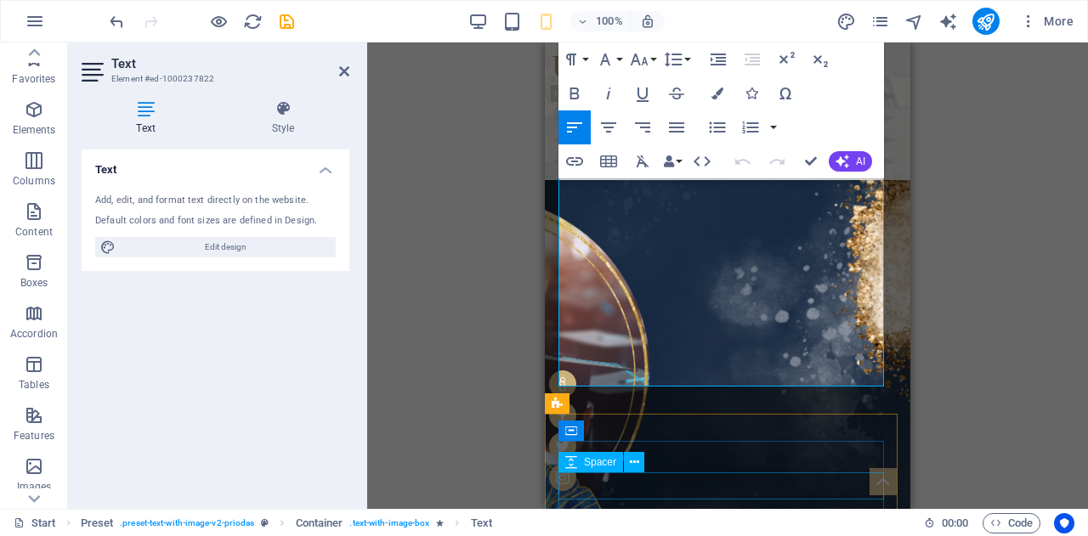
scroll to position [1163, 0]
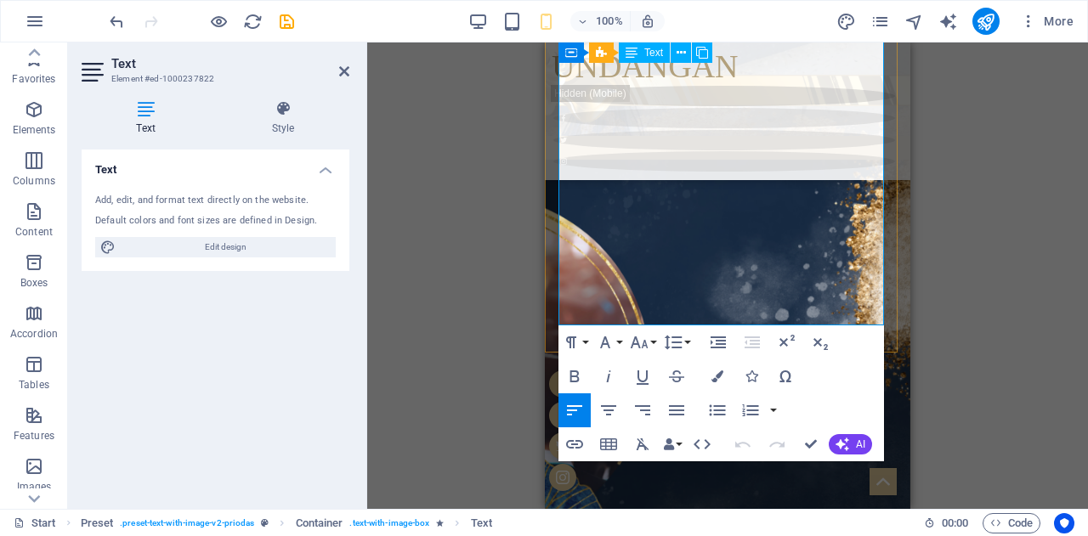
drag, startPoint x: 559, startPoint y: 302, endPoint x: 717, endPoint y: 311, distance: 158.4
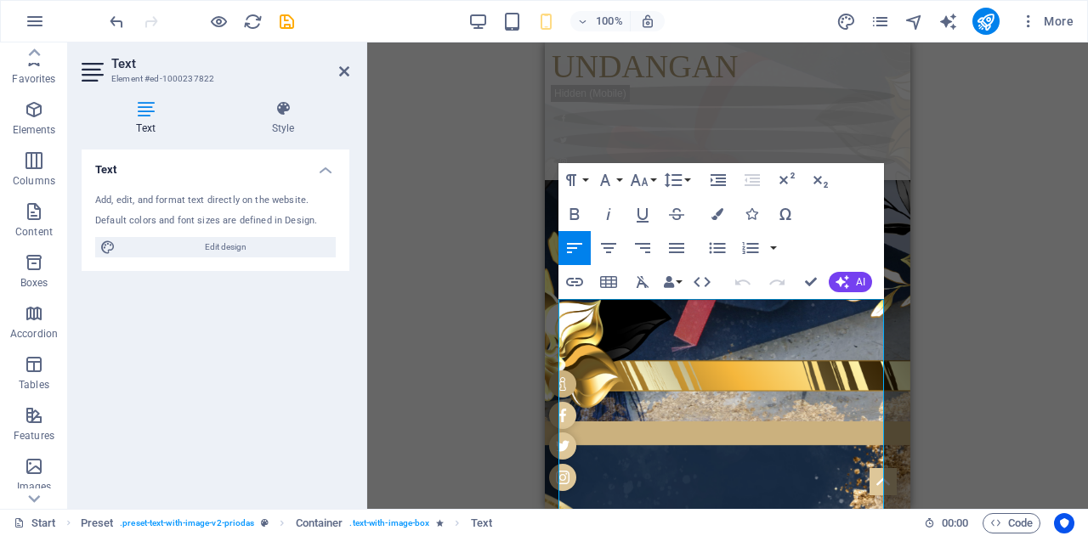
scroll to position [876, 0]
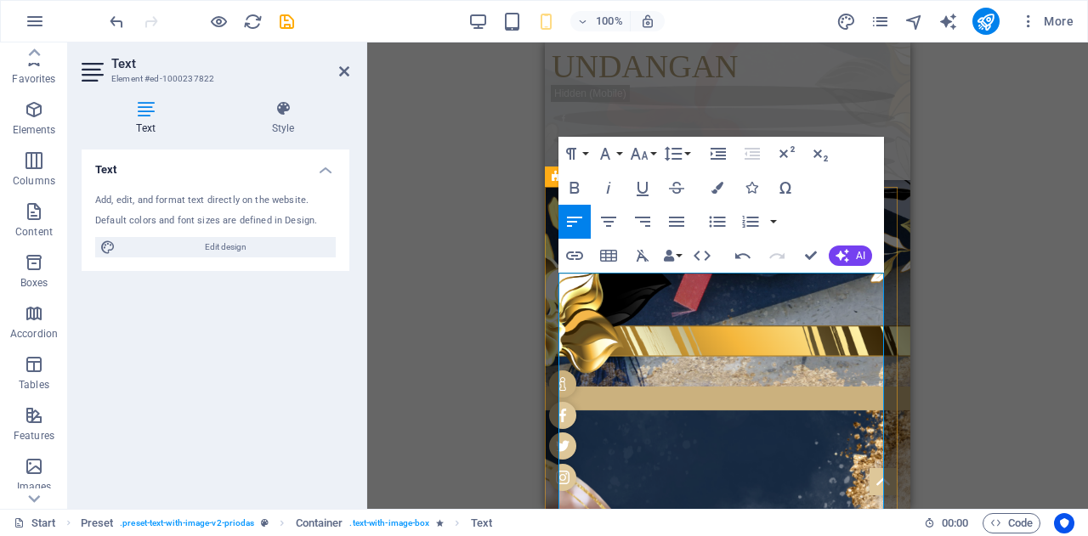
scroll to position [930, 0]
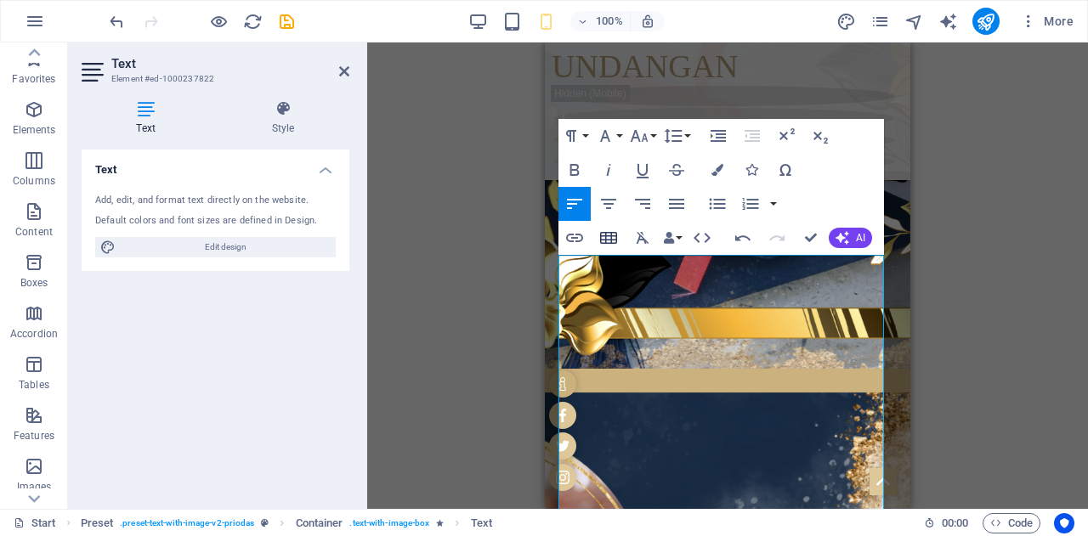
click at [605, 246] on icon "button" at bounding box center [608, 238] width 20 height 20
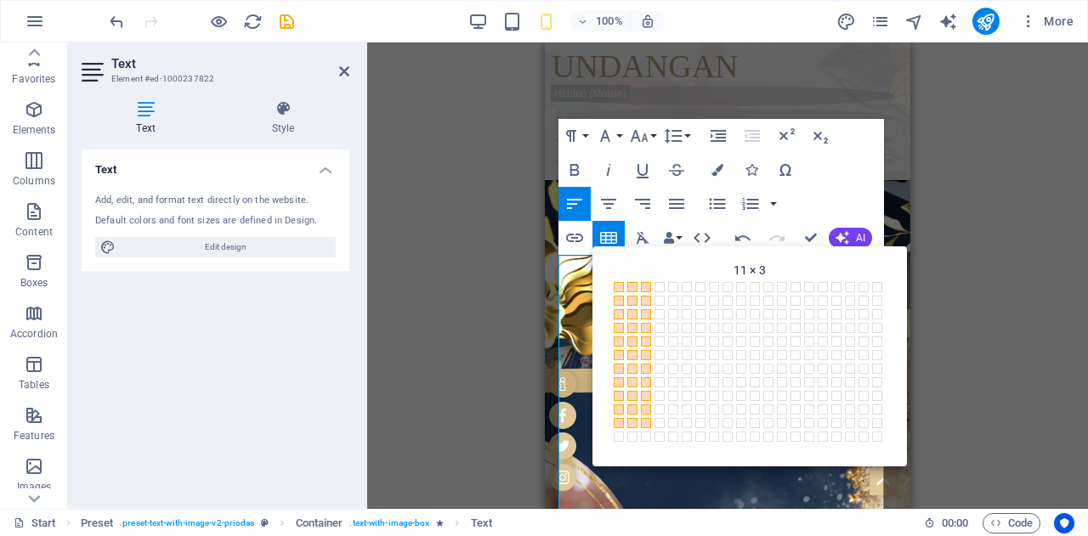
click at [653, 424] on span "11 × 3" at bounding box center [648, 425] width 14 height 14
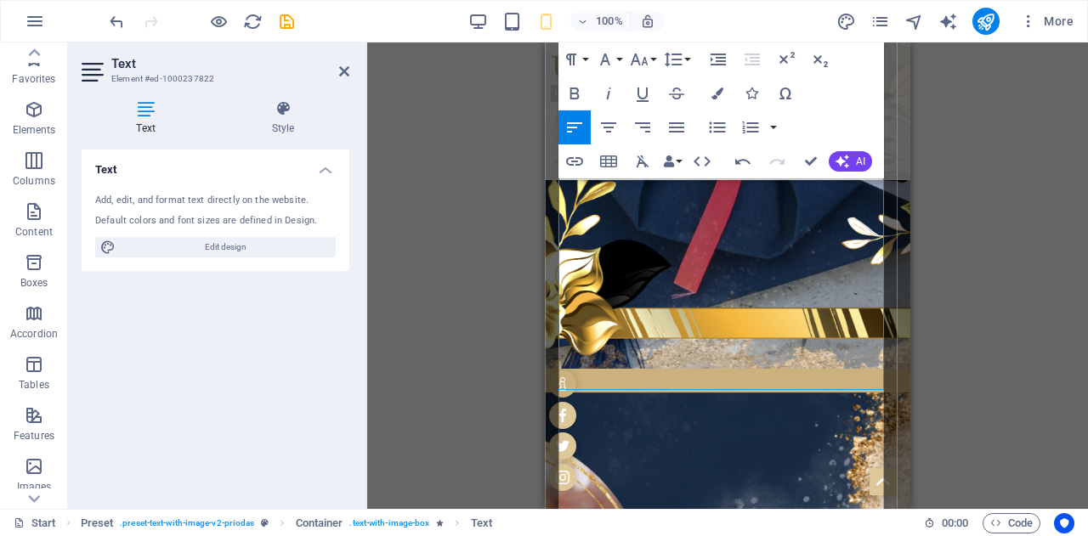
scroll to position [1152, 0]
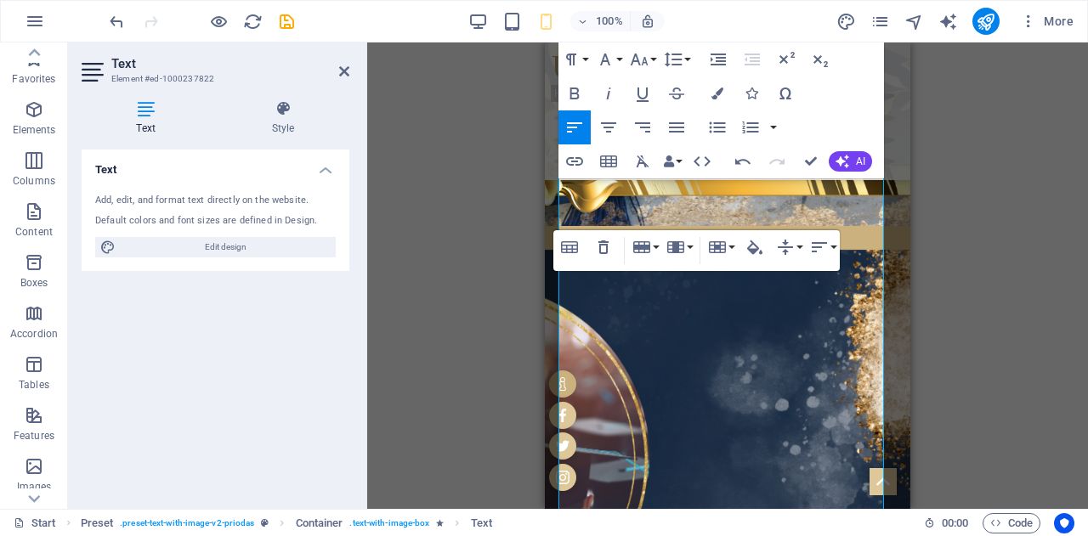
scroll to position [1072, 0]
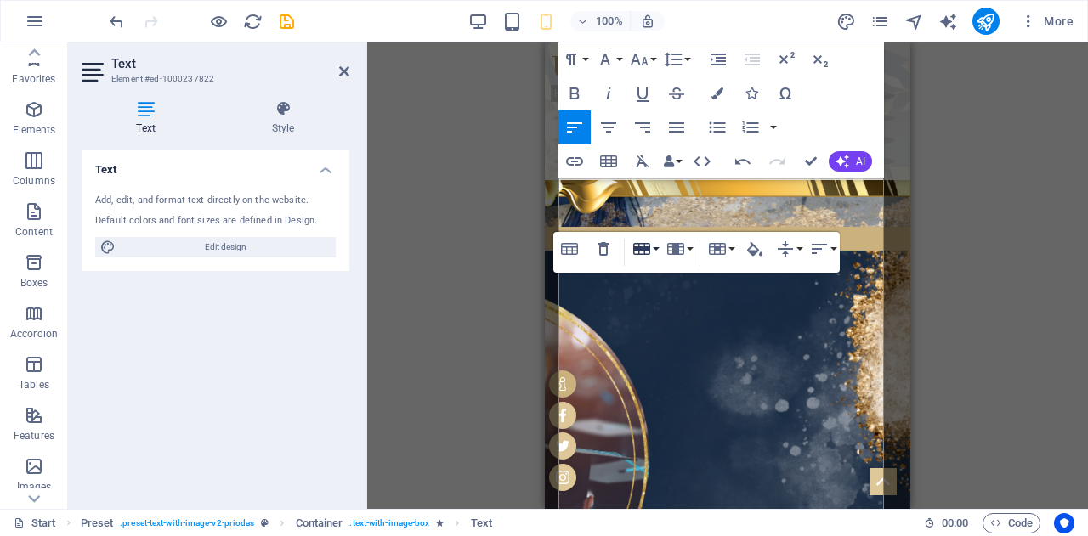
click at [656, 248] on button "Row" at bounding box center [645, 249] width 32 height 34
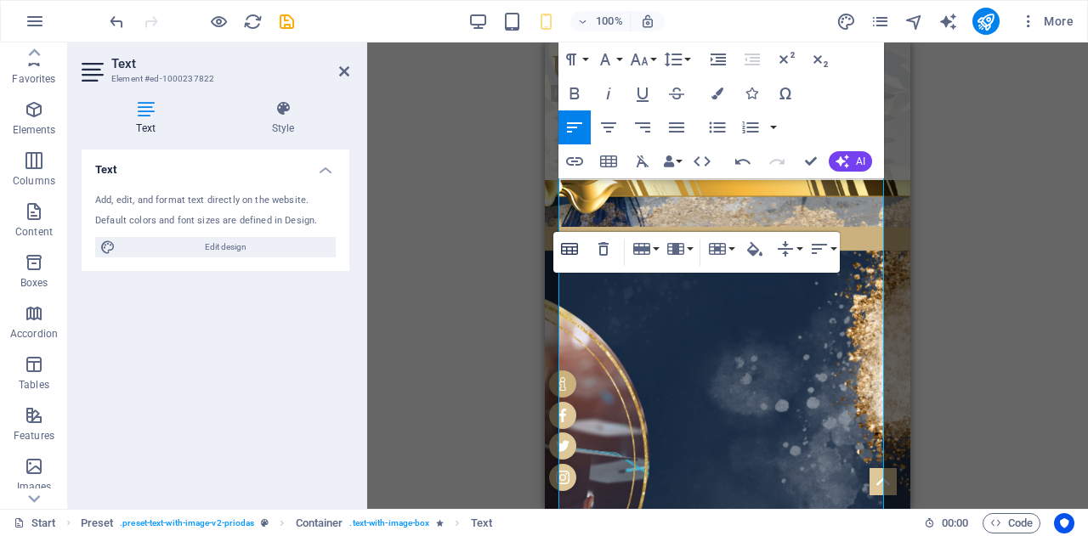
click at [567, 247] on icon "button" at bounding box center [569, 249] width 17 height 12
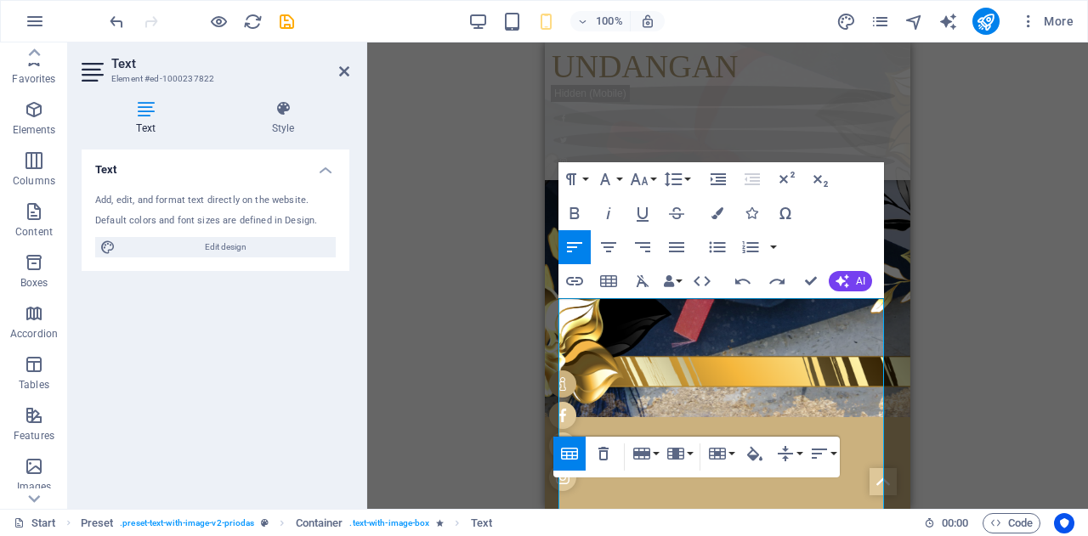
scroll to position [889, 0]
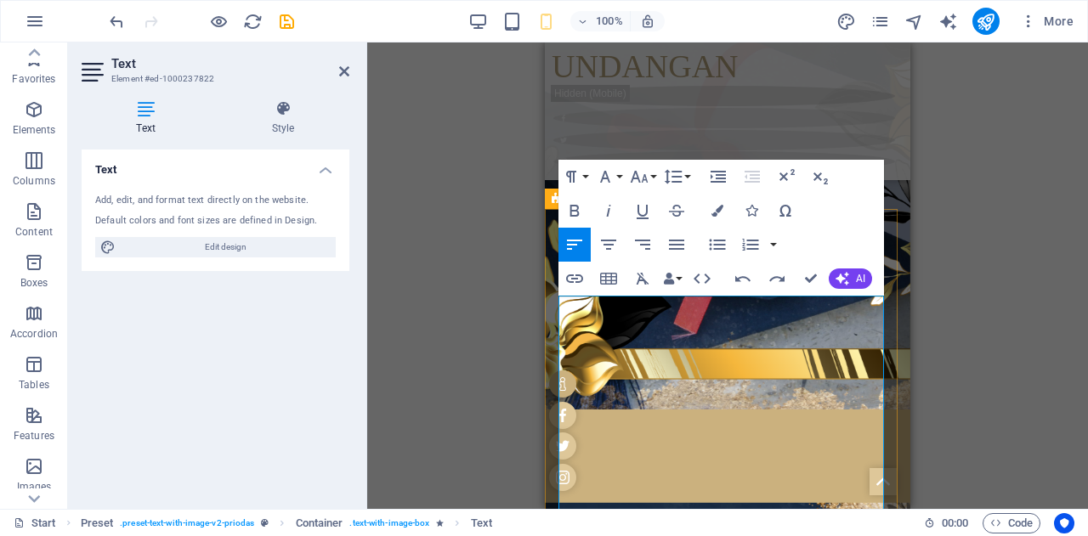
drag, startPoint x: 677, startPoint y: 317, endPoint x: 530, endPoint y: 318, distance: 146.2
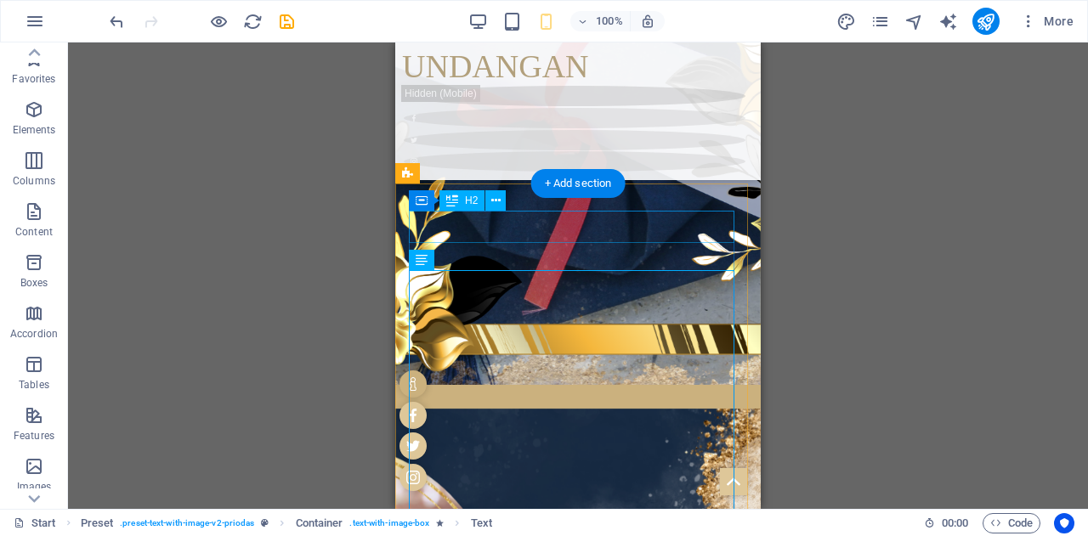
scroll to position [915, 0]
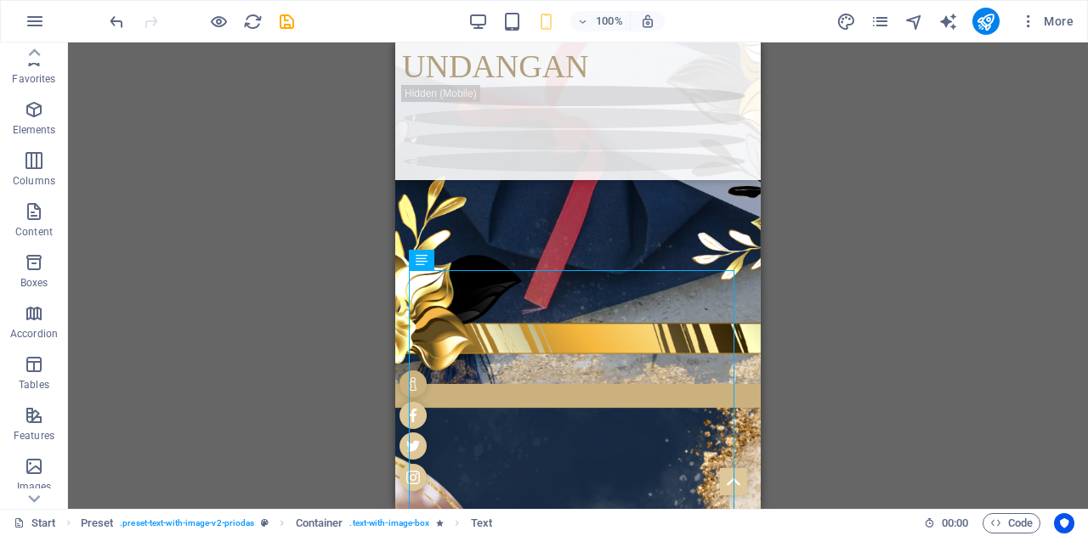
click at [816, 325] on div "Drag here to replace the existing content. Press “Ctrl” if you want to create a…" at bounding box center [578, 276] width 1020 height 467
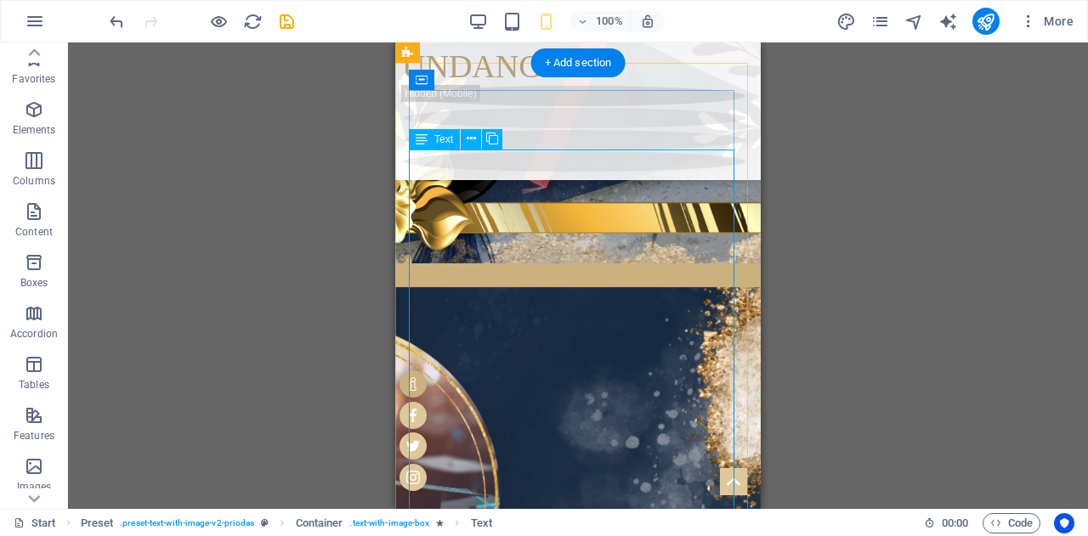
scroll to position [1036, 0]
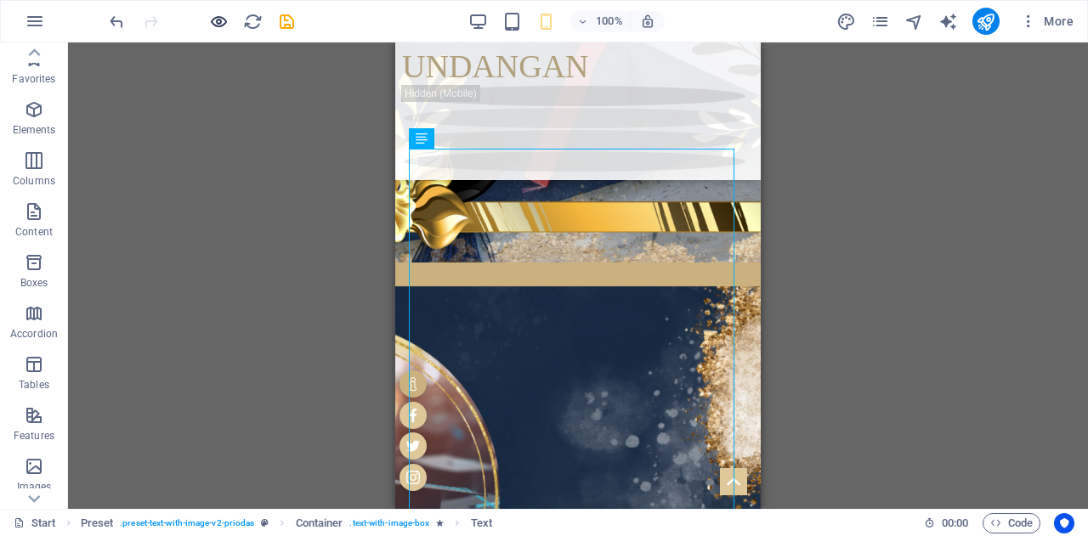
click at [221, 18] on icon "button" at bounding box center [219, 22] width 20 height 20
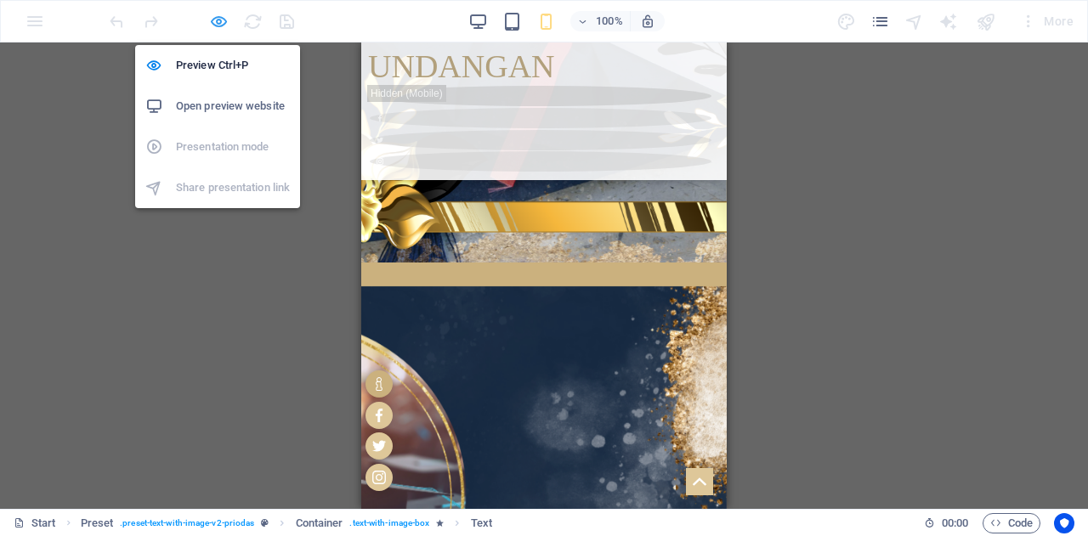
scroll to position [981, 0]
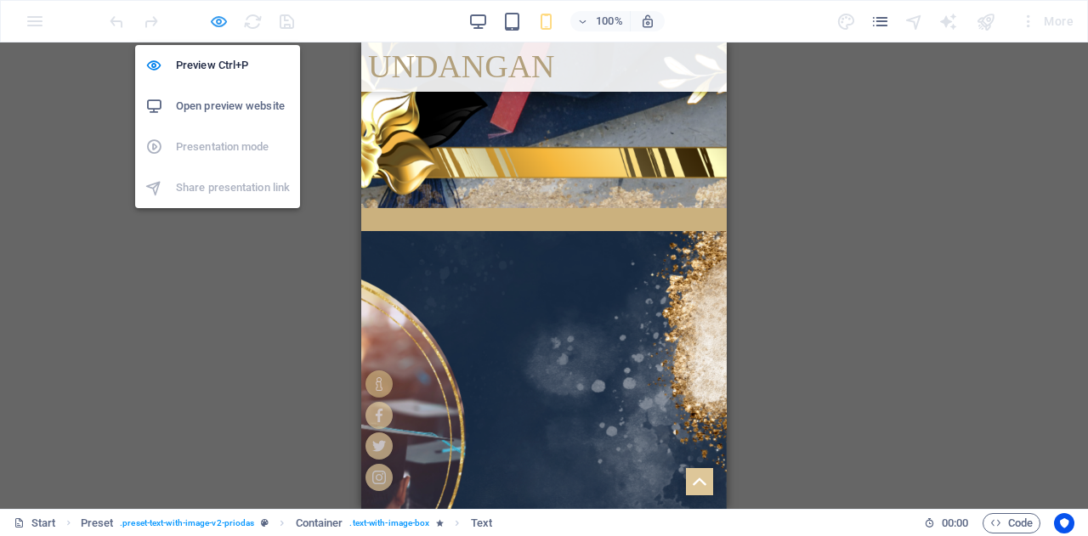
click at [216, 26] on icon "button" at bounding box center [219, 22] width 20 height 20
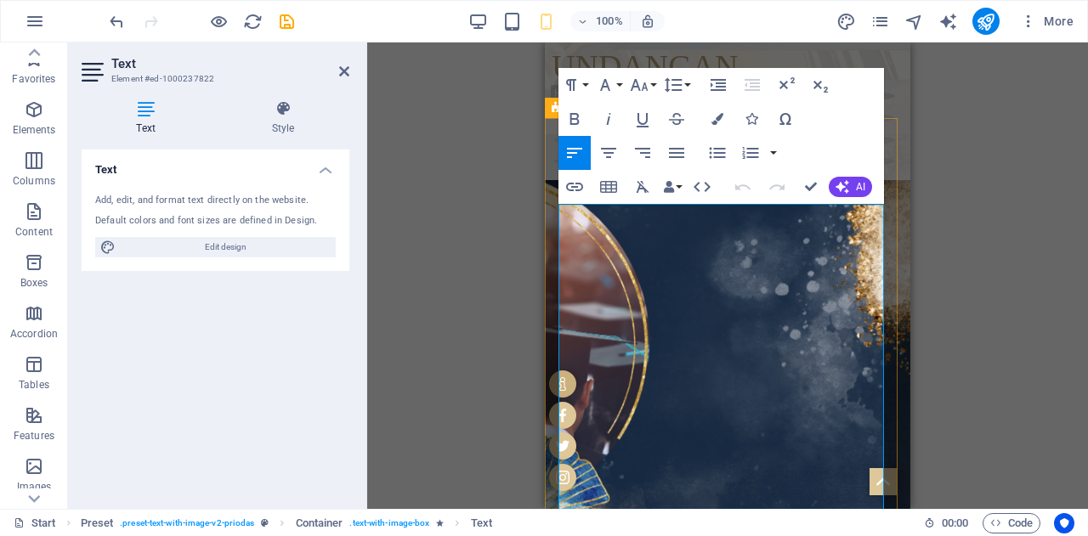
scroll to position [1549, 0]
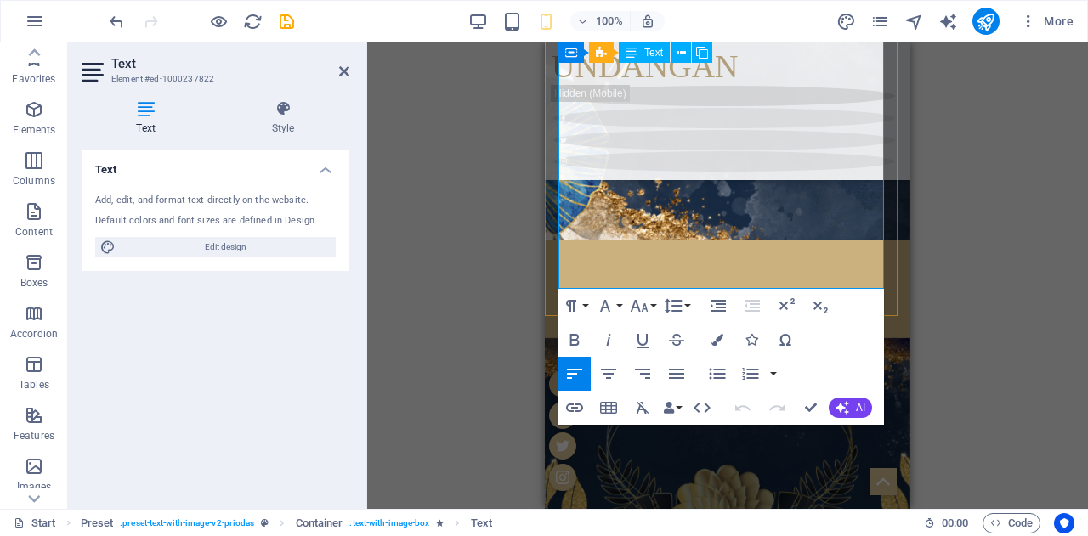
drag, startPoint x: 575, startPoint y: 235, endPoint x: 741, endPoint y: 280, distance: 172.4
drag, startPoint x: 738, startPoint y: 247, endPoint x: 779, endPoint y: 221, distance: 48.1
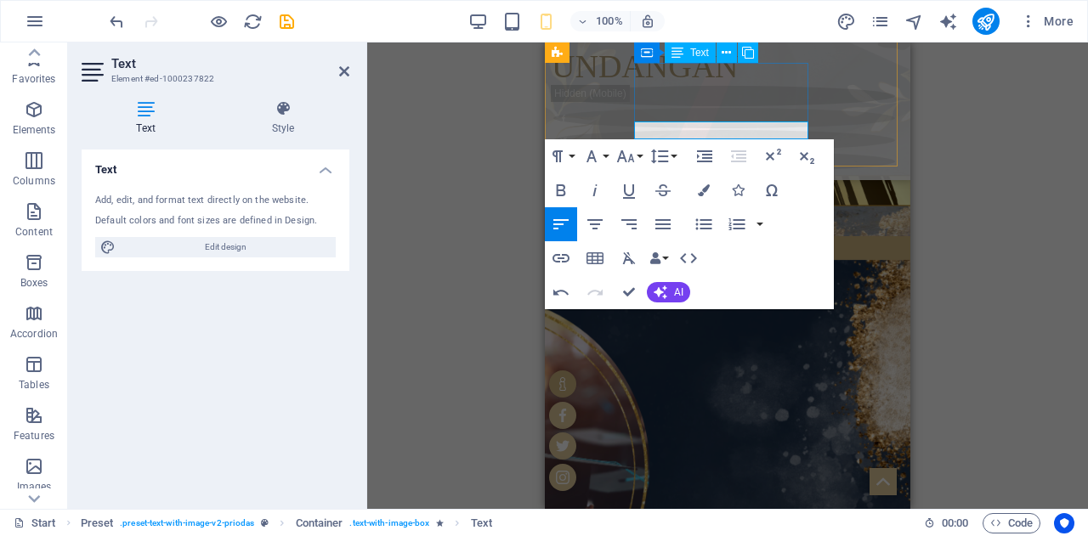
scroll to position [1061, 0]
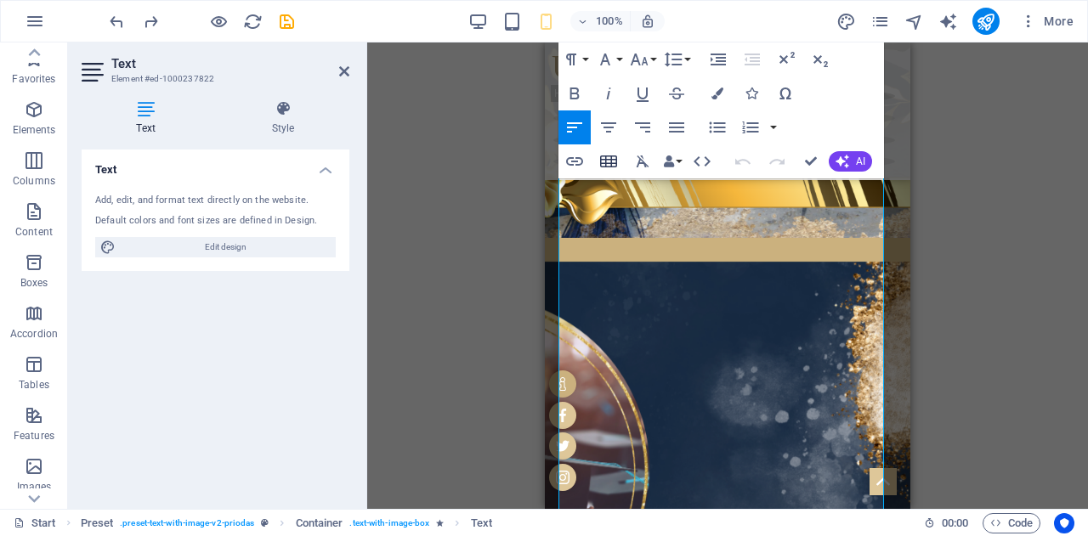
click at [607, 160] on icon "button" at bounding box center [608, 162] width 17 height 12
click at [513, 211] on div "Drag here to replace the existing content. Press “Ctrl” if you want to create a…" at bounding box center [727, 276] width 721 height 467
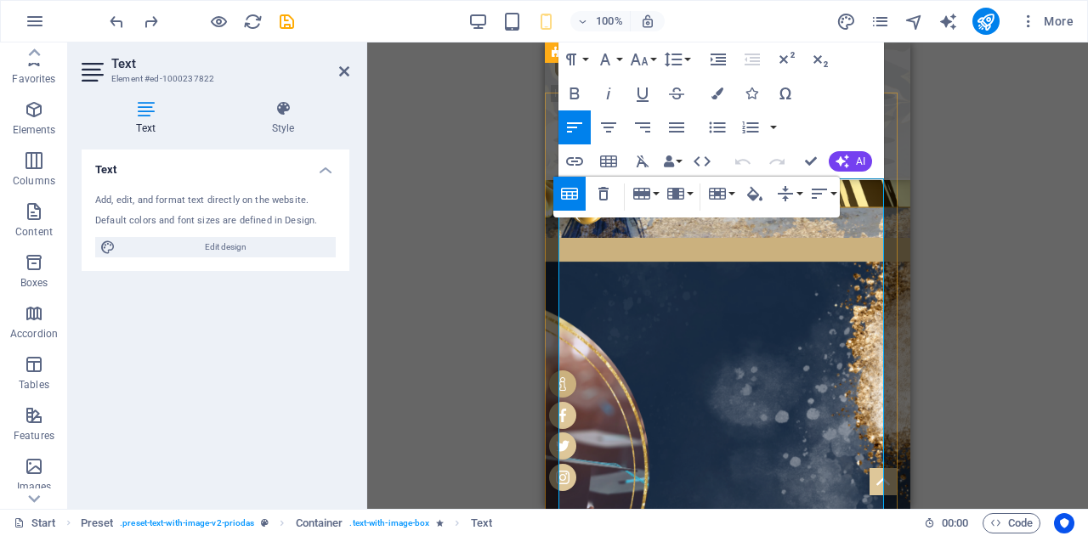
scroll to position [982, 0]
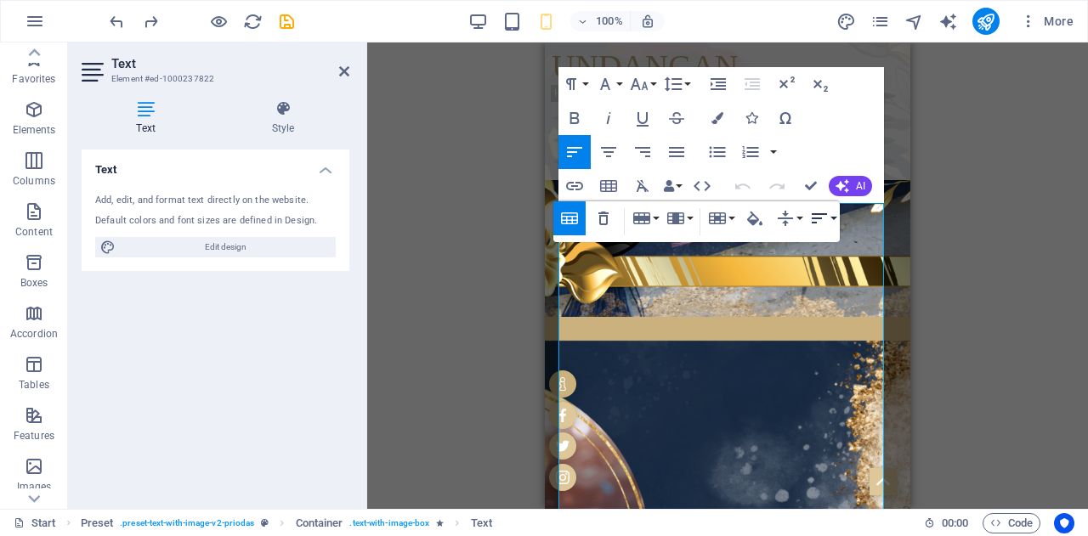
click at [833, 223] on button "Horizontal Align" at bounding box center [823, 218] width 32 height 34
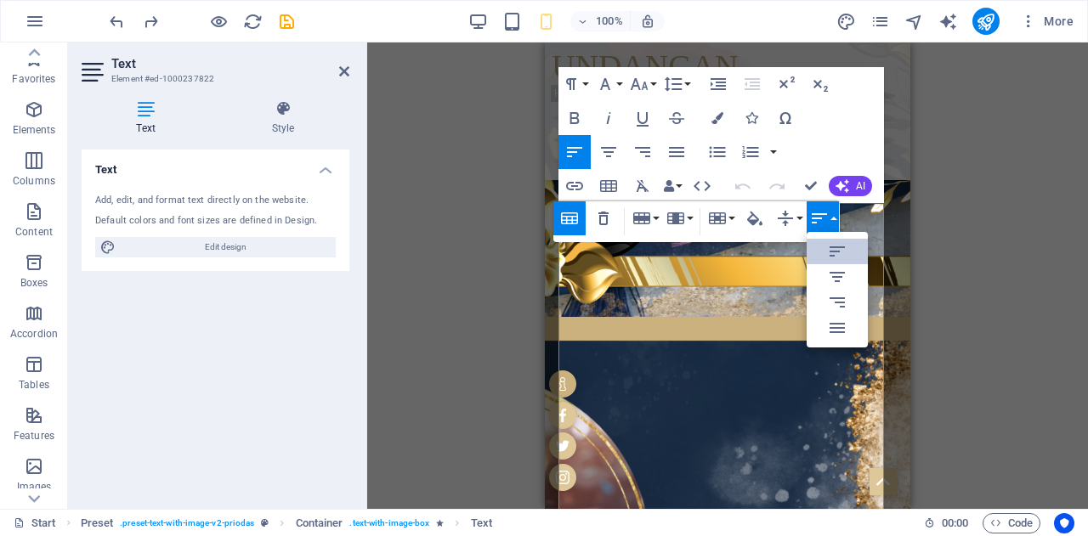
scroll to position [0, 0]
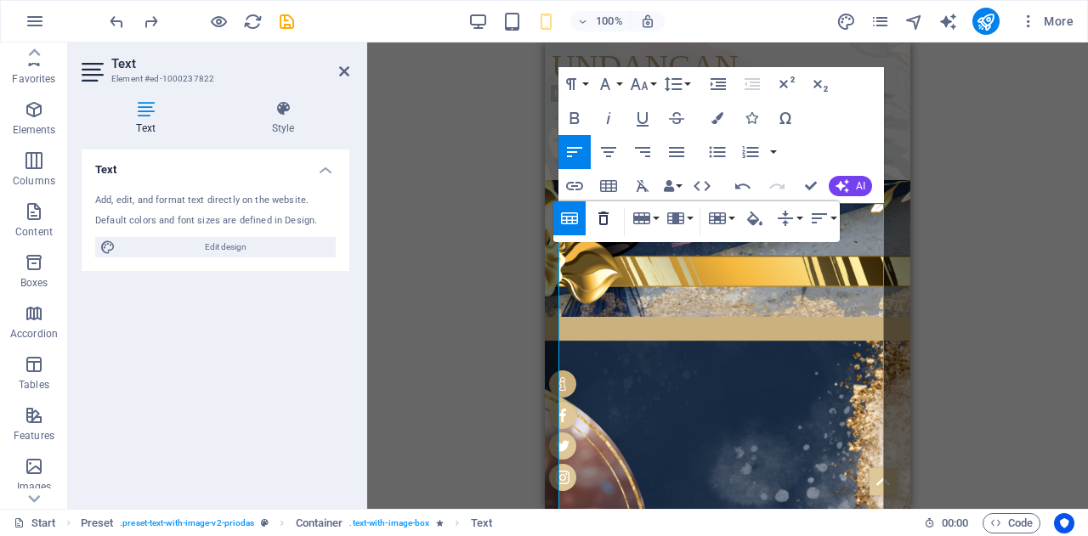
click at [612, 216] on icon "button" at bounding box center [603, 218] width 20 height 20
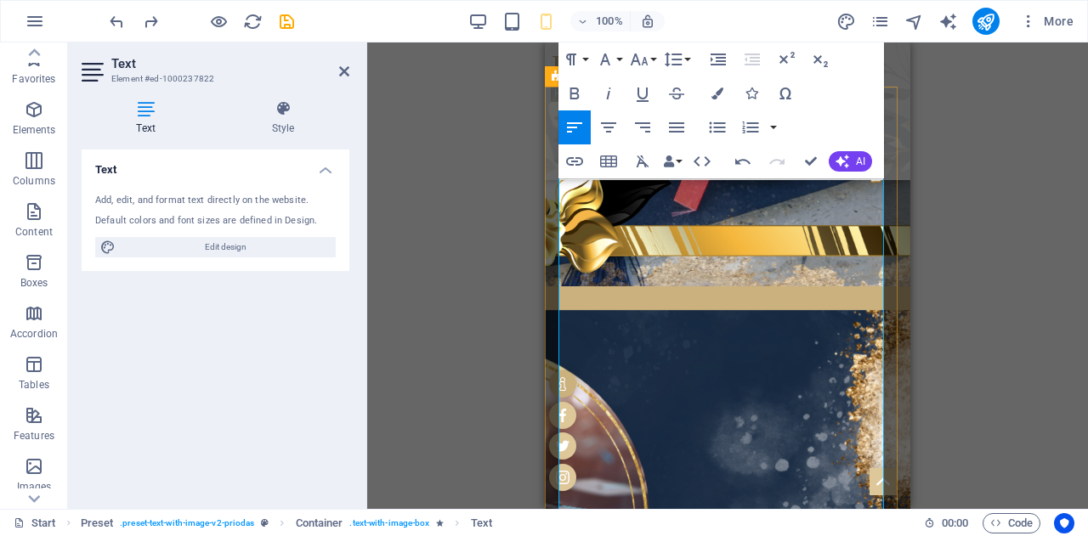
scroll to position [958, 0]
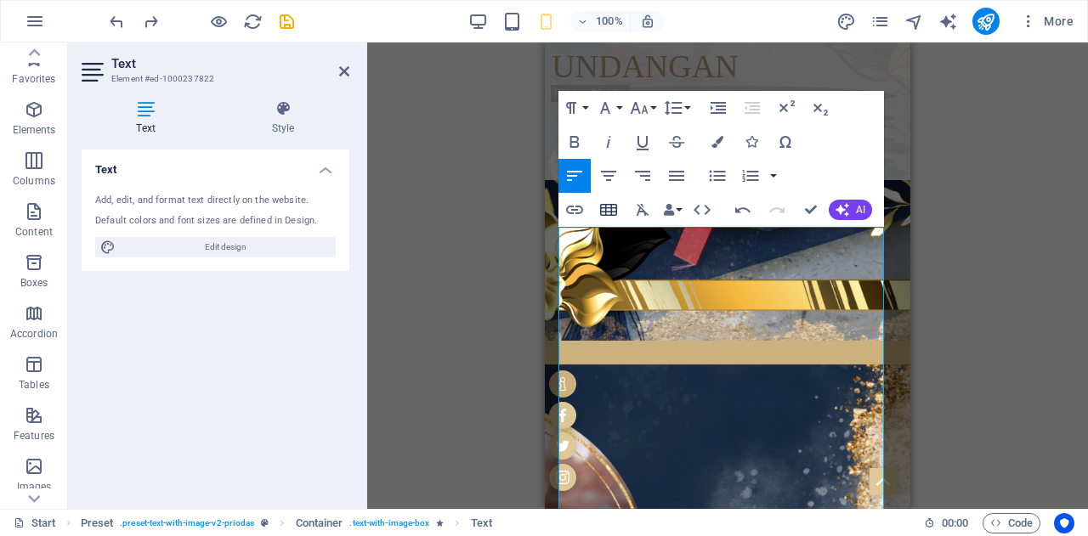
click at [611, 222] on button "Insert Table" at bounding box center [608, 210] width 32 height 34
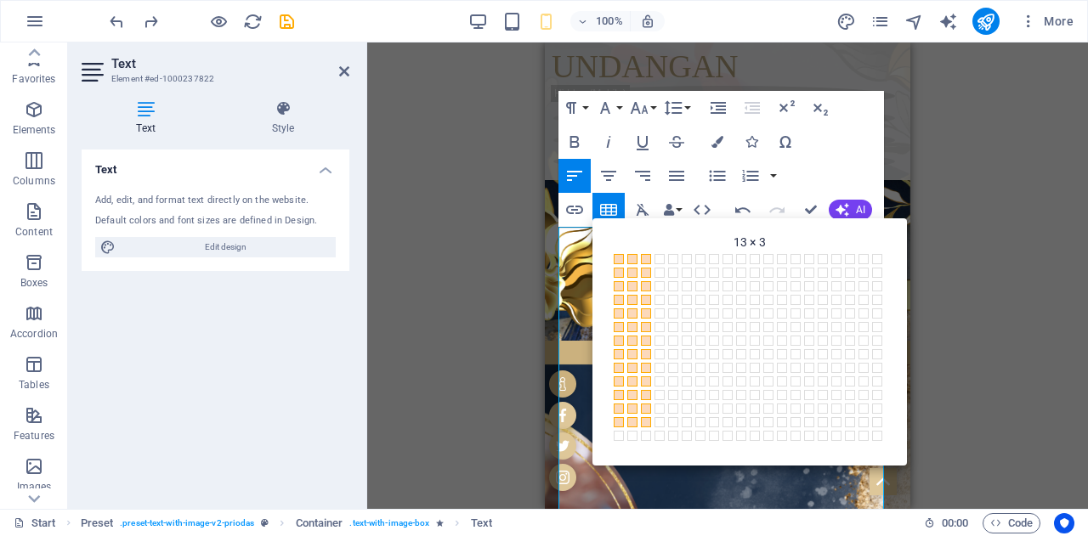
click at [648, 422] on span at bounding box center [646, 422] width 10 height 10
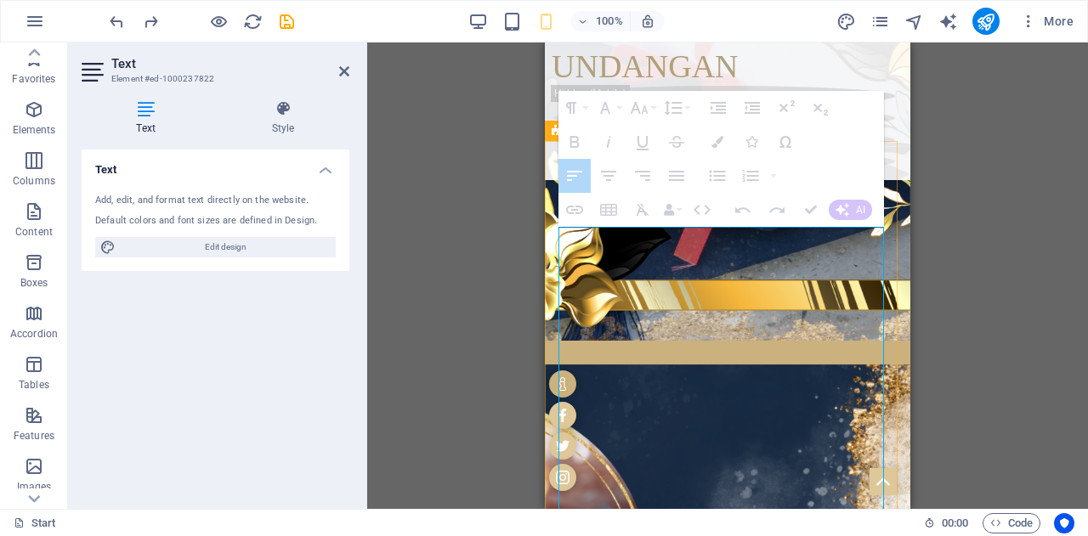
drag, startPoint x: 668, startPoint y: 276, endPoint x: 593, endPoint y: 285, distance: 75.3
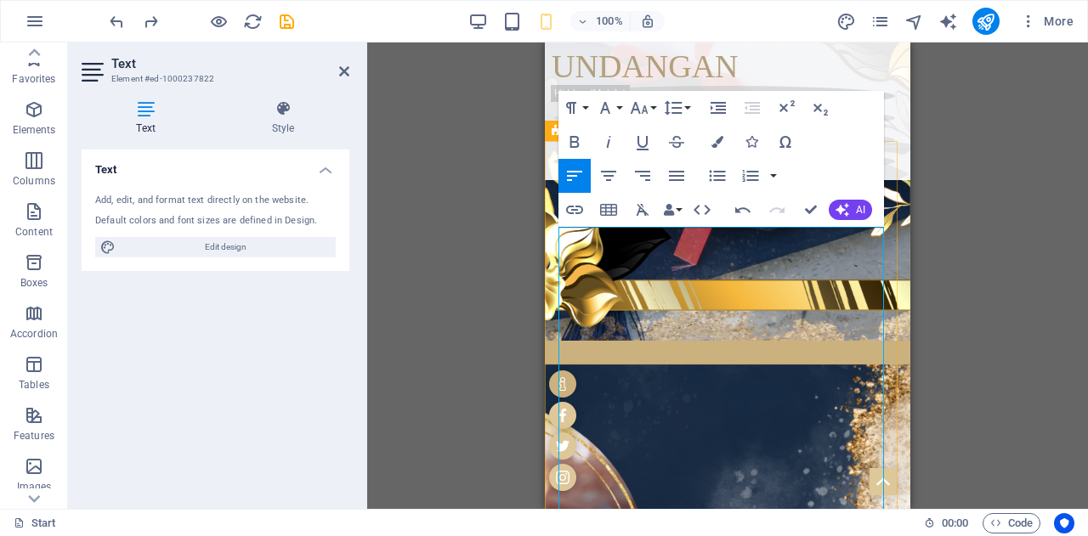
drag, startPoint x: 580, startPoint y: 273, endPoint x: 561, endPoint y: 273, distance: 18.7
click at [575, 135] on icon "button" at bounding box center [574, 142] width 20 height 20
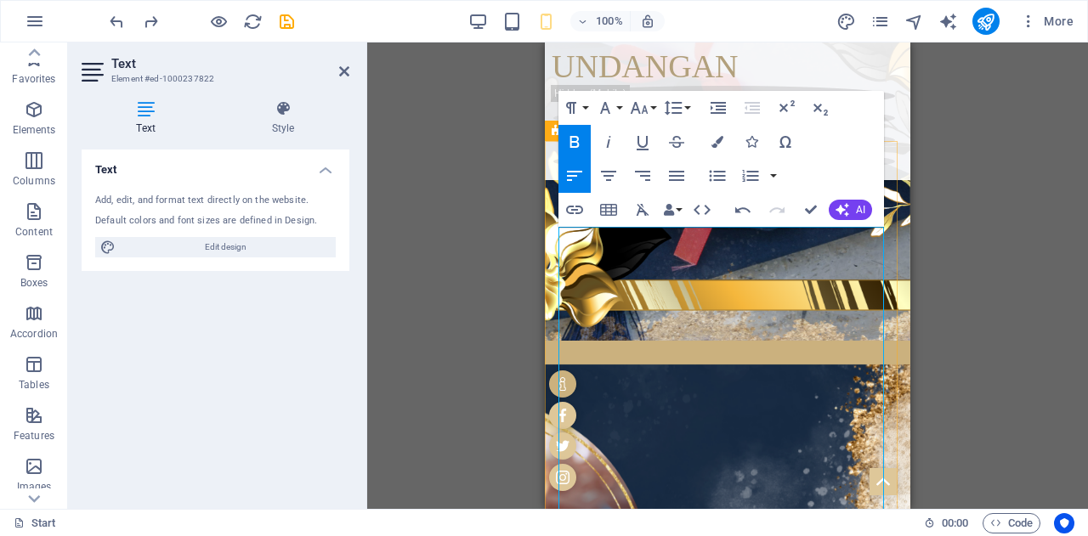
drag, startPoint x: 660, startPoint y: 278, endPoint x: 597, endPoint y: 276, distance: 62.9
click at [573, 144] on icon "button" at bounding box center [574, 142] width 20 height 20
drag, startPoint x: 847, startPoint y: 277, endPoint x: 752, endPoint y: 281, distance: 94.4
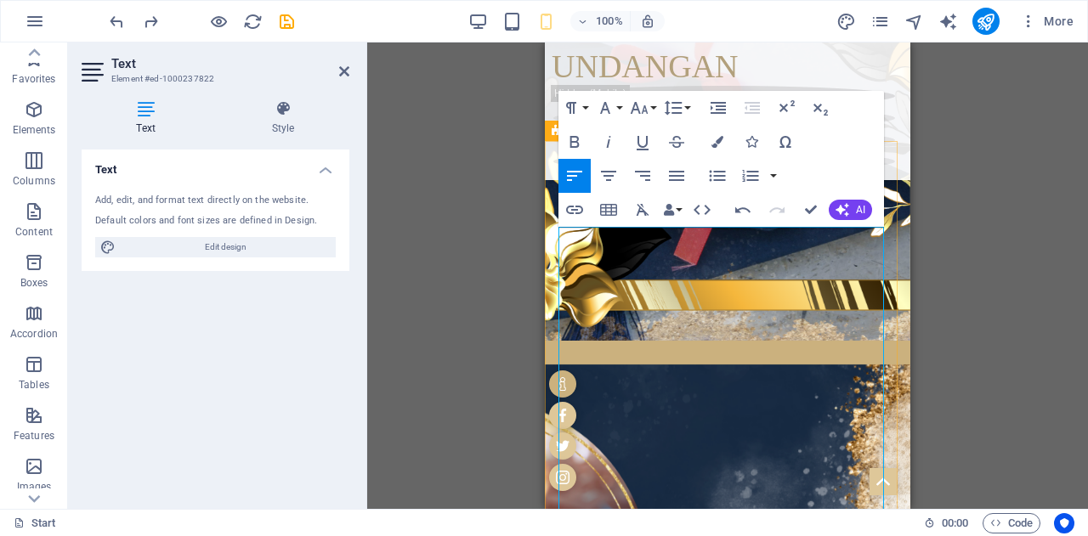
drag, startPoint x: 825, startPoint y: 272, endPoint x: 779, endPoint y: 273, distance: 45.9
click at [572, 143] on icon "button" at bounding box center [574, 142] width 20 height 20
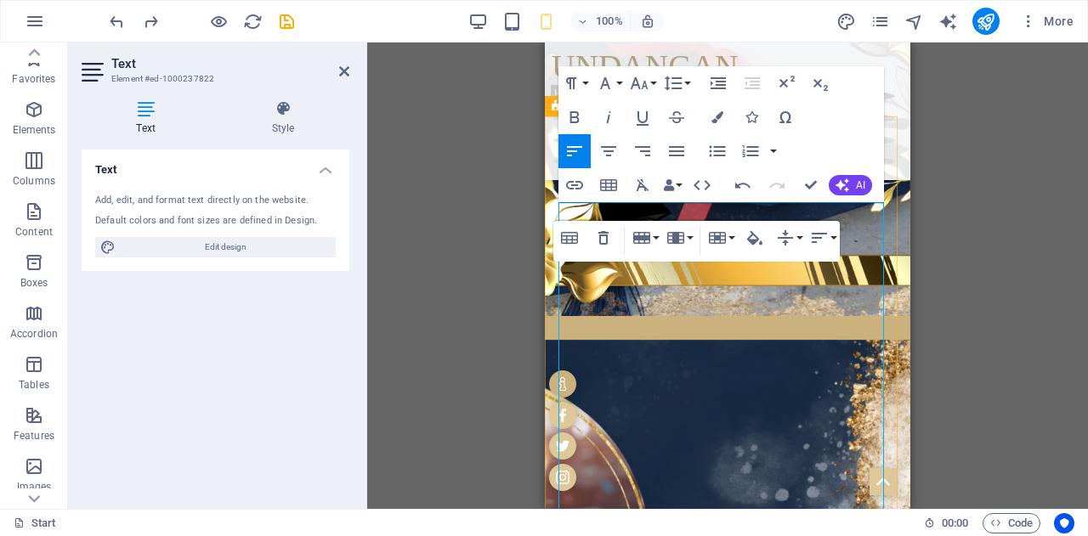
scroll to position [983, 0]
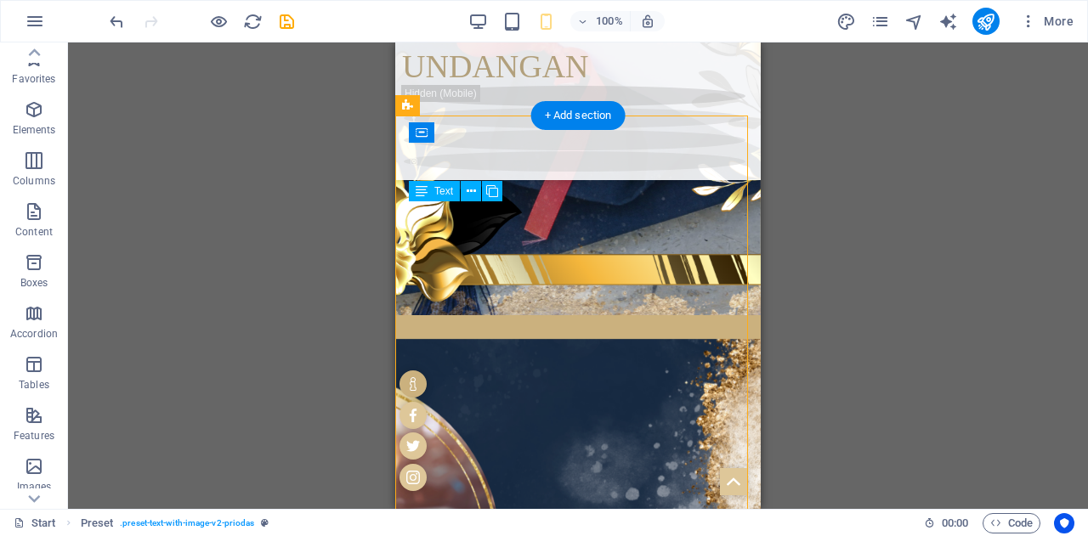
drag, startPoint x: 626, startPoint y: 259, endPoint x: 730, endPoint y: 263, distance: 104.6
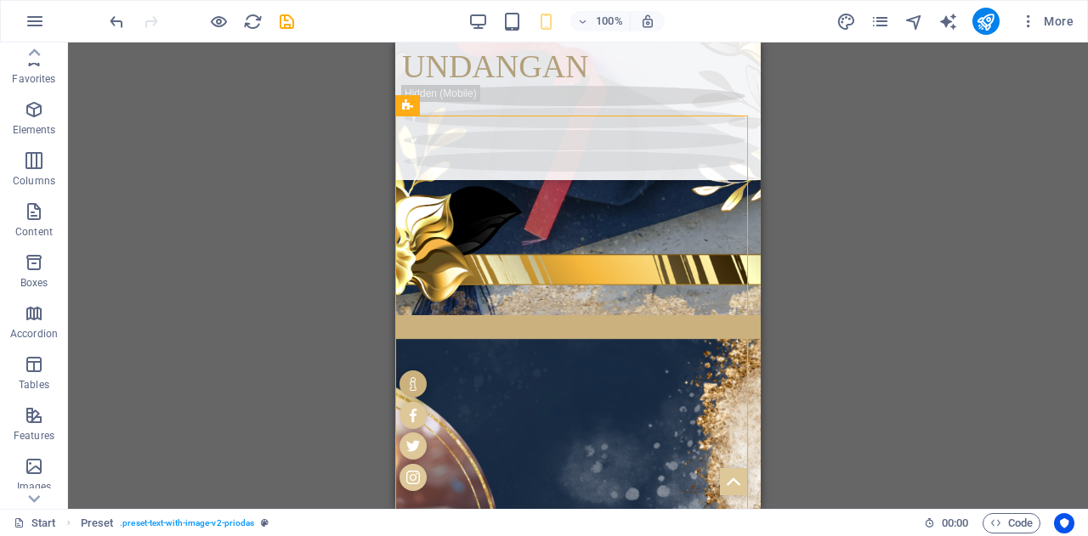
click at [316, 141] on div "Drag here to replace the existing content. Press “Ctrl” if you want to create a…" at bounding box center [578, 276] width 1020 height 467
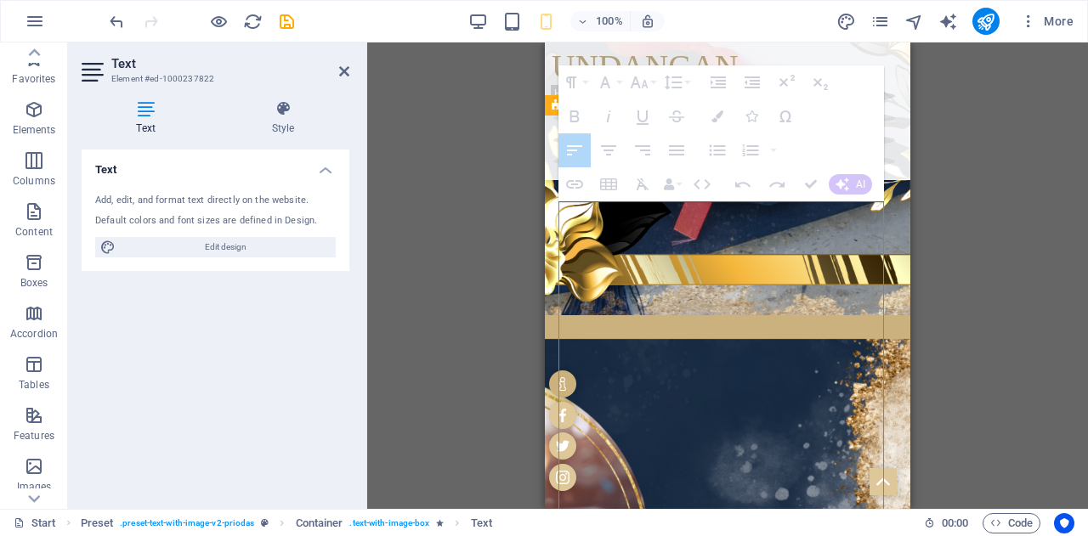
drag, startPoint x: 774, startPoint y: 263, endPoint x: 706, endPoint y: 266, distance: 68.1
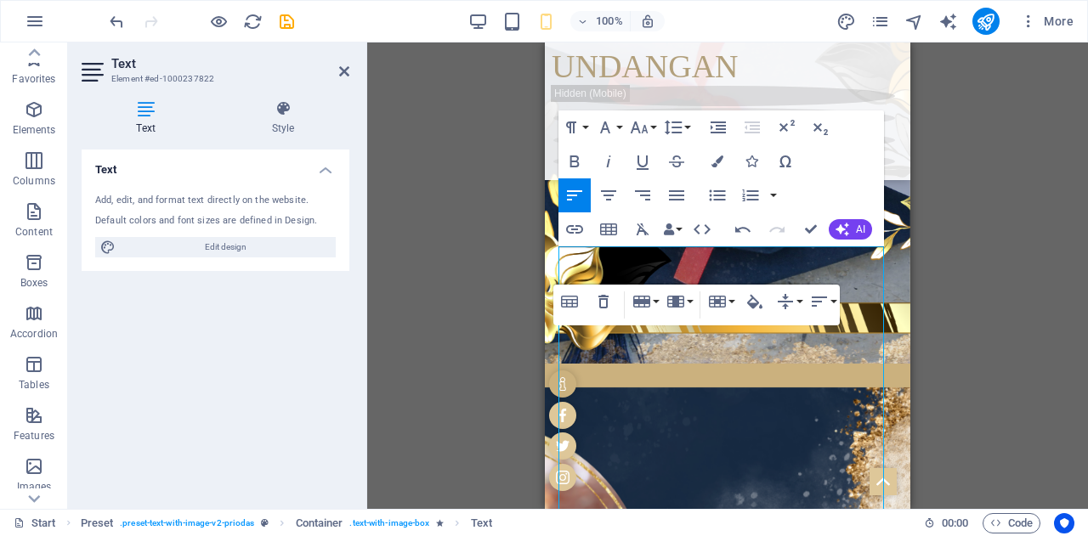
scroll to position [934, 0]
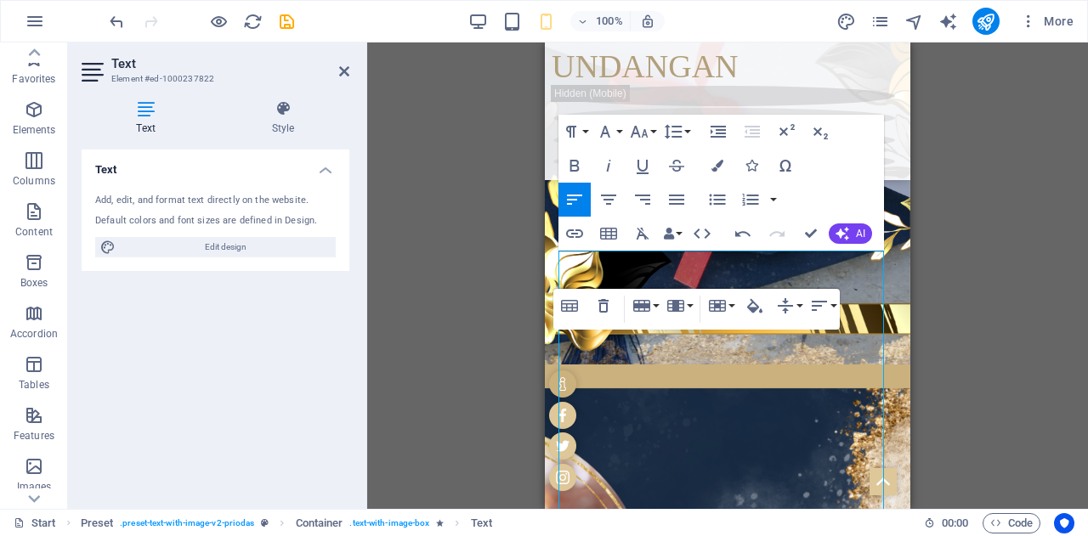
click at [506, 359] on div "Drag here to replace the existing content. Press “Ctrl” if you want to create a…" at bounding box center [727, 276] width 721 height 467
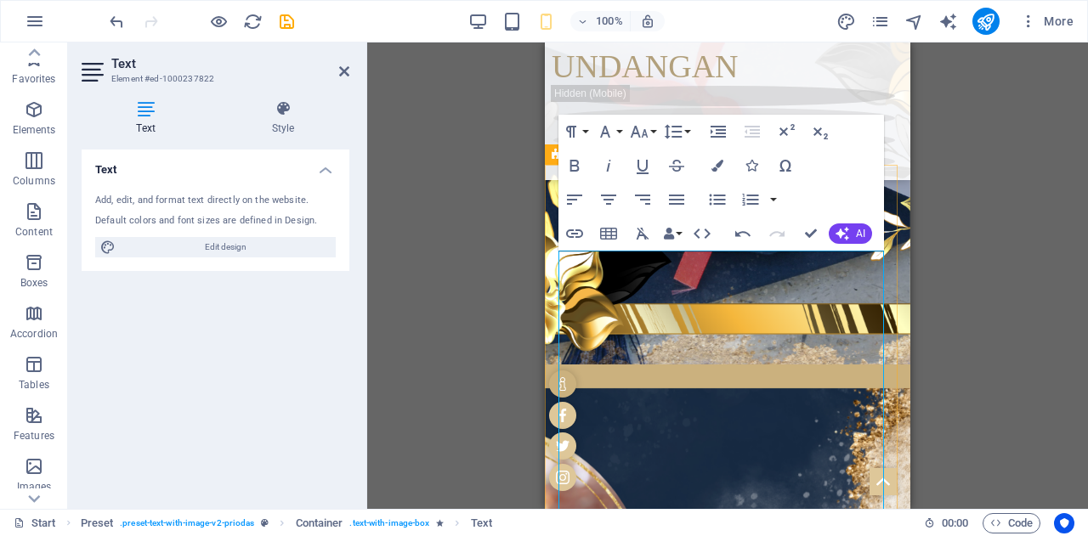
click at [1005, 336] on div "Drag here to replace the existing content. Press “Ctrl” if you want to create a…" at bounding box center [727, 276] width 721 height 467
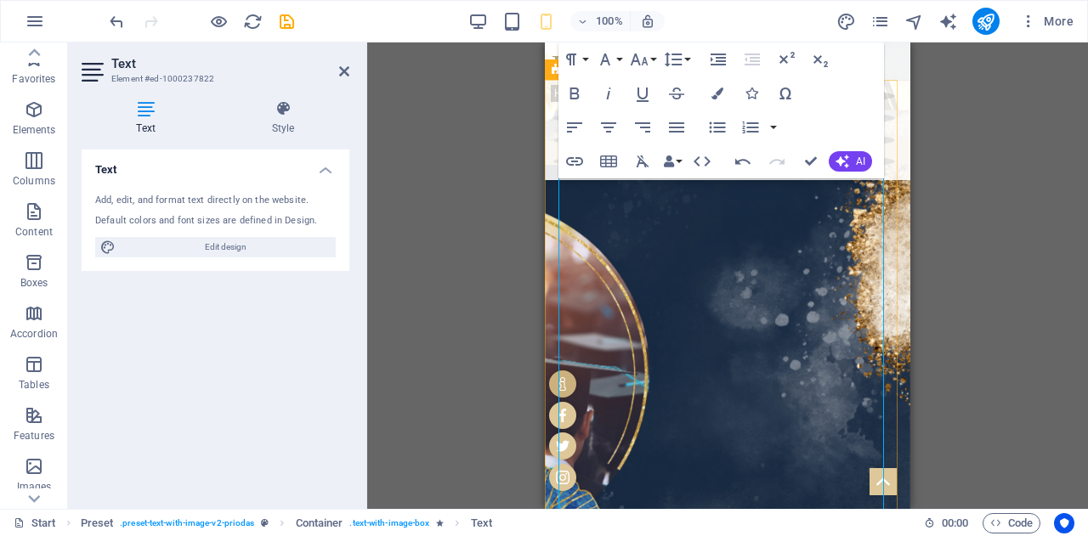
scroll to position [1159, 0]
click at [284, 112] on icon at bounding box center [283, 108] width 133 height 17
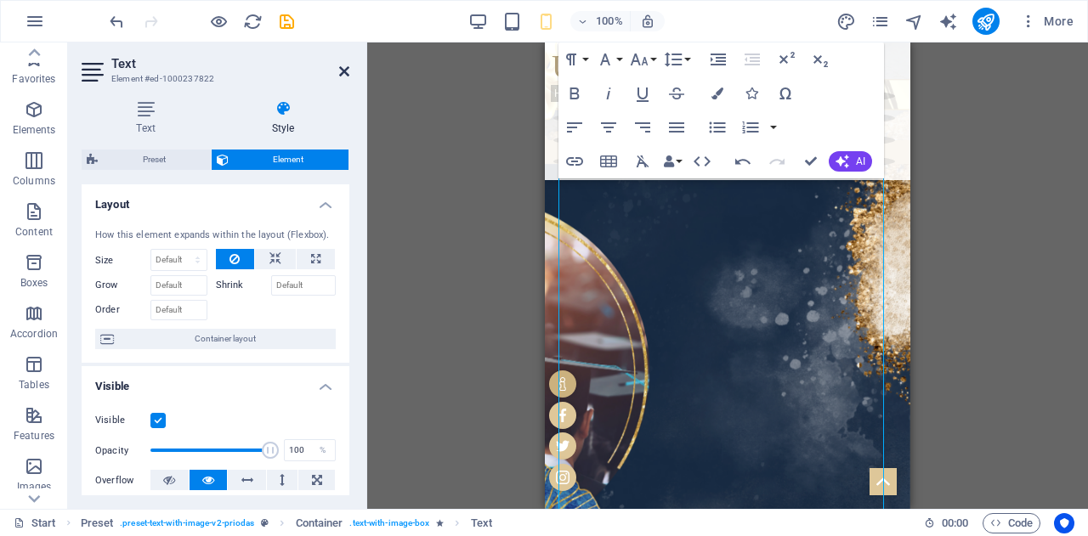
click at [343, 74] on icon at bounding box center [344, 72] width 10 height 14
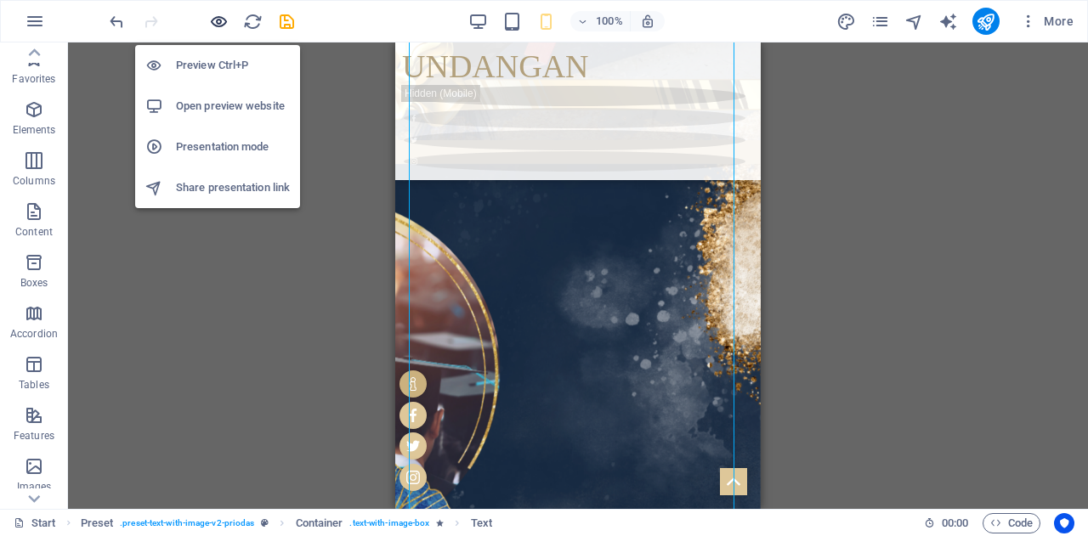
click at [224, 18] on icon "button" at bounding box center [219, 22] width 20 height 20
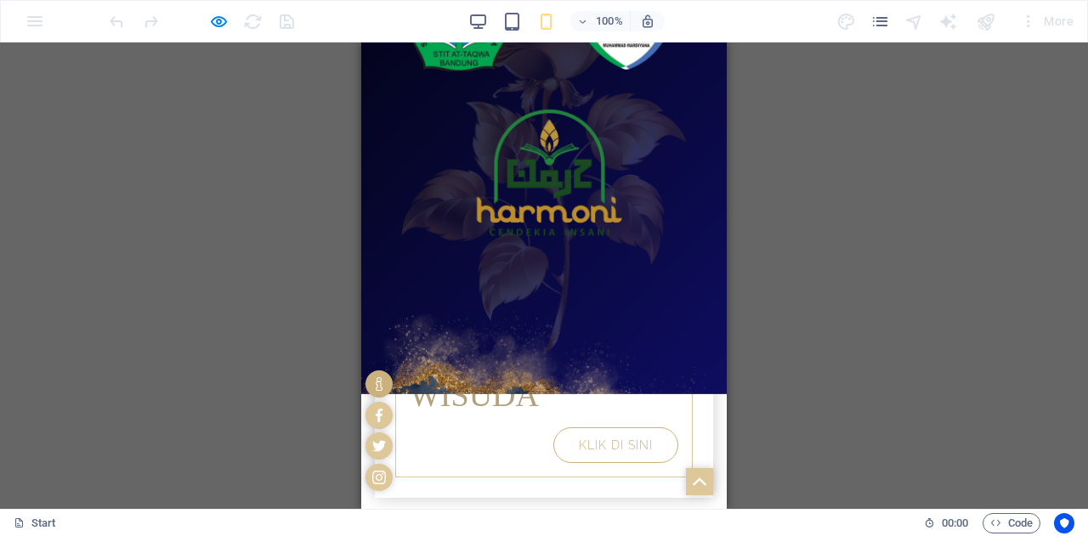
scroll to position [0, 0]
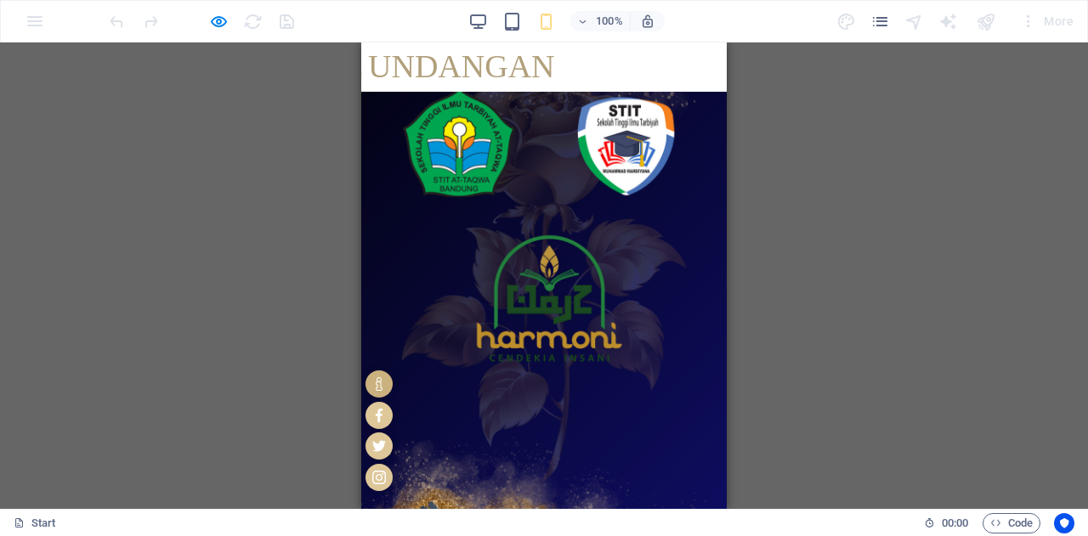
click at [207, 24] on div at bounding box center [201, 21] width 190 height 27
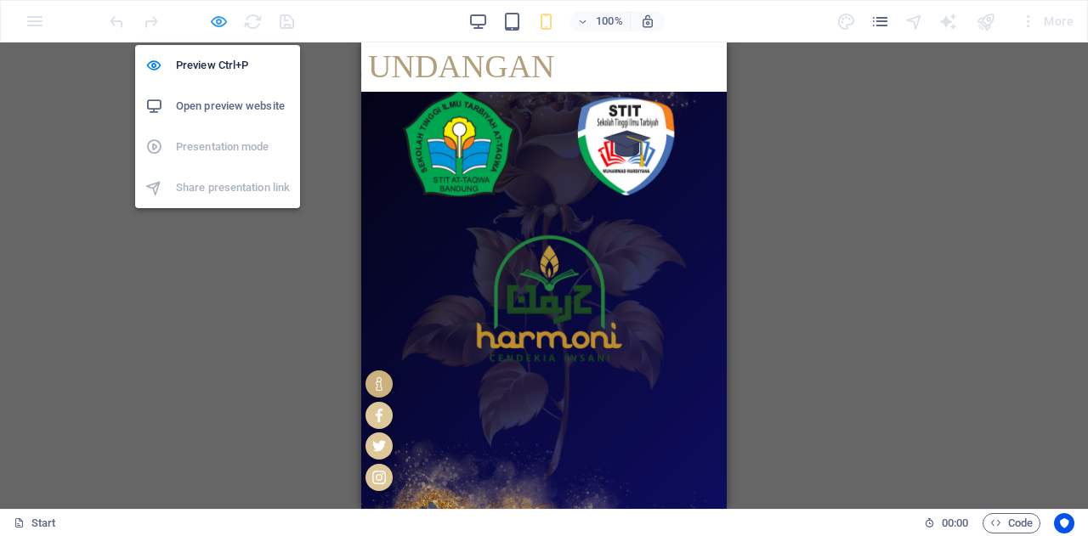
click at [213, 23] on icon "button" at bounding box center [219, 22] width 20 height 20
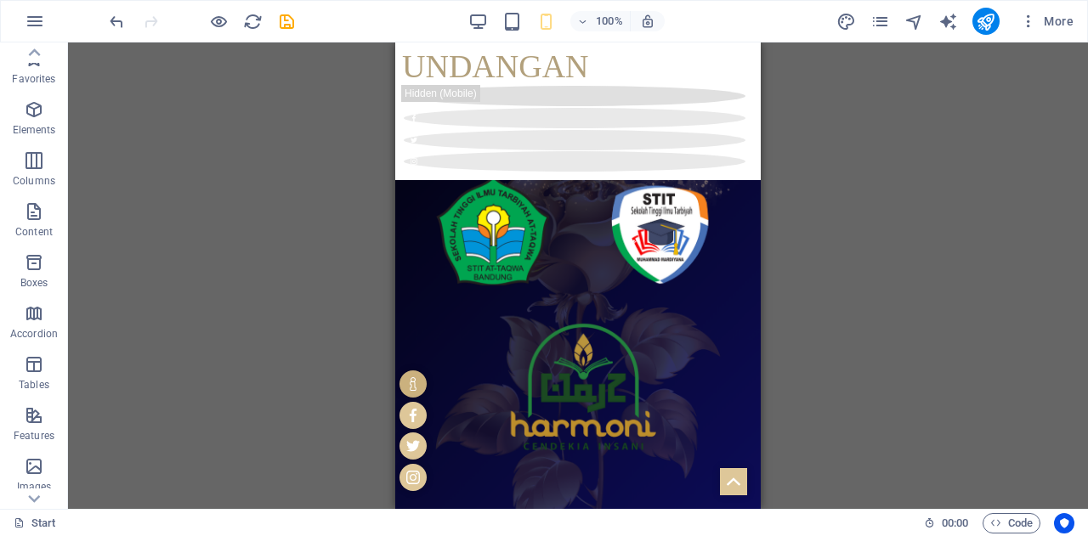
drag, startPoint x: 914, startPoint y: 172, endPoint x: 242, endPoint y: 68, distance: 679.5
click at [914, 172] on div "Drag here to replace the existing content. Press “Ctrl” if you want to create a…" at bounding box center [578, 276] width 1020 height 467
click at [289, 20] on icon "save" at bounding box center [287, 22] width 20 height 20
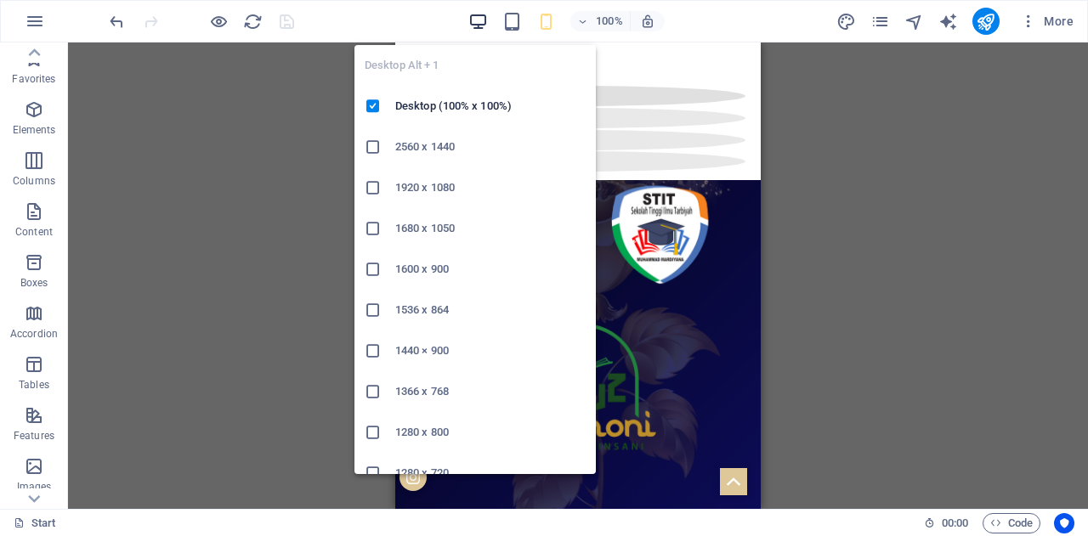
click at [471, 30] on icon "button" at bounding box center [478, 22] width 20 height 20
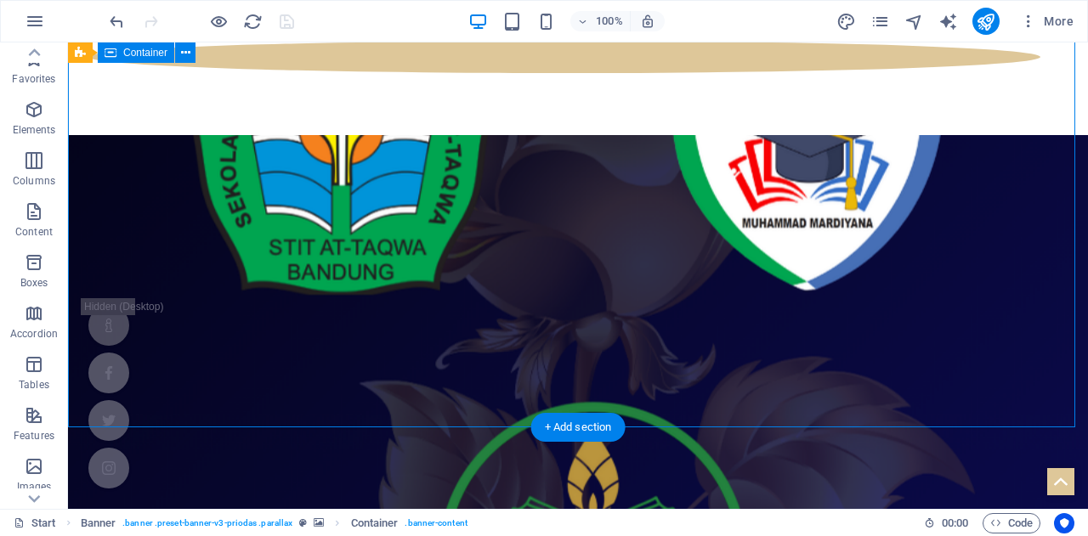
scroll to position [196, 0]
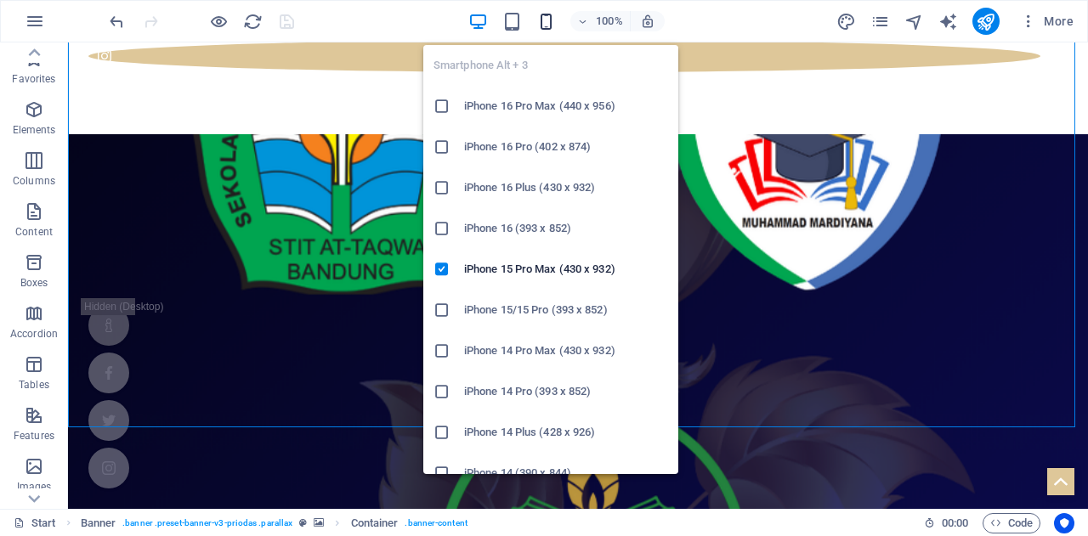
click at [546, 25] on icon "button" at bounding box center [546, 22] width 20 height 20
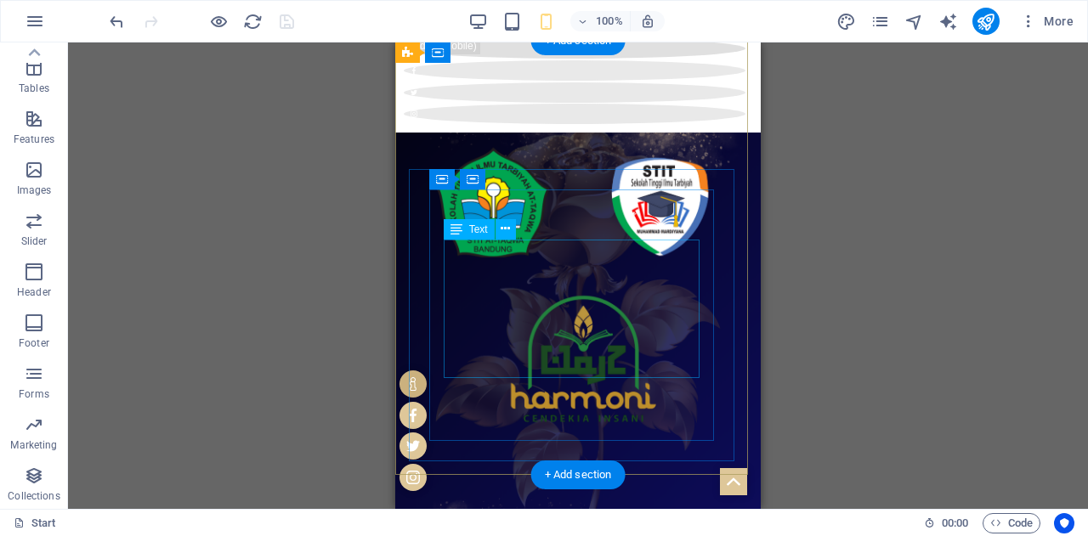
scroll to position [0, 0]
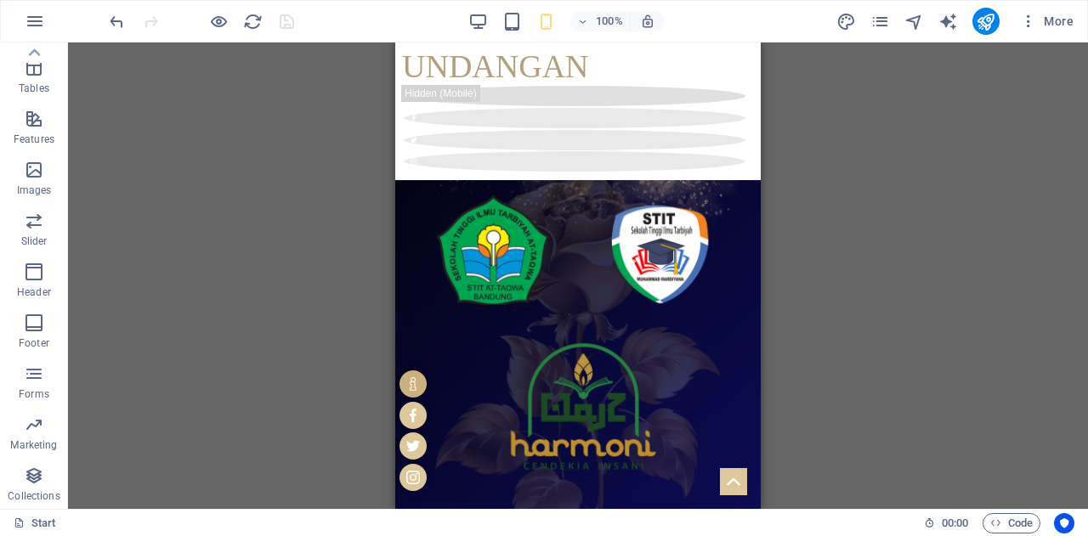
click at [808, 292] on div "Drag here to replace the existing content. Press “Ctrl” if you want to create a…" at bounding box center [578, 276] width 1020 height 467
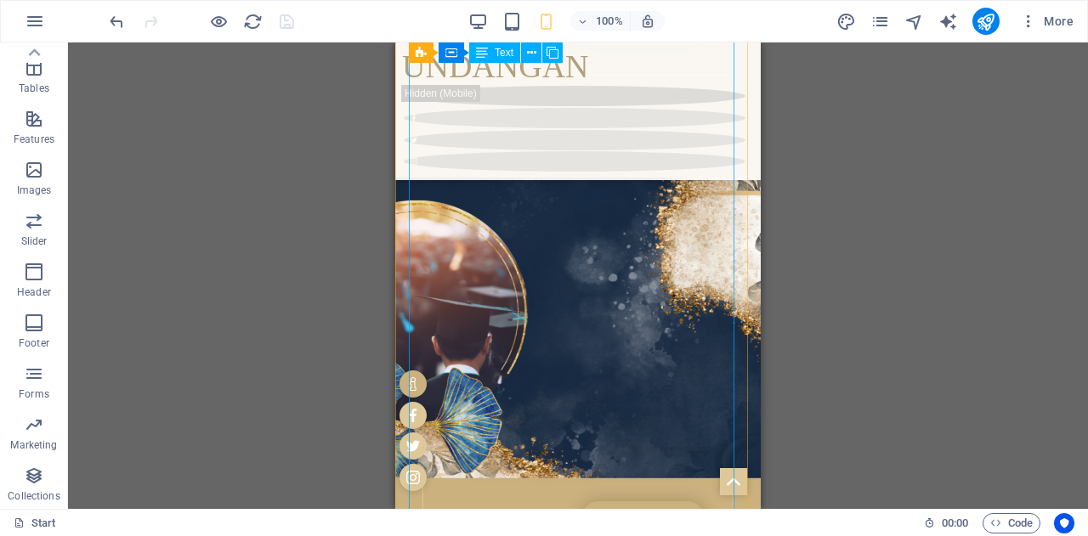
scroll to position [1276, 0]
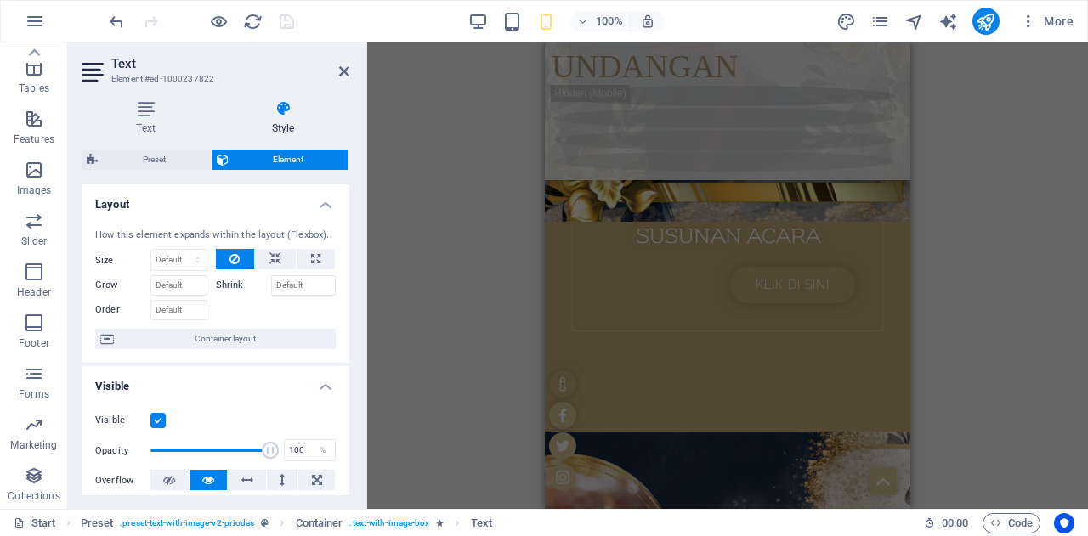
scroll to position [1312, 0]
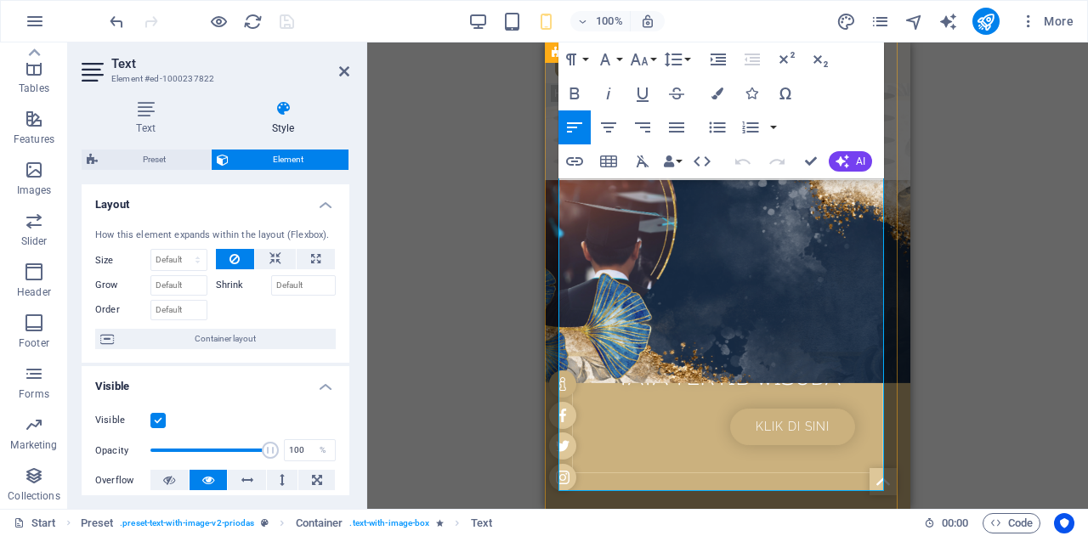
drag, startPoint x: 753, startPoint y: 321, endPoint x: 548, endPoint y: 200, distance: 238.2
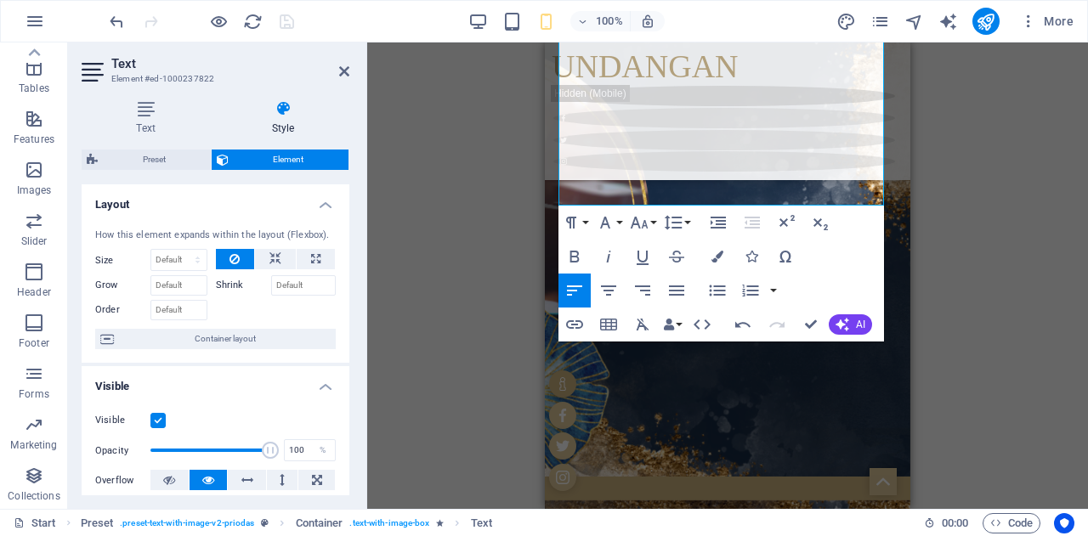
click at [983, 273] on div "Drag here to replace the existing content. Press “Ctrl” if you want to create a…" at bounding box center [727, 276] width 721 height 467
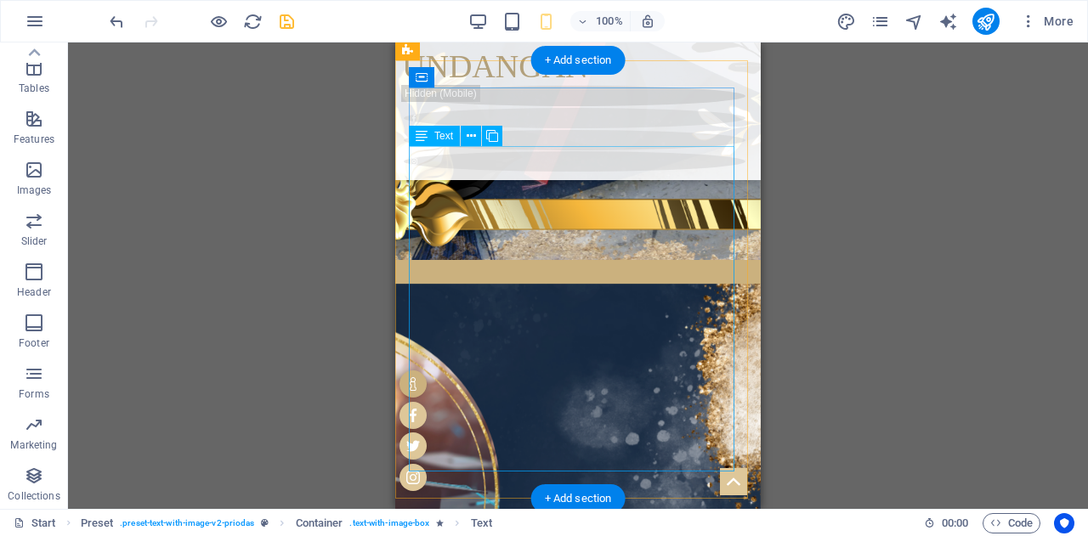
scroll to position [1039, 0]
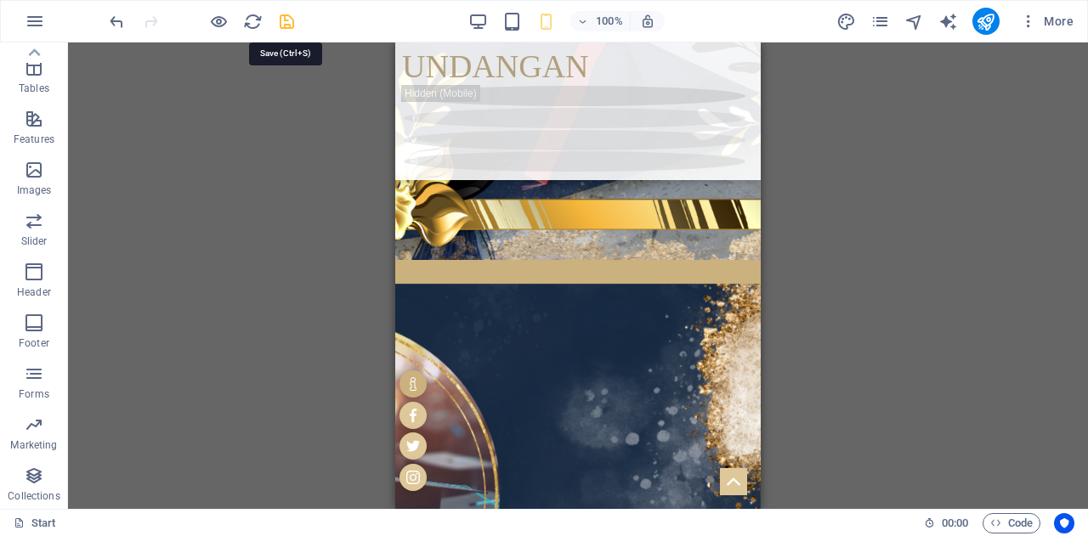
click at [282, 21] on icon "save" at bounding box center [287, 22] width 20 height 20
